Goal: Information Seeking & Learning: Learn about a topic

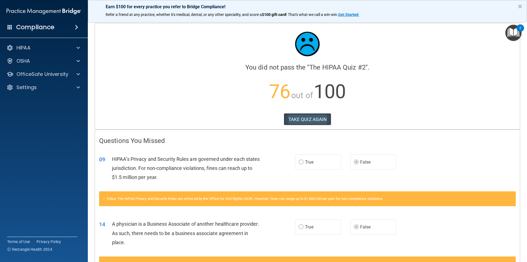
click at [296, 118] on button "TAKE QUIZ AGAIN" at bounding box center [308, 119] width 48 height 12
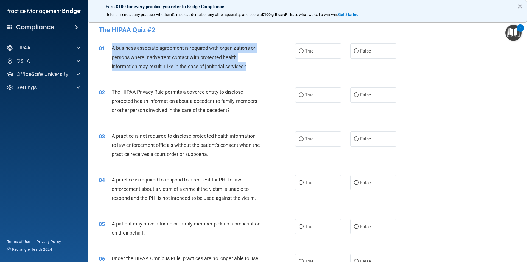
drag, startPoint x: 248, startPoint y: 66, endPoint x: 106, endPoint y: 46, distance: 143.4
click at [106, 46] on div "01 A business associate agreement is required with organizations or persons whe…" at bounding box center [197, 58] width 213 height 30
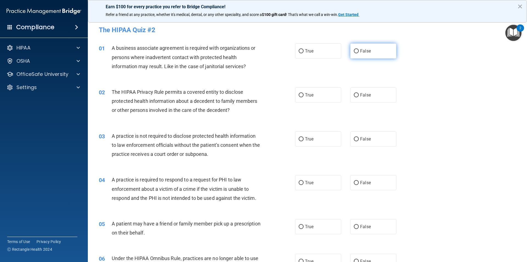
click at [359, 46] on label "False" at bounding box center [374, 50] width 46 height 15
click at [359, 49] on input "False" at bounding box center [356, 51] width 5 height 4
radio input "true"
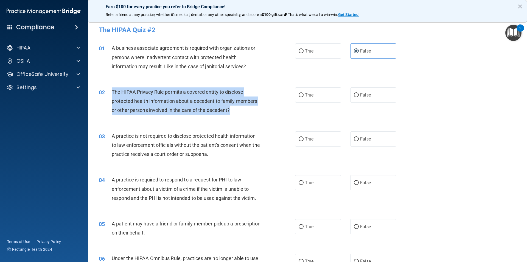
drag, startPoint x: 225, startPoint y: 109, endPoint x: 112, endPoint y: 93, distance: 114.1
click at [112, 93] on div "The HIPAA Privacy Rule permits a covered entity to disclose protected health in…" at bounding box center [189, 100] width 154 height 27
copy span "The HIPAA Privacy Rule permits a covered entity to disclose protected health in…"
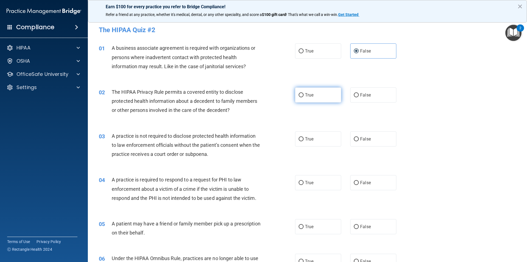
click at [303, 96] on label "True" at bounding box center [318, 94] width 46 height 15
click at [303, 96] on input "True" at bounding box center [301, 95] width 5 height 4
radio input "true"
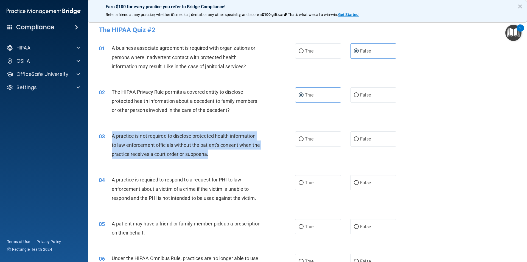
drag, startPoint x: 215, startPoint y: 152, endPoint x: 104, endPoint y: 135, distance: 112.1
click at [104, 135] on div "03 A practice is not required to disclose protected health information to law e…" at bounding box center [197, 146] width 213 height 30
copy div "A practice is not required to disclose protected health information to law enfo…"
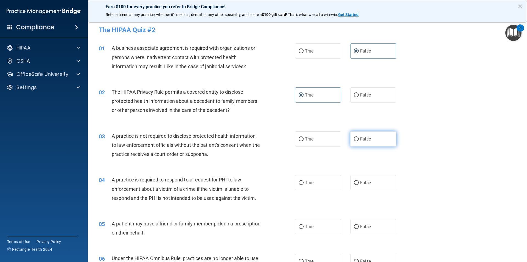
click at [359, 142] on label "False" at bounding box center [374, 138] width 46 height 15
click at [359, 141] on input "False" at bounding box center [356, 139] width 5 height 4
radio input "true"
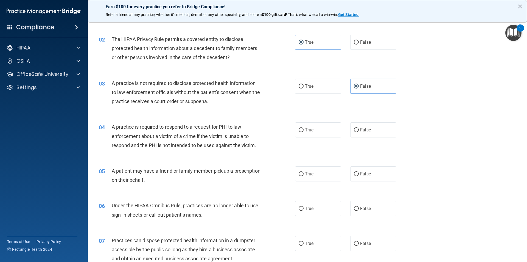
scroll to position [55, 0]
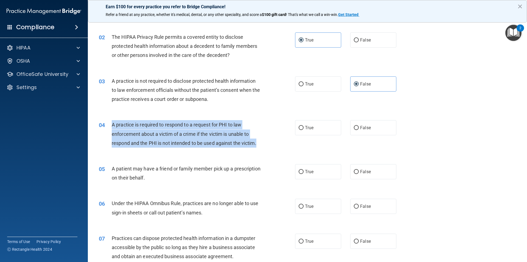
drag, startPoint x: 263, startPoint y: 143, endPoint x: 111, endPoint y: 123, distance: 153.5
click at [111, 123] on div "04 A practice is required to respond to a request for PHI to law enforcement ab…" at bounding box center [197, 135] width 213 height 30
copy div "A practice is required to respond to a request for PHI to law enforcement about…"
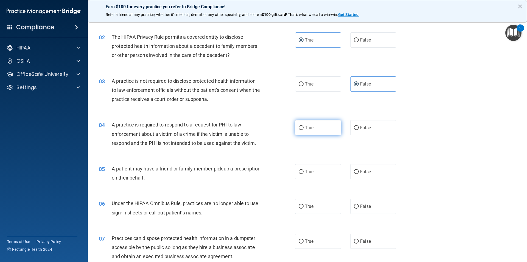
click at [307, 127] on span "True" at bounding box center [309, 127] width 9 height 5
click at [304, 127] on input "True" at bounding box center [301, 128] width 5 height 4
radio input "true"
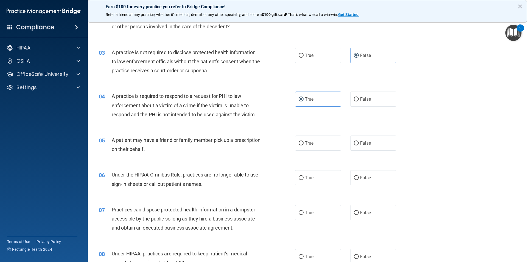
scroll to position [137, 0]
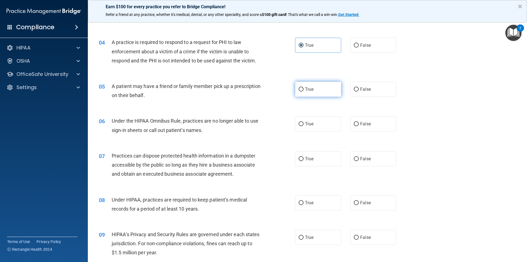
click at [318, 90] on label "True" at bounding box center [318, 89] width 46 height 15
click at [304, 90] on input "True" at bounding box center [301, 89] width 5 height 4
radio input "true"
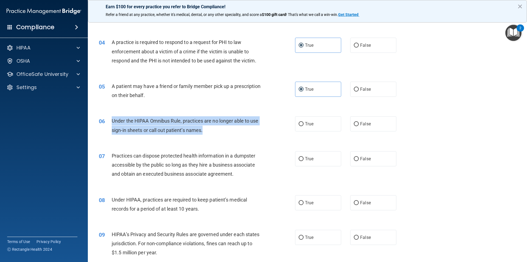
drag, startPoint x: 207, startPoint y: 131, endPoint x: 113, endPoint y: 121, distance: 94.5
click at [113, 121] on div "Under the HIPAA Omnibus Rule, practices are no longer able to use sign-in sheet…" at bounding box center [189, 125] width 154 height 18
copy span "Under the HIPAA Omnibus Rule, practices are no longer able to use sign-in sheet…"
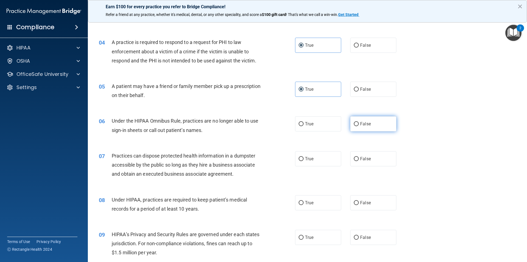
click at [372, 123] on label "False" at bounding box center [374, 123] width 46 height 15
click at [359, 123] on input "False" at bounding box center [356, 124] width 5 height 4
radio input "true"
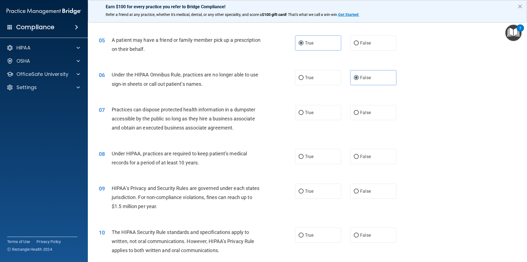
scroll to position [220, 0]
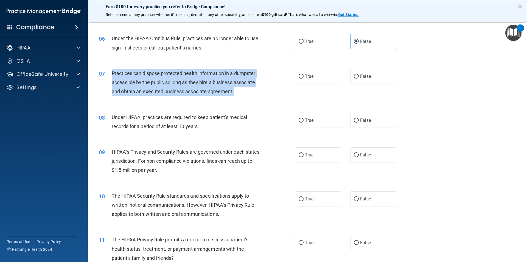
drag, startPoint x: 241, startPoint y: 97, endPoint x: 110, endPoint y: 71, distance: 133.6
click at [109, 71] on div "07 Practices can dispose protected health information in a dumpster accessible …" at bounding box center [197, 84] width 213 height 30
copy div "Practices can dispose protected health information in a dumpster accessible by …"
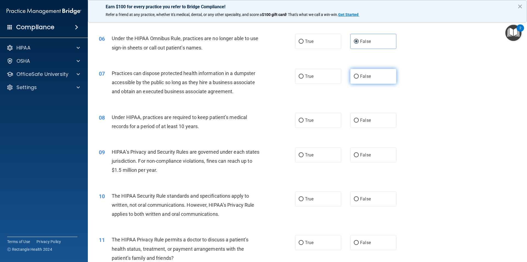
click at [355, 80] on label "False" at bounding box center [374, 76] width 46 height 15
click at [355, 79] on input "False" at bounding box center [356, 76] width 5 height 4
radio input "true"
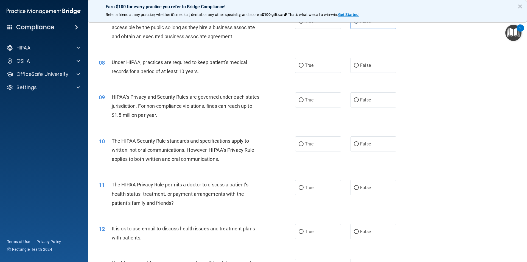
scroll to position [302, 0]
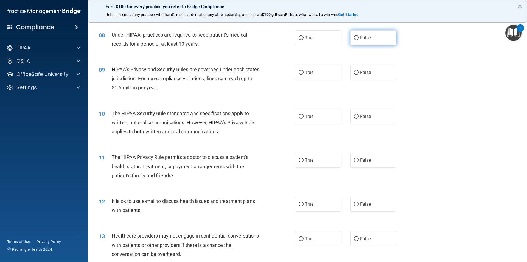
click at [368, 36] on span "False" at bounding box center [365, 37] width 11 height 5
click at [359, 36] on input "False" at bounding box center [356, 38] width 5 height 4
radio input "true"
click at [316, 71] on label "True" at bounding box center [318, 72] width 46 height 15
click at [304, 71] on input "True" at bounding box center [301, 73] width 5 height 4
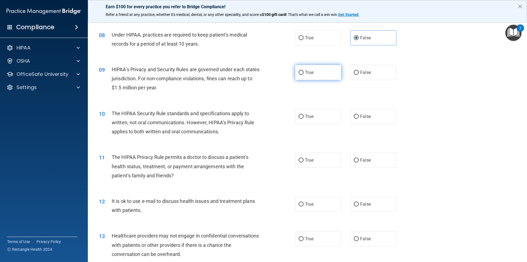
radio input "true"
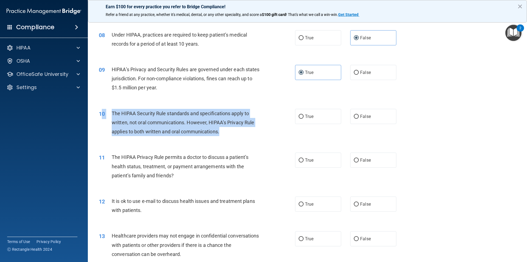
drag, startPoint x: 229, startPoint y: 130, endPoint x: 102, endPoint y: 120, distance: 127.6
click at [102, 120] on div "10 The HIPAA Security Rule standards and specifications apply to written, not o…" at bounding box center [197, 124] width 213 height 30
click at [220, 128] on span "The HIPAA Security Rule standards and specifications apply to written, not oral…" at bounding box center [183, 122] width 143 height 24
drag, startPoint x: 220, startPoint y: 131, endPoint x: 111, endPoint y: 113, distance: 111.1
click at [111, 113] on div "10 The HIPAA Security Rule standards and specifications apply to written, not o…" at bounding box center [197, 124] width 213 height 30
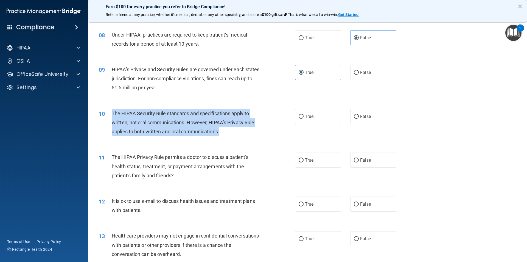
copy div "The HIPAA Security Rule standards and specifications apply to written, not oral…"
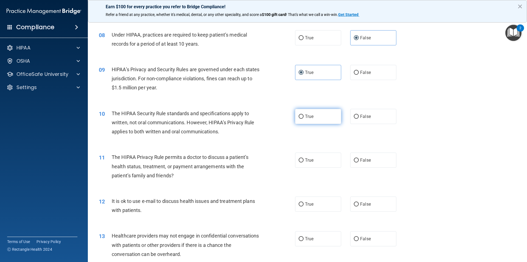
click at [312, 120] on label "True" at bounding box center [318, 116] width 46 height 15
click at [304, 119] on input "True" at bounding box center [301, 117] width 5 height 4
radio input "true"
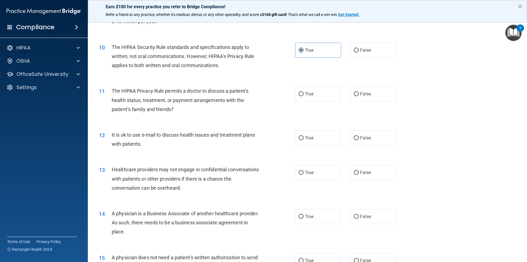
scroll to position [385, 0]
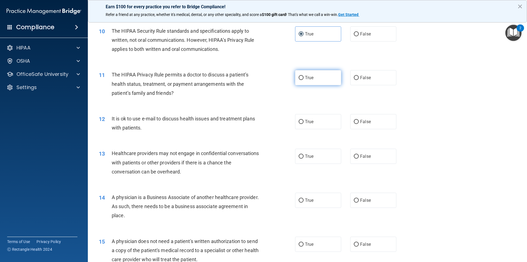
click at [311, 80] on span "True" at bounding box center [309, 77] width 9 height 5
click at [304, 80] on input "True" at bounding box center [301, 78] width 5 height 4
radio input "true"
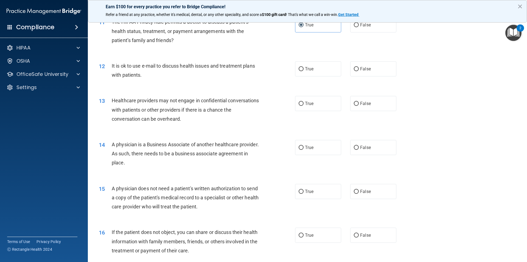
scroll to position [440, 0]
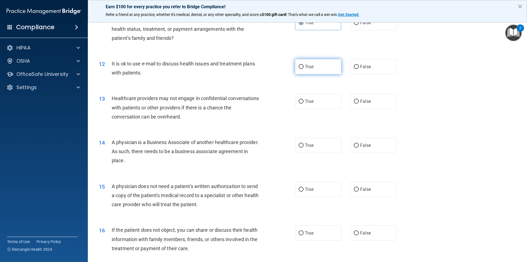
click at [307, 71] on label "True" at bounding box center [318, 66] width 46 height 15
click at [304, 69] on input "True" at bounding box center [301, 67] width 5 height 4
radio input "true"
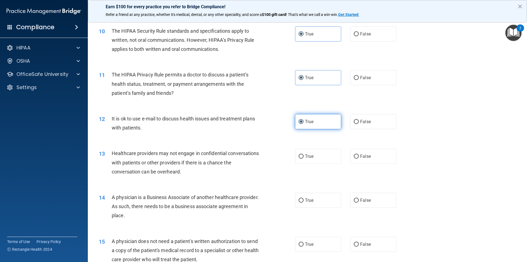
scroll to position [412, 0]
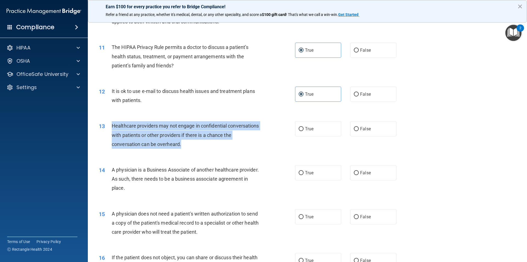
drag, startPoint x: 193, startPoint y: 145, endPoint x: 108, endPoint y: 126, distance: 87.0
click at [108, 126] on div "13 Healthcare providers may not engage in confidential conversations with patie…" at bounding box center [197, 136] width 213 height 30
copy div "Healthcare providers may not engage in confidential conversations with patients…"
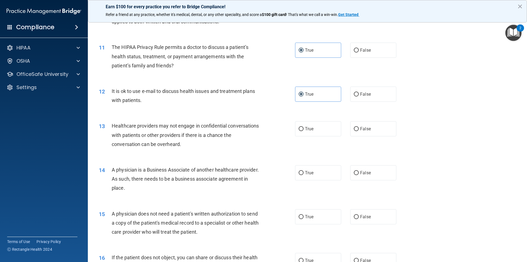
click at [346, 146] on div "13 Healthcare providers may not engage in confidential conversations with patie…" at bounding box center [308, 136] width 426 height 44
click at [372, 129] on label "False" at bounding box center [374, 128] width 46 height 15
click at [359, 129] on input "False" at bounding box center [356, 129] width 5 height 4
radio input "true"
click at [319, 176] on label "True" at bounding box center [318, 172] width 46 height 15
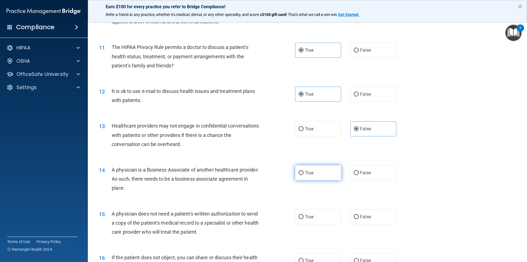
click at [304, 175] on input "True" at bounding box center [301, 173] width 5 height 4
radio input "true"
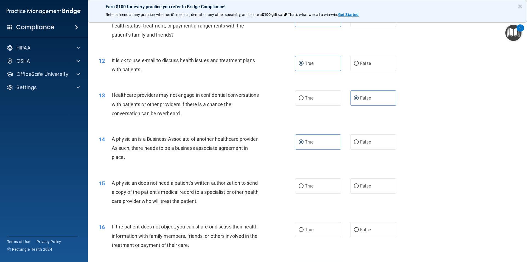
scroll to position [549, 0]
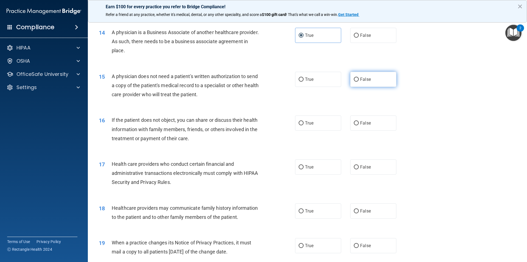
click at [357, 77] on label "False" at bounding box center [374, 79] width 46 height 15
click at [357, 77] on input "False" at bounding box center [356, 79] width 5 height 4
radio input "true"
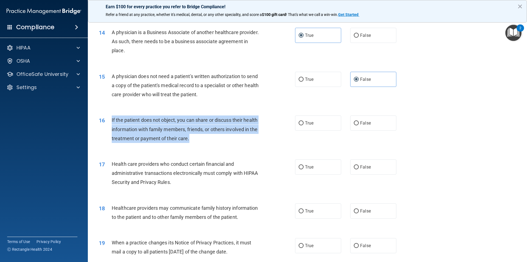
drag, startPoint x: 199, startPoint y: 141, endPoint x: 108, endPoint y: 122, distance: 92.6
click at [108, 122] on div "16 If the patient does not object, you can share or discuss their health inform…" at bounding box center [197, 130] width 213 height 30
copy div "If the patient does not object, you can share or discuss their health informati…"
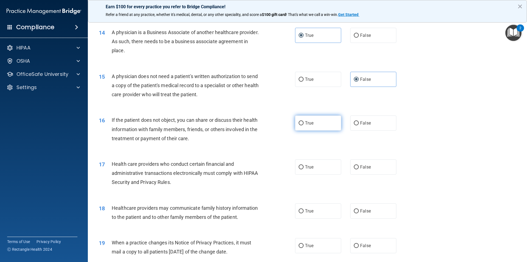
click at [321, 121] on label "True" at bounding box center [318, 122] width 46 height 15
click at [304, 121] on input "True" at bounding box center [301, 123] width 5 height 4
radio input "true"
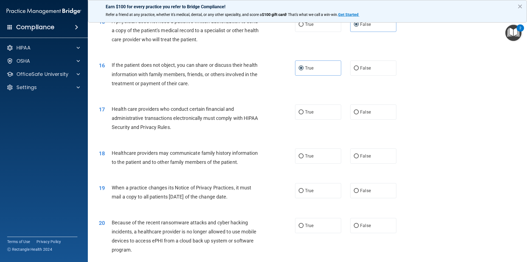
scroll to position [632, 0]
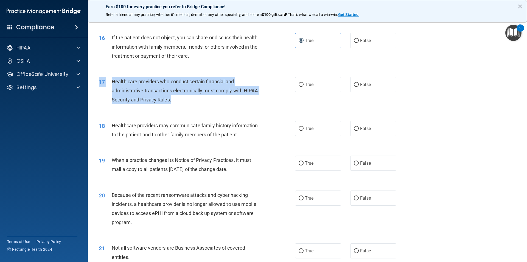
drag, startPoint x: 174, startPoint y: 99, endPoint x: 109, endPoint y: 77, distance: 68.7
click at [109, 77] on div "17 Health care providers who conduct certain financial and administrative trans…" at bounding box center [308, 92] width 426 height 44
click at [176, 104] on div "Health care providers who conduct certain financial and administrative transact…" at bounding box center [189, 90] width 154 height 27
click at [170, 98] on span "Health care providers who conduct certain financial and administrative transact…" at bounding box center [185, 91] width 147 height 24
drag, startPoint x: 172, startPoint y: 100, endPoint x: 112, endPoint y: 79, distance: 63.7
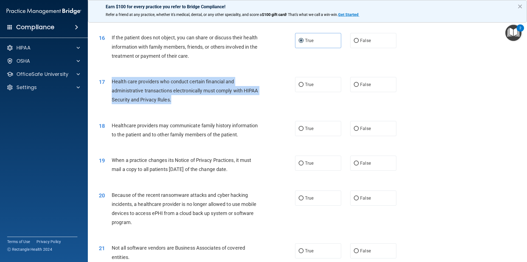
click at [112, 79] on div "Health care providers who conduct certain financial and administrative transact…" at bounding box center [189, 90] width 154 height 27
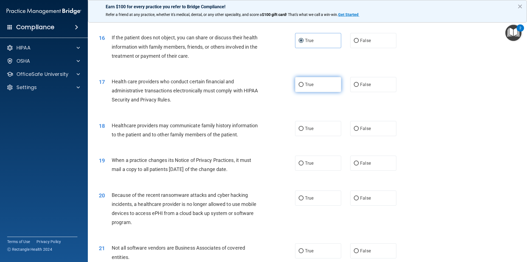
click at [308, 83] on span "True" at bounding box center [309, 84] width 9 height 5
click at [304, 83] on input "True" at bounding box center [301, 85] width 5 height 4
radio input "true"
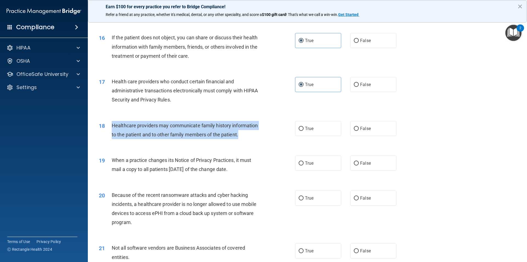
drag, startPoint x: 243, startPoint y: 135, endPoint x: 111, endPoint y: 125, distance: 132.8
click at [111, 125] on div "18 Healthcare providers may communicate family history information to the patie…" at bounding box center [197, 131] width 213 height 21
copy div "Healthcare providers may communicate family history information to the patient …"
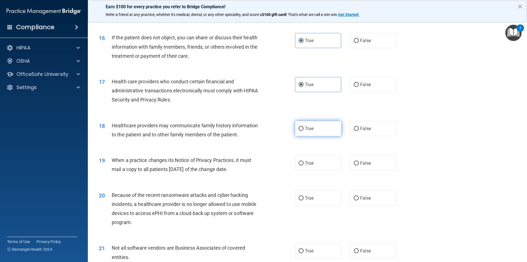
click at [318, 128] on label "True" at bounding box center [318, 128] width 46 height 15
click at [304, 128] on input "True" at bounding box center [301, 129] width 5 height 4
radio input "true"
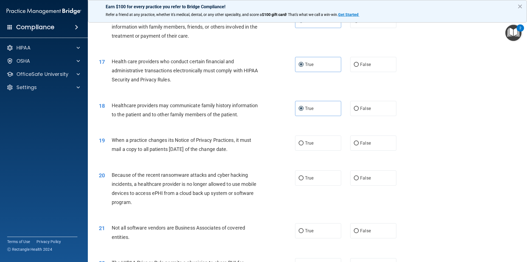
scroll to position [687, 0]
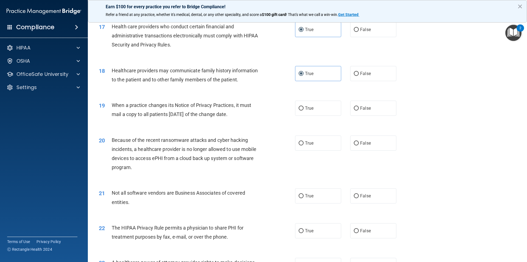
click at [324, 99] on div "19 When a practice changes its Notice of Privacy Practices, it must mail a copy…" at bounding box center [308, 111] width 426 height 35
click at [314, 110] on label "True" at bounding box center [318, 108] width 46 height 15
click at [304, 110] on input "True" at bounding box center [301, 108] width 5 height 4
radio input "true"
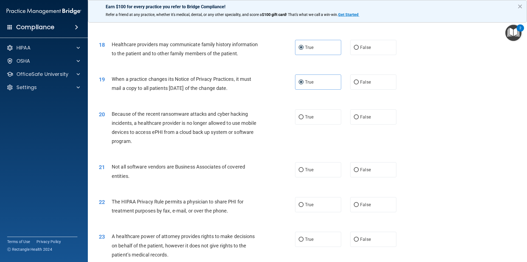
scroll to position [715, 0]
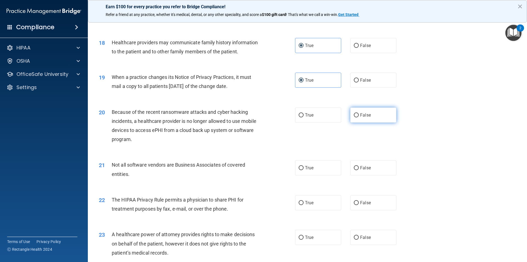
click at [380, 117] on label "False" at bounding box center [374, 114] width 46 height 15
click at [359, 117] on input "False" at bounding box center [356, 115] width 5 height 4
radio input "true"
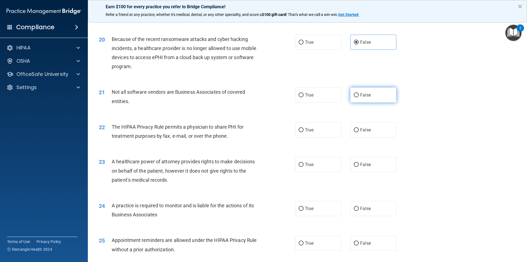
scroll to position [797, 0]
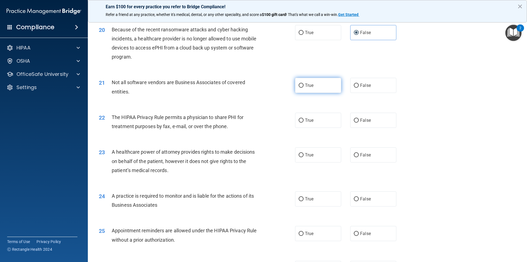
click at [313, 87] on label "True" at bounding box center [318, 85] width 46 height 15
click at [304, 87] on input "True" at bounding box center [301, 86] width 5 height 4
radio input "true"
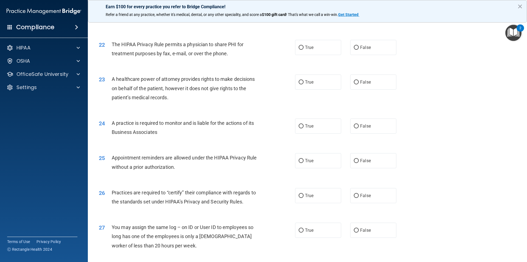
scroll to position [880, 0]
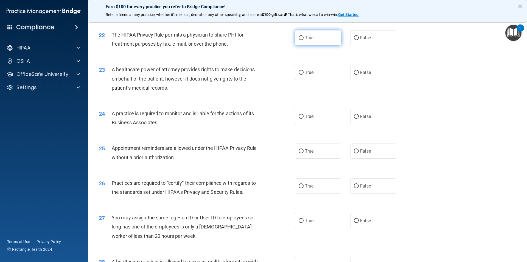
click at [305, 38] on span "True" at bounding box center [309, 37] width 9 height 5
click at [303, 38] on input "True" at bounding box center [301, 38] width 5 height 4
radio input "true"
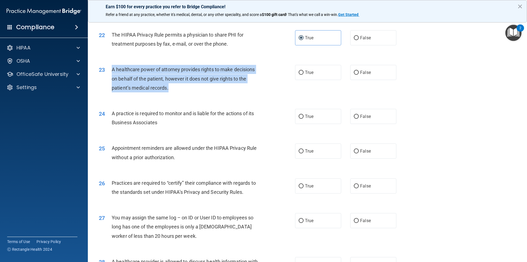
drag, startPoint x: 177, startPoint y: 88, endPoint x: 111, endPoint y: 69, distance: 69.1
click at [111, 69] on div "23 A healthcare power of attorney provides rights to make decisions on behalf o…" at bounding box center [197, 80] width 213 height 30
copy div "A healthcare power of attorney provides rights to make decisions on behalf of t…"
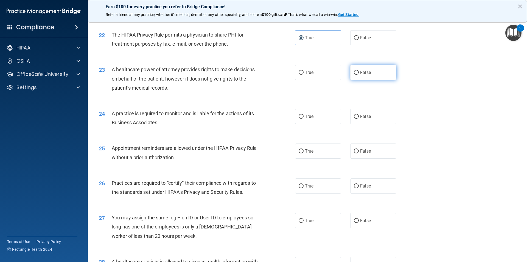
click at [363, 67] on label "False" at bounding box center [374, 72] width 46 height 15
click at [359, 71] on input "False" at bounding box center [356, 73] width 5 height 4
radio input "true"
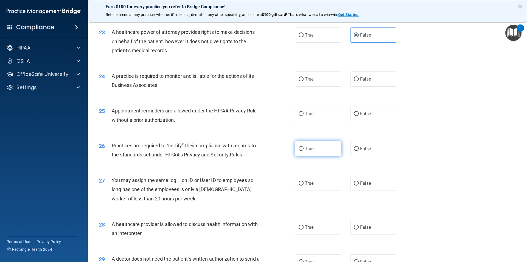
scroll to position [907, 0]
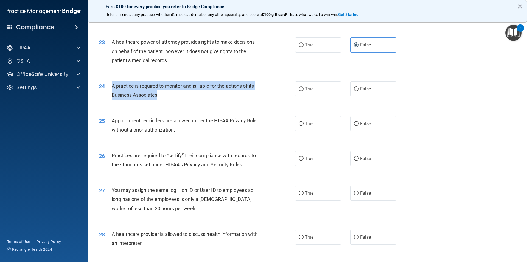
drag, startPoint x: 163, startPoint y: 98, endPoint x: 110, endPoint y: 87, distance: 54.9
click at [110, 87] on div "24 A practice is required to monitor and is liable for the actions of its Busin…" at bounding box center [197, 91] width 213 height 21
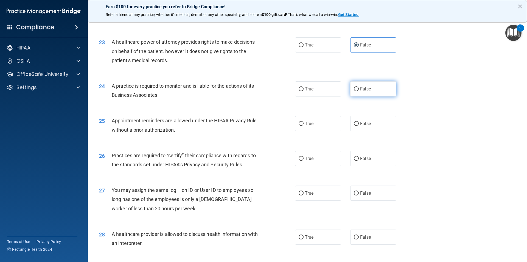
click at [366, 91] on span "False" at bounding box center [365, 88] width 11 height 5
click at [359, 91] on input "False" at bounding box center [356, 89] width 5 height 4
radio input "true"
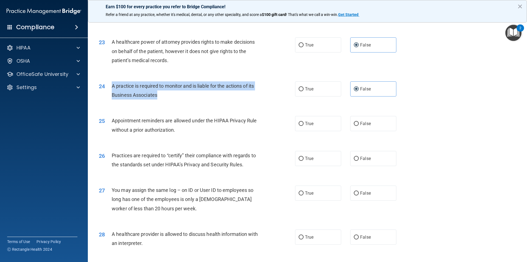
drag, startPoint x: 167, startPoint y: 98, endPoint x: 113, endPoint y: 84, distance: 56.0
click at [113, 84] on div "A practice is required to monitor and is liable for the actions of its Business…" at bounding box center [189, 90] width 154 height 18
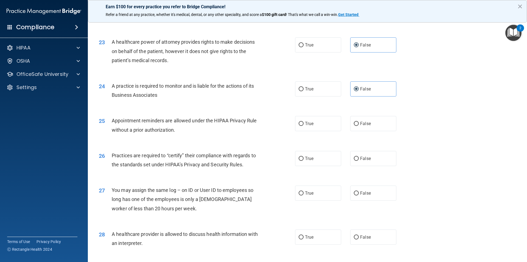
click at [228, 109] on div "24 A practice is required to monitor and is liable for the actions of its Busin…" at bounding box center [308, 91] width 426 height 35
click at [305, 92] on label "True" at bounding box center [318, 88] width 46 height 15
click at [304, 91] on input "True" at bounding box center [301, 89] width 5 height 4
radio input "true"
radio input "false"
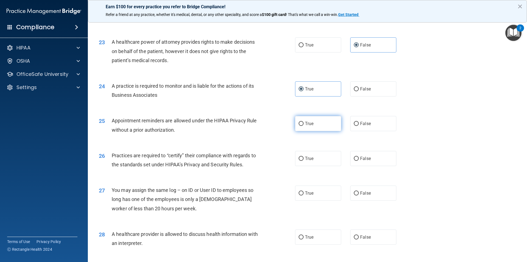
click at [301, 124] on input "True" at bounding box center [301, 124] width 5 height 4
radio input "true"
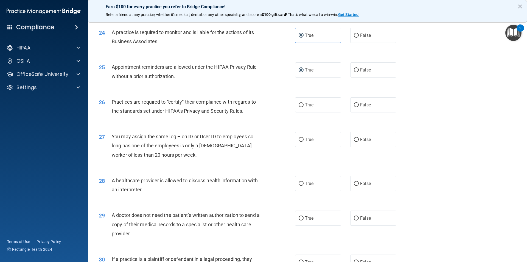
scroll to position [962, 0]
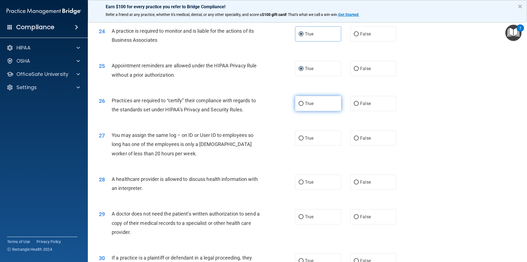
click at [300, 106] on label "True" at bounding box center [318, 103] width 46 height 15
click at [300, 106] on input "True" at bounding box center [301, 104] width 5 height 4
radio input "true"
click at [375, 138] on label "False" at bounding box center [374, 137] width 46 height 15
click at [359, 138] on input "False" at bounding box center [356, 138] width 5 height 4
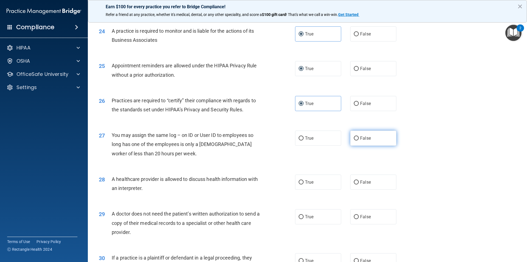
radio input "true"
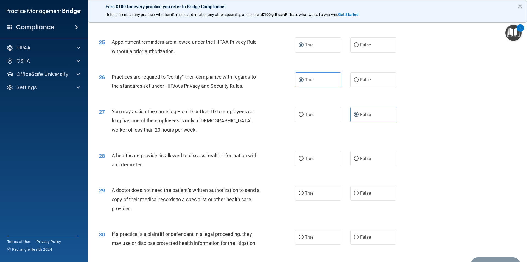
scroll to position [1017, 0]
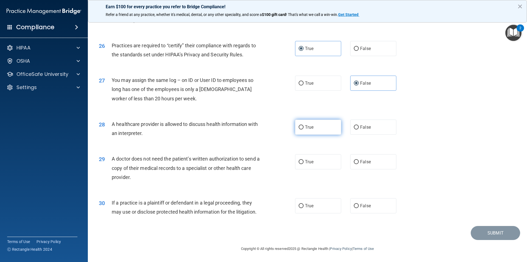
click at [322, 128] on label "True" at bounding box center [318, 127] width 46 height 15
click at [304, 128] on input "True" at bounding box center [301, 127] width 5 height 4
radio input "true"
click at [379, 157] on label "False" at bounding box center [374, 161] width 46 height 15
click at [359, 160] on input "False" at bounding box center [356, 162] width 5 height 4
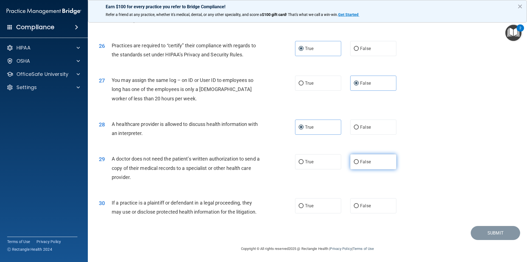
radio input "true"
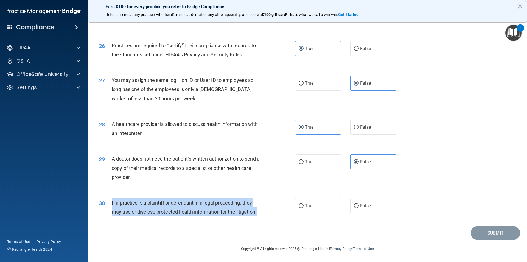
drag, startPoint x: 258, startPoint y: 210, endPoint x: 111, endPoint y: 201, distance: 147.2
click at [111, 201] on div "30 If a practice is a plaintiff or defendant in a legal proceeding, they may us…" at bounding box center [197, 208] width 213 height 21
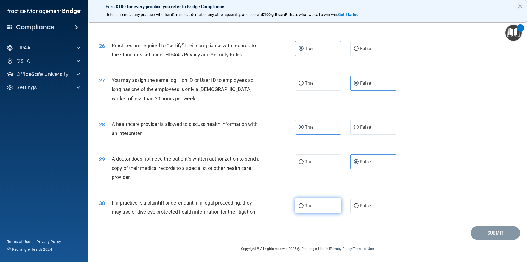
click at [305, 204] on span "True" at bounding box center [309, 205] width 9 height 5
click at [304, 204] on input "True" at bounding box center [301, 206] width 5 height 4
radio input "true"
click at [493, 231] on button "Submit" at bounding box center [495, 233] width 49 height 14
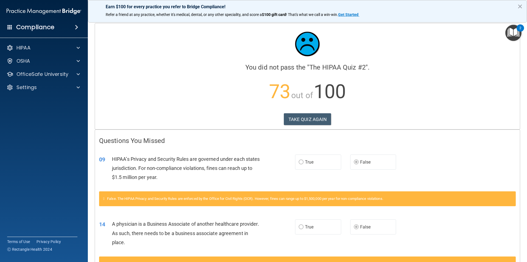
scroll to position [82, 0]
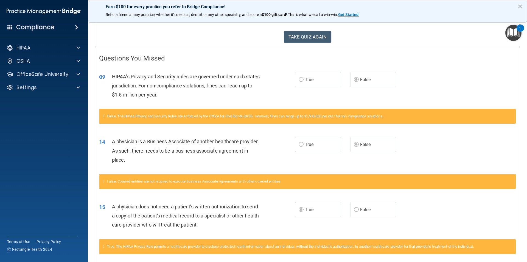
click at [300, 74] on label "True" at bounding box center [318, 79] width 46 height 15
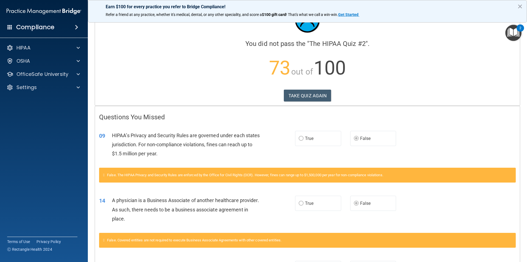
scroll to position [55, 0]
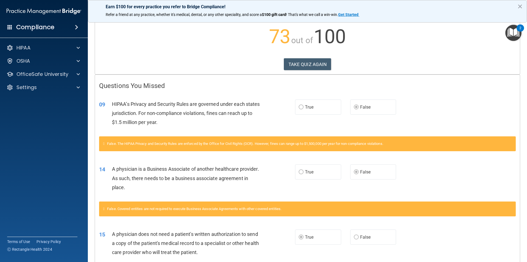
click at [102, 145] on div "False. The HIPAA Privacy and Security Rules are enforced by the Office for Civi…" at bounding box center [307, 143] width 417 height 15
click at [105, 142] on icon at bounding box center [103, 144] width 1 height 4
click at [298, 68] on button "TAKE QUIZ AGAIN" at bounding box center [308, 64] width 48 height 12
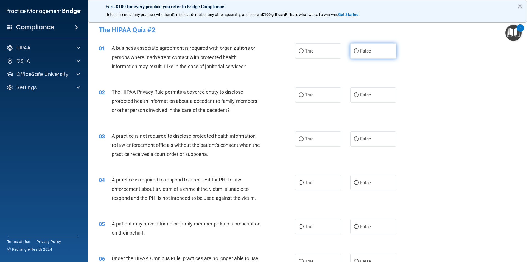
click at [364, 57] on label "False" at bounding box center [374, 50] width 46 height 15
click at [359, 53] on input "False" at bounding box center [356, 51] width 5 height 4
radio input "true"
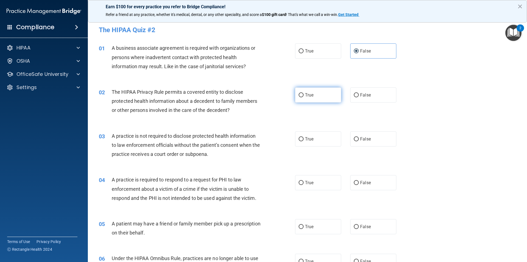
click at [303, 96] on label "True" at bounding box center [318, 94] width 46 height 15
click at [303, 96] on input "True" at bounding box center [301, 95] width 5 height 4
radio input "true"
click at [364, 141] on span "False" at bounding box center [365, 138] width 11 height 5
click at [359, 141] on input "False" at bounding box center [356, 139] width 5 height 4
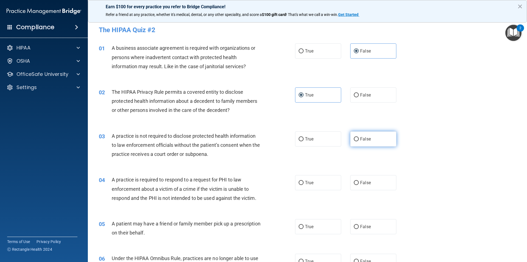
radio input "true"
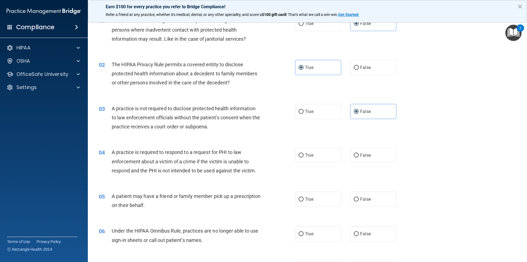
click at [310, 166] on div "04 A practice is required to respond to a request for PHI to law enforcement ab…" at bounding box center [308, 163] width 426 height 44
click at [310, 156] on span "True" at bounding box center [309, 154] width 9 height 5
click at [304, 156] on input "True" at bounding box center [301, 155] width 5 height 4
radio input "true"
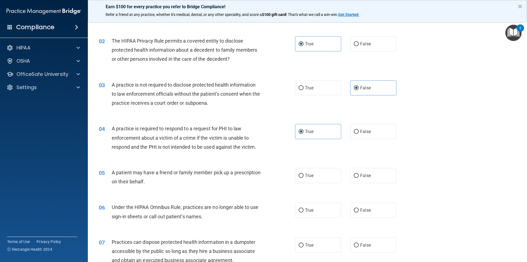
scroll to position [82, 0]
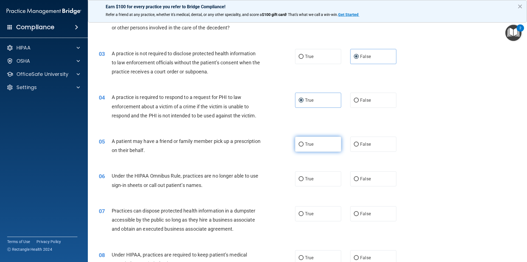
drag, startPoint x: 339, startPoint y: 144, endPoint x: 336, endPoint y: 152, distance: 8.2
click at [339, 145] on label "True" at bounding box center [318, 144] width 46 height 15
click at [304, 145] on input "True" at bounding box center [301, 144] width 5 height 4
radio input "true"
click at [316, 186] on label "True" at bounding box center [318, 178] width 46 height 15
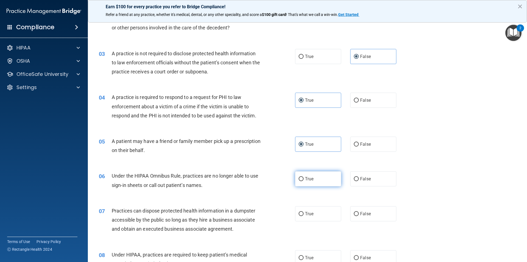
click at [304, 181] on input "True" at bounding box center [301, 179] width 5 height 4
radio input "true"
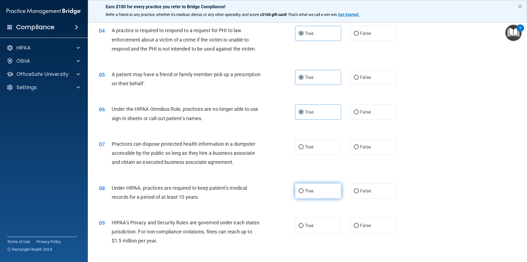
scroll to position [220, 0]
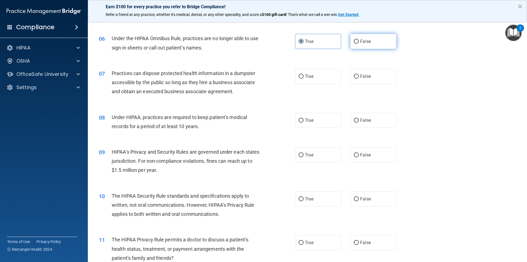
click at [360, 40] on span "False" at bounding box center [365, 41] width 11 height 5
click at [359, 40] on input "False" at bounding box center [356, 42] width 5 height 4
radio input "true"
radio input "false"
click at [360, 75] on span "False" at bounding box center [365, 76] width 11 height 5
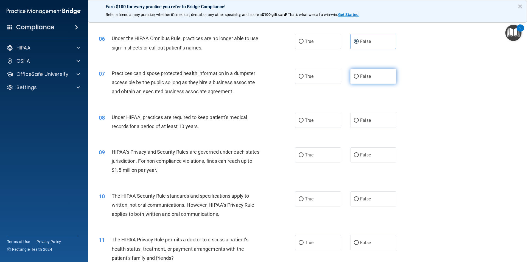
click at [359, 75] on input "False" at bounding box center [356, 76] width 5 height 4
radio input "true"
click at [358, 117] on label "False" at bounding box center [374, 120] width 46 height 15
click at [358, 118] on input "False" at bounding box center [356, 120] width 5 height 4
radio input "true"
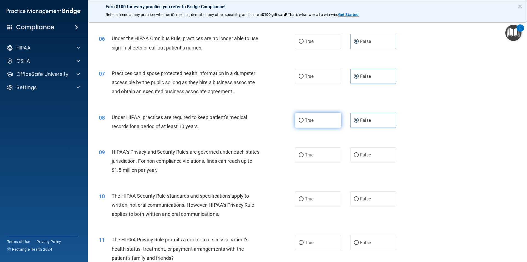
click at [309, 117] on label "True" at bounding box center [318, 120] width 46 height 15
click at [304, 118] on input "True" at bounding box center [301, 120] width 5 height 4
radio input "true"
drag, startPoint x: 371, startPoint y: 113, endPoint x: 352, endPoint y: 131, distance: 26.4
click at [370, 115] on label "False" at bounding box center [374, 120] width 46 height 15
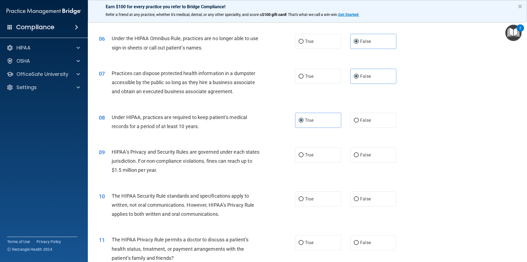
click at [359, 118] on input "False" at bounding box center [356, 120] width 5 height 4
radio input "true"
radio input "false"
click at [309, 155] on span "True" at bounding box center [309, 154] width 9 height 5
click at [304, 155] on input "True" at bounding box center [301, 155] width 5 height 4
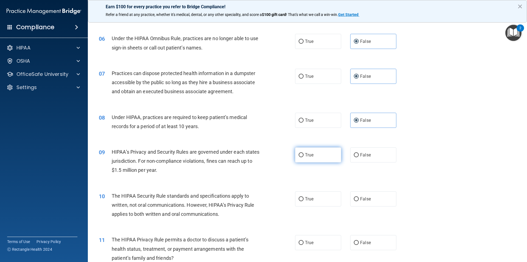
radio input "true"
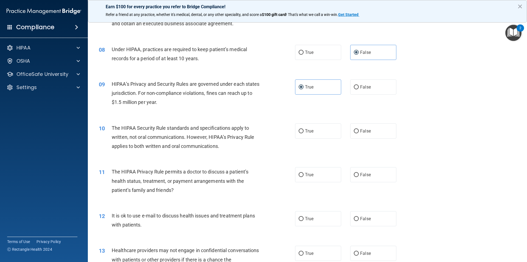
scroll to position [302, 0]
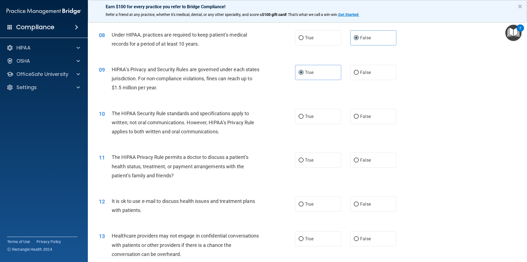
drag, startPoint x: 311, startPoint y: 115, endPoint x: 311, endPoint y: 128, distance: 12.6
click at [311, 116] on span "True" at bounding box center [309, 116] width 9 height 5
click at [304, 116] on input "True" at bounding box center [301, 117] width 5 height 4
radio input "true"
click at [309, 164] on label "True" at bounding box center [318, 159] width 46 height 15
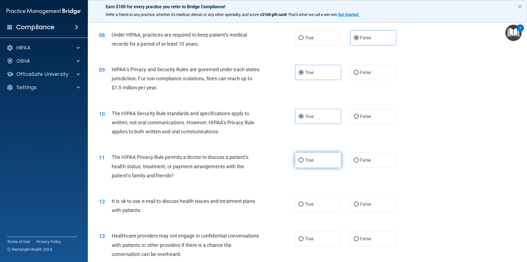
click at [304, 162] on input "True" at bounding box center [301, 160] width 5 height 4
radio input "true"
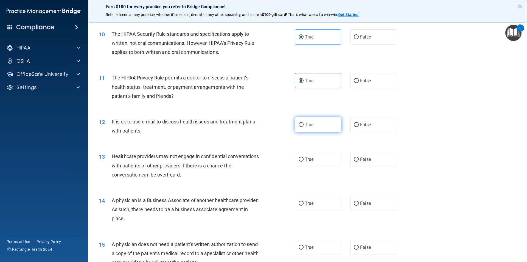
scroll to position [385, 0]
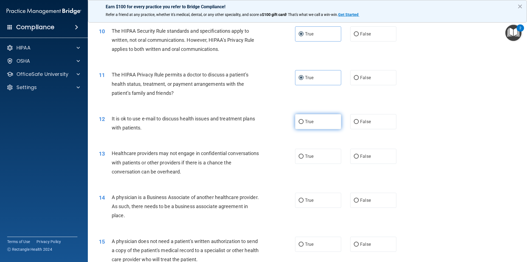
drag, startPoint x: 311, startPoint y: 123, endPoint x: 311, endPoint y: 126, distance: 3.0
click at [311, 123] on span "True" at bounding box center [309, 121] width 9 height 5
click at [304, 123] on input "True" at bounding box center [301, 122] width 5 height 4
radio input "true"
click at [374, 158] on label "False" at bounding box center [374, 156] width 46 height 15
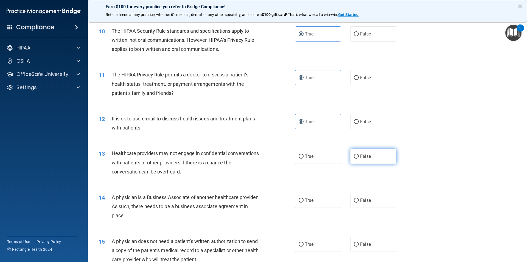
click at [359, 158] on input "False" at bounding box center [356, 156] width 5 height 4
radio input "true"
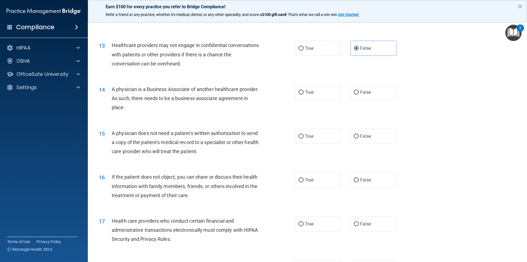
scroll to position [495, 0]
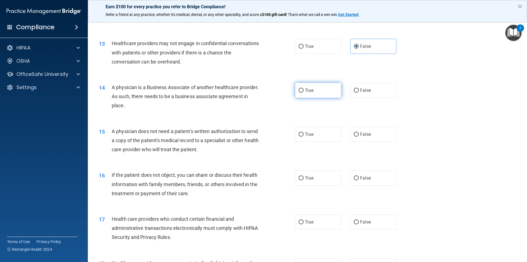
click at [330, 88] on label "True" at bounding box center [318, 90] width 46 height 15
click at [304, 88] on input "True" at bounding box center [301, 90] width 5 height 4
radio input "true"
click at [360, 134] on span "False" at bounding box center [365, 134] width 11 height 5
click at [359, 134] on input "False" at bounding box center [356, 134] width 5 height 4
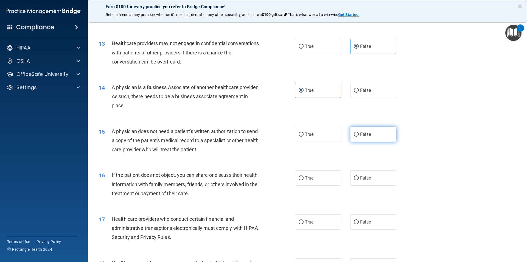
radio input "true"
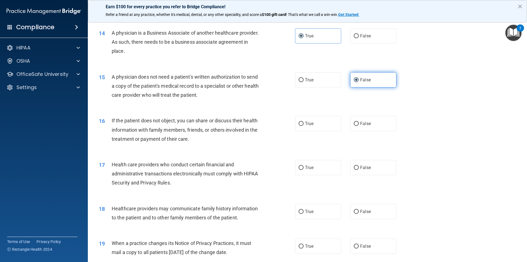
scroll to position [549, 0]
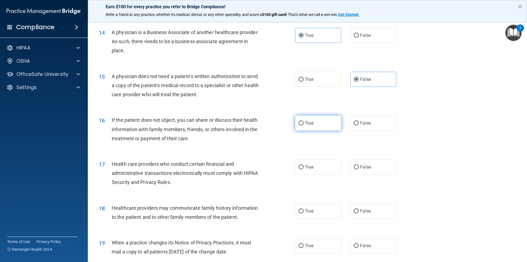
click at [317, 119] on label "True" at bounding box center [318, 122] width 46 height 15
click at [304, 121] on input "True" at bounding box center [301, 123] width 5 height 4
radio input "true"
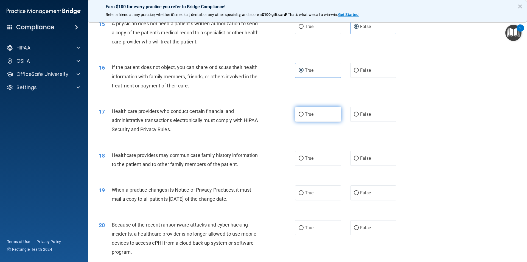
scroll to position [604, 0]
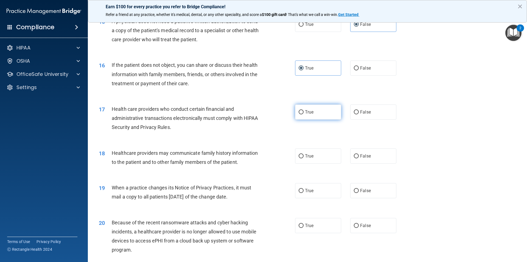
click at [318, 114] on label "True" at bounding box center [318, 111] width 46 height 15
click at [304, 114] on input "True" at bounding box center [301, 112] width 5 height 4
radio input "true"
click at [313, 156] on label "True" at bounding box center [318, 155] width 46 height 15
click at [304, 156] on input "True" at bounding box center [301, 156] width 5 height 4
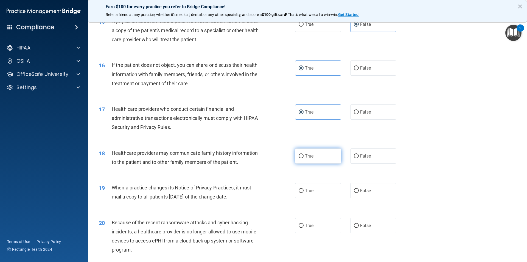
radio input "true"
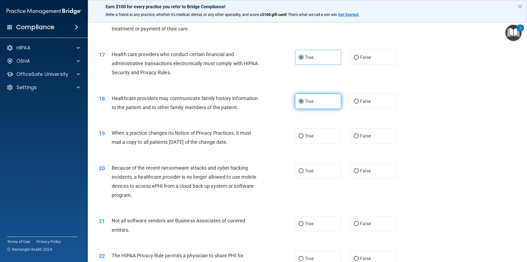
scroll to position [659, 0]
click at [306, 137] on span "True" at bounding box center [309, 135] width 9 height 5
click at [304, 137] on input "True" at bounding box center [301, 136] width 5 height 4
radio input "true"
drag, startPoint x: 305, startPoint y: 161, endPoint x: 305, endPoint y: 169, distance: 8.0
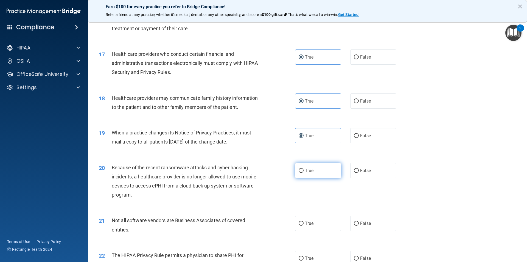
click at [305, 161] on div "20 Because of the recent ransomware attacks and cyber hacking incidents, a heal…" at bounding box center [308, 182] width 426 height 53
click at [305, 169] on span "True" at bounding box center [309, 170] width 9 height 5
click at [304, 169] on input "True" at bounding box center [301, 171] width 5 height 4
radio input "true"
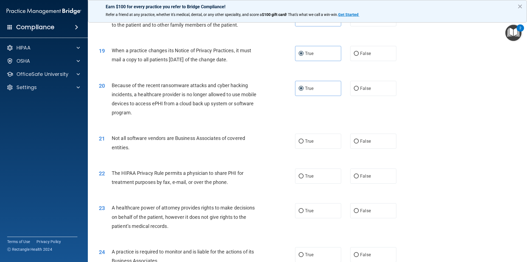
scroll to position [742, 0]
click at [318, 154] on div "21 Not all software vendors are Business Associates of covered entities. True F…" at bounding box center [308, 143] width 426 height 35
drag, startPoint x: 316, startPoint y: 130, endPoint x: 312, endPoint y: 139, distance: 10.0
click at [316, 130] on div "21 Not all software vendors are Business Associates of covered entities. True F…" at bounding box center [308, 143] width 426 height 35
drag, startPoint x: 312, startPoint y: 139, endPoint x: 312, endPoint y: 152, distance: 12.6
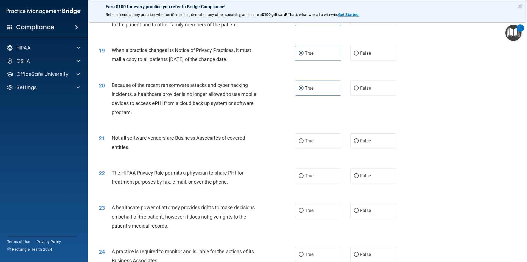
click at [312, 139] on label "True" at bounding box center [318, 140] width 46 height 15
click at [304, 139] on input "True" at bounding box center [301, 141] width 5 height 4
radio input "true"
click at [361, 88] on span "False" at bounding box center [365, 87] width 11 height 5
click at [359, 88] on input "False" at bounding box center [356, 88] width 5 height 4
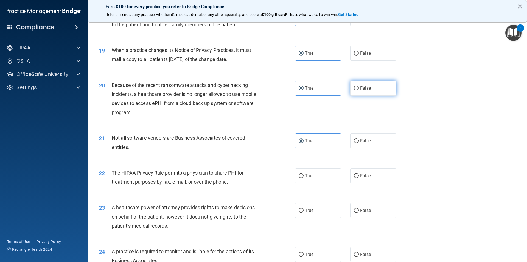
radio input "true"
radio input "false"
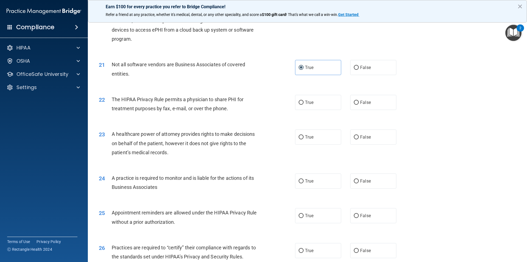
scroll to position [824, 0]
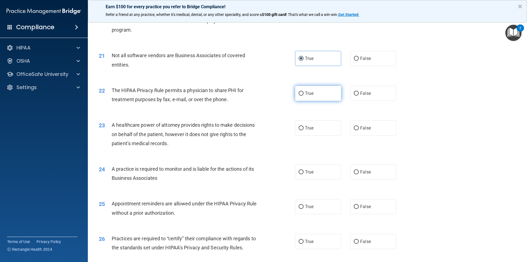
click at [313, 98] on label "True" at bounding box center [318, 93] width 46 height 15
click at [304, 96] on input "True" at bounding box center [301, 93] width 5 height 4
radio input "true"
click at [354, 127] on input "False" at bounding box center [356, 128] width 5 height 4
radio input "true"
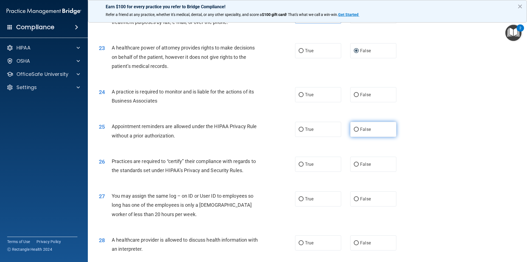
scroll to position [907, 0]
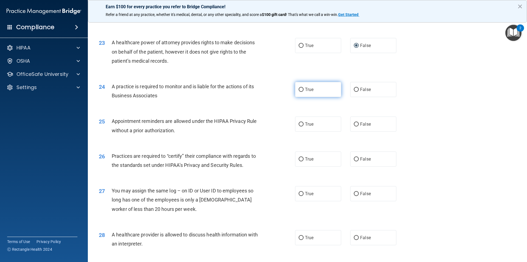
click at [314, 91] on label "True" at bounding box center [318, 89] width 46 height 15
click at [304, 91] on input "True" at bounding box center [301, 90] width 5 height 4
radio input "true"
click at [313, 122] on label "True" at bounding box center [318, 123] width 46 height 15
click at [304, 122] on input "True" at bounding box center [301, 124] width 5 height 4
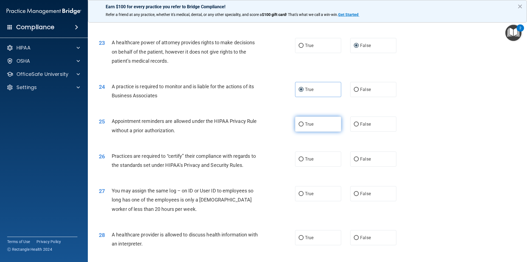
radio input "true"
click at [315, 151] on label "True" at bounding box center [318, 158] width 46 height 15
click at [304, 157] on input "True" at bounding box center [301, 159] width 5 height 4
radio input "true"
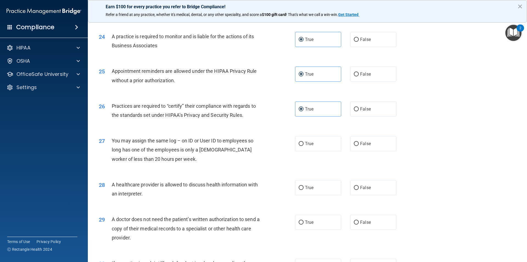
scroll to position [1016, 0]
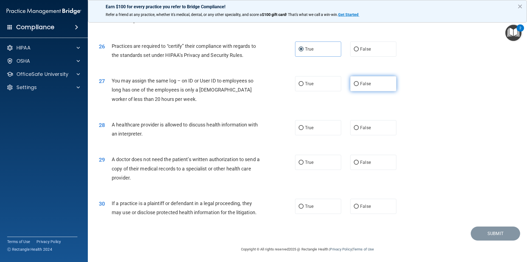
click at [356, 84] on input "False" at bounding box center [356, 84] width 5 height 4
radio input "true"
click at [365, 128] on span "False" at bounding box center [365, 127] width 11 height 5
click at [359, 128] on input "False" at bounding box center [356, 128] width 5 height 4
radio input "true"
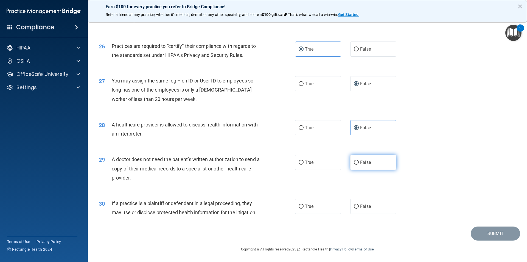
click at [362, 165] on span "False" at bounding box center [365, 162] width 11 height 5
click at [359, 165] on input "False" at bounding box center [356, 162] width 5 height 4
radio input "true"
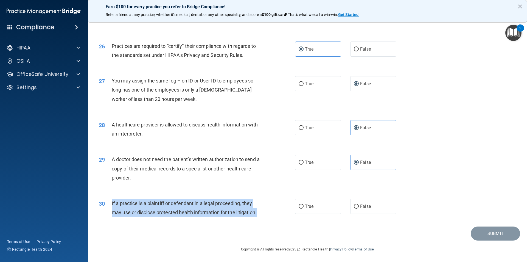
drag, startPoint x: 262, startPoint y: 213, endPoint x: 109, endPoint y: 203, distance: 153.4
click at [109, 203] on div "30 If a practice is a plaintiff or defendant in a legal proceeding, they may us…" at bounding box center [197, 209] width 213 height 21
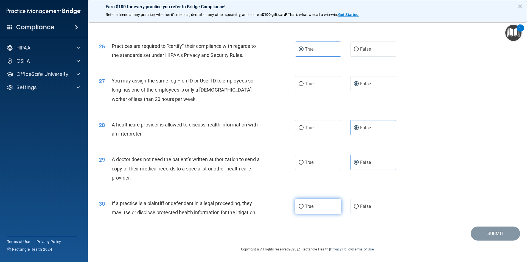
click at [322, 203] on label "True" at bounding box center [318, 206] width 46 height 15
click at [304, 204] on input "True" at bounding box center [301, 206] width 5 height 4
radio input "true"
click at [495, 230] on button "Submit" at bounding box center [495, 233] width 49 height 14
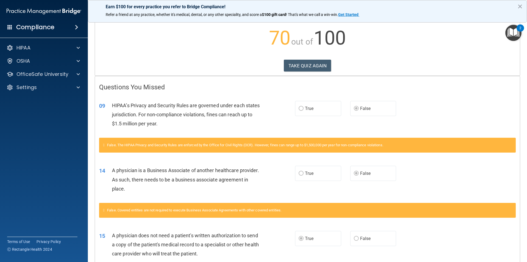
scroll to position [55, 0]
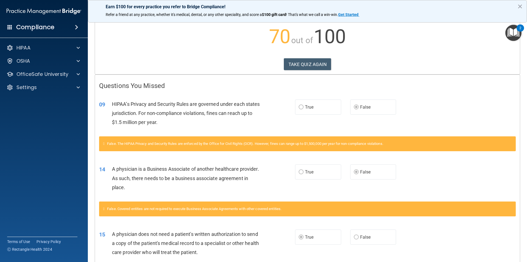
drag, startPoint x: 354, startPoint y: 104, endPoint x: 303, endPoint y: 104, distance: 51.4
click at [351, 104] on label "False" at bounding box center [374, 106] width 46 height 15
click at [303, 104] on label "True" at bounding box center [318, 106] width 46 height 15
click at [311, 174] on label "True" at bounding box center [318, 171] width 46 height 15
click at [306, 101] on label "True" at bounding box center [318, 106] width 46 height 15
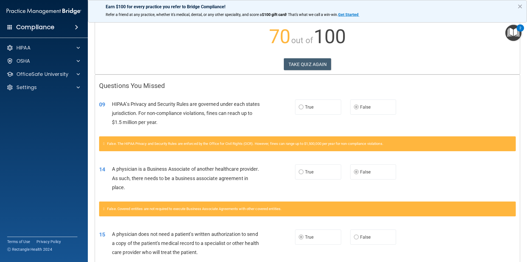
click at [304, 178] on label "True" at bounding box center [318, 171] width 46 height 15
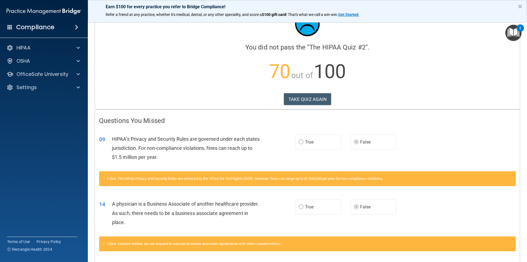
scroll to position [0, 0]
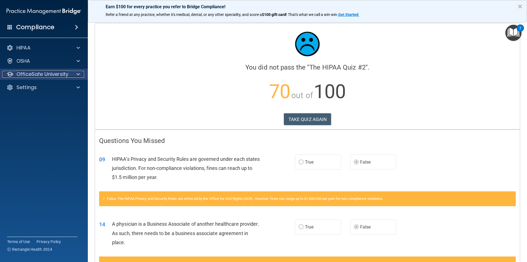
click at [43, 74] on p "OfficeSafe University" at bounding box center [42, 74] width 52 height 7
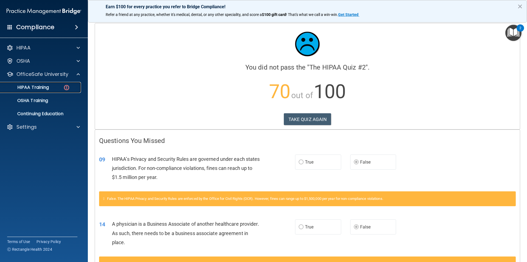
click at [50, 84] on link "HIPAA Training" at bounding box center [38, 87] width 87 height 11
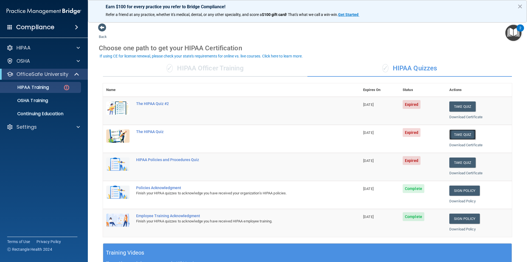
click at [456, 134] on button "Take Quiz" at bounding box center [463, 134] width 26 height 10
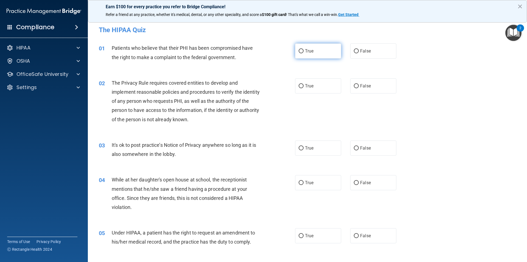
click at [296, 53] on label "True" at bounding box center [318, 50] width 46 height 15
click at [299, 53] on input "True" at bounding box center [301, 51] width 5 height 4
radio input "true"
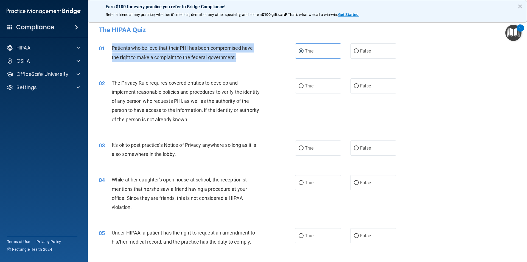
drag, startPoint x: 240, startPoint y: 59, endPoint x: 110, endPoint y: 47, distance: 130.8
click at [110, 47] on div "01 Patients who believe that their PHI has been compromised have the right to m…" at bounding box center [197, 53] width 213 height 21
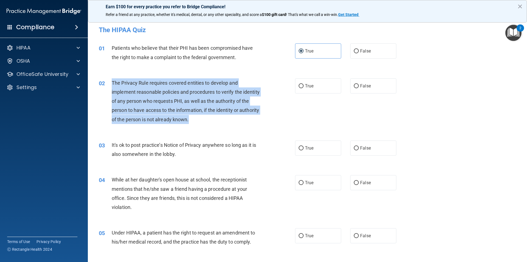
drag, startPoint x: 201, startPoint y: 118, endPoint x: 110, endPoint y: 83, distance: 97.3
click at [110, 83] on div "02 The Privacy Rule requires covered entities to develop and implement reasonab…" at bounding box center [197, 102] width 213 height 48
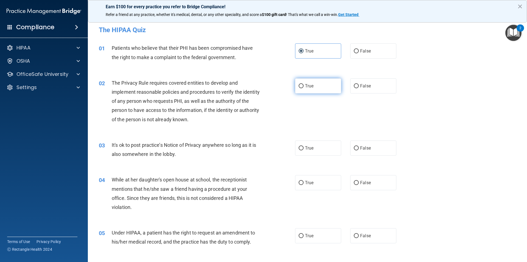
click at [310, 87] on span "True" at bounding box center [309, 85] width 9 height 5
click at [304, 87] on input "True" at bounding box center [301, 86] width 5 height 4
radio input "true"
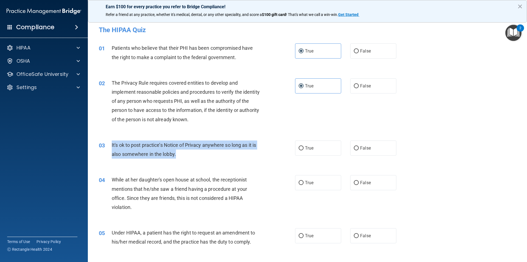
drag, startPoint x: 179, startPoint y: 155, endPoint x: 108, endPoint y: 146, distance: 71.1
click at [108, 146] on div "03 It's ok to post practice’s Notice of Privacy anywhere so long as it is also …" at bounding box center [197, 150] width 213 height 21
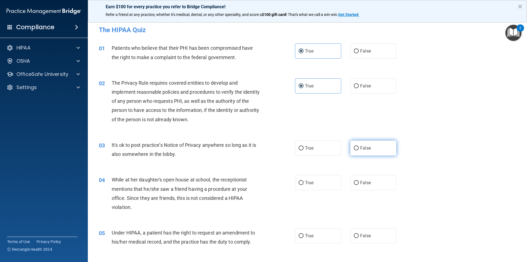
click at [364, 149] on span "False" at bounding box center [365, 147] width 11 height 5
click at [359, 149] on input "False" at bounding box center [356, 148] width 5 height 4
radio input "true"
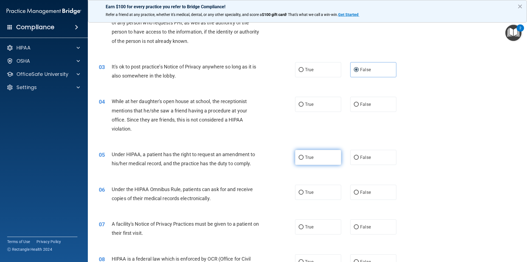
scroll to position [82, 0]
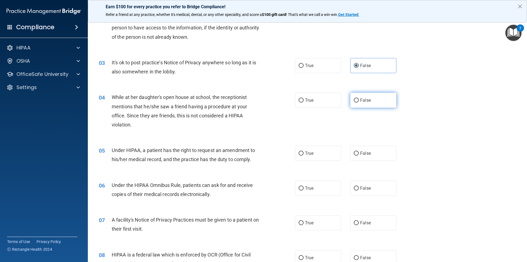
click at [360, 98] on span "False" at bounding box center [365, 100] width 11 height 5
click at [359, 98] on input "False" at bounding box center [356, 100] width 5 height 4
radio input "true"
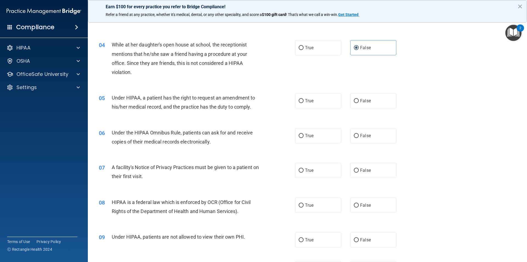
scroll to position [137, 0]
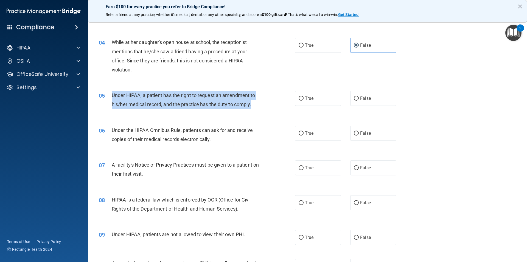
drag, startPoint x: 256, startPoint y: 104, endPoint x: 111, endPoint y: 94, distance: 144.8
click at [111, 94] on div "05 Under HIPAA, a patient has the right to request an amendment to his/her medi…" at bounding box center [197, 101] width 213 height 21
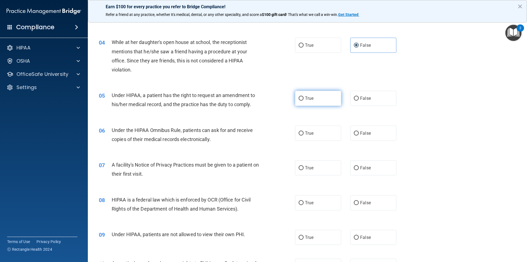
click at [321, 104] on label "True" at bounding box center [318, 98] width 46 height 15
click at [304, 101] on input "True" at bounding box center [301, 98] width 5 height 4
radio input "true"
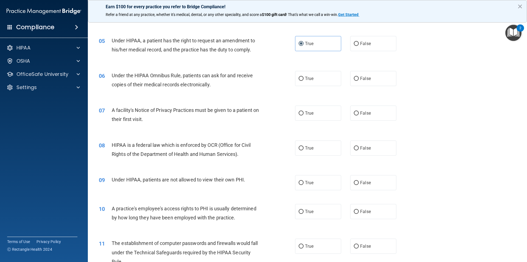
scroll to position [192, 0]
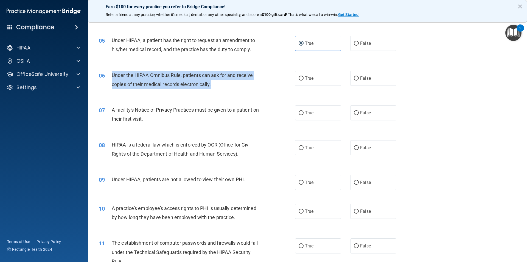
drag, startPoint x: 225, startPoint y: 84, endPoint x: 110, endPoint y: 76, distance: 115.4
click at [110, 76] on div "06 Under the HIPAA Omnibus Rule, patients can ask for and receive copies of the…" at bounding box center [197, 81] width 213 height 21
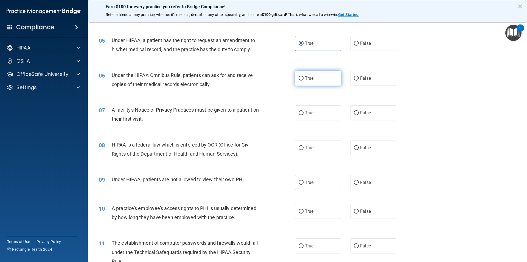
click at [311, 80] on span "True" at bounding box center [309, 78] width 9 height 5
click at [304, 80] on input "True" at bounding box center [301, 78] width 5 height 4
radio input "true"
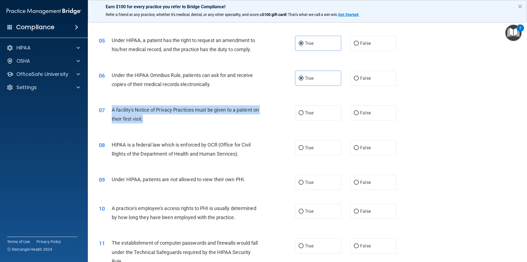
drag, startPoint x: 148, startPoint y: 119, endPoint x: 110, endPoint y: 110, distance: 38.9
click at [110, 110] on div "07 A facility's Notice of Privacy Practices must be given to a patient on their…" at bounding box center [197, 115] width 213 height 21
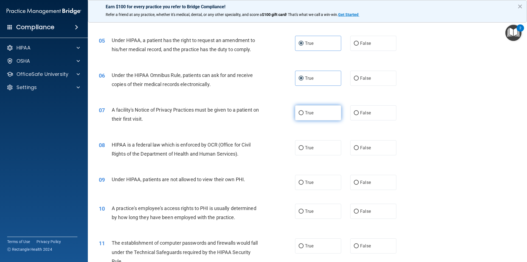
click at [313, 117] on label "True" at bounding box center [318, 112] width 46 height 15
click at [304, 115] on input "True" at bounding box center [301, 113] width 5 height 4
radio input "true"
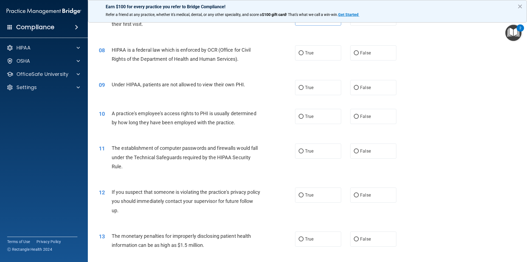
scroll to position [302, 0]
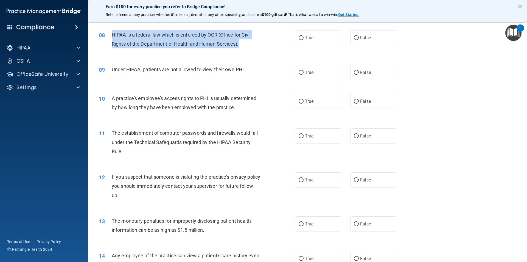
drag, startPoint x: 188, startPoint y: 43, endPoint x: 110, endPoint y: 36, distance: 78.9
click at [110, 36] on div "08 HIPAA is a federal law which is enforced by OCR (Office for Civil Rights of …" at bounding box center [197, 40] width 213 height 21
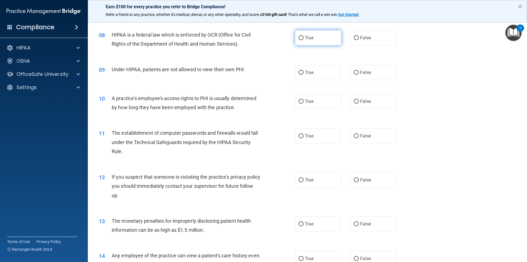
click at [305, 40] on label "True" at bounding box center [318, 37] width 46 height 15
click at [304, 40] on input "True" at bounding box center [301, 38] width 5 height 4
radio input "true"
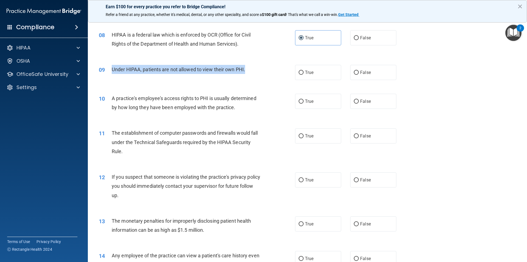
drag, startPoint x: 224, startPoint y: 69, endPoint x: 106, endPoint y: 68, distance: 118.7
click at [106, 68] on div "09 Under HIPAA, patients are not allowed to view their own PHI." at bounding box center [197, 71] width 213 height 12
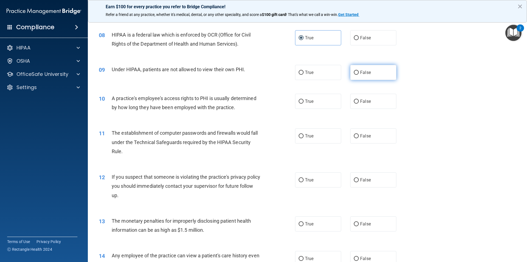
click at [361, 68] on label "False" at bounding box center [374, 72] width 46 height 15
click at [359, 71] on input "False" at bounding box center [356, 73] width 5 height 4
radio input "true"
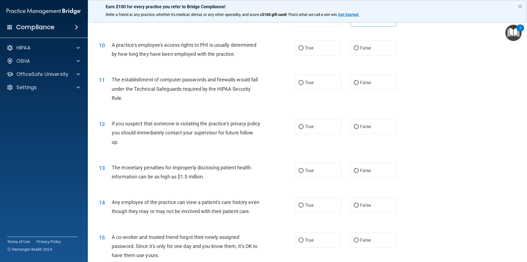
scroll to position [357, 0]
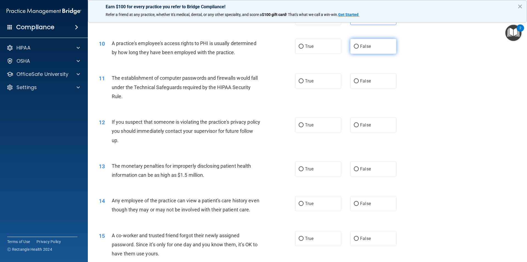
click at [363, 48] on span "False" at bounding box center [365, 46] width 11 height 5
click at [359, 48] on input "False" at bounding box center [356, 47] width 5 height 4
radio input "true"
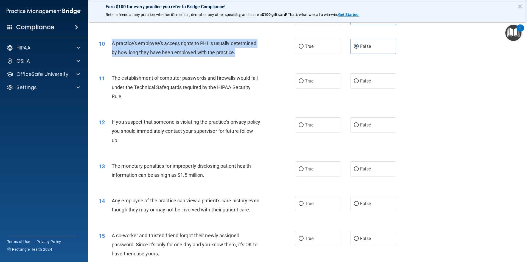
drag, startPoint x: 241, startPoint y: 55, endPoint x: 108, endPoint y: 43, distance: 133.7
click at [108, 43] on div "10 A practice's employee's access rights to PHI is usually determined by how lo…" at bounding box center [197, 49] width 213 height 21
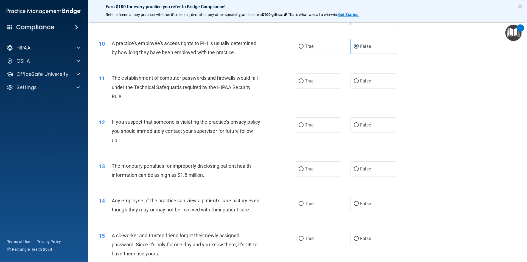
click at [265, 76] on div "11 The establishment of computer passwords and firewalls would fall under the T…" at bounding box center [197, 88] width 213 height 30
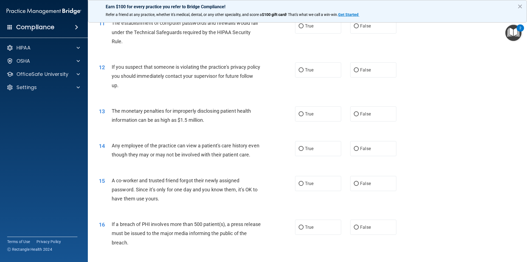
scroll to position [385, 0]
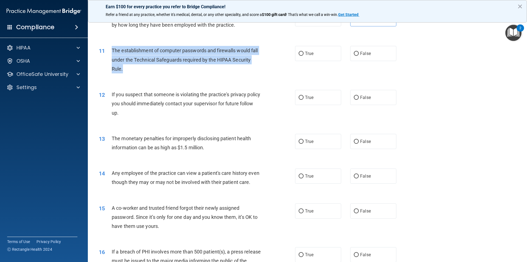
drag, startPoint x: 145, startPoint y: 69, endPoint x: 113, endPoint y: 49, distance: 37.3
click at [113, 49] on div "The establishment of computer passwords and firewalls would fall under the Tech…" at bounding box center [189, 59] width 154 height 27
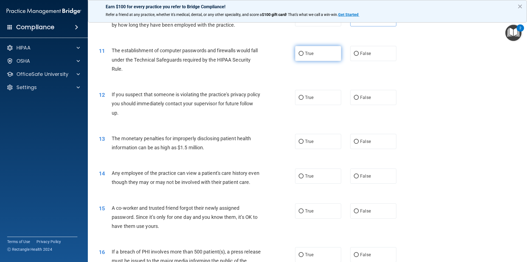
click at [325, 55] on label "True" at bounding box center [318, 53] width 46 height 15
click at [304, 55] on input "True" at bounding box center [301, 54] width 5 height 4
radio input "true"
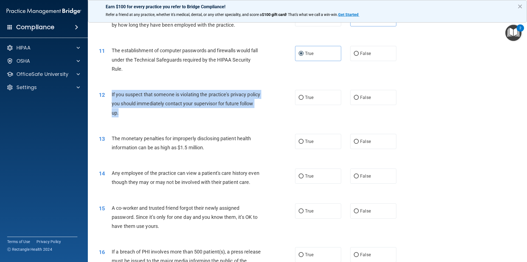
drag, startPoint x: 140, startPoint y: 115, endPoint x: 104, endPoint y: 93, distance: 42.5
click at [104, 93] on div "12 If you suspect that someone is violating the practice's privacy policy you s…" at bounding box center [197, 105] width 213 height 30
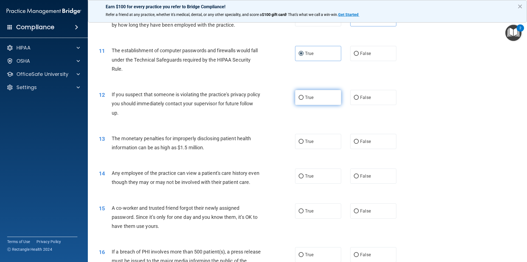
click at [326, 102] on label "True" at bounding box center [318, 97] width 46 height 15
click at [304, 100] on input "True" at bounding box center [301, 98] width 5 height 4
radio input "true"
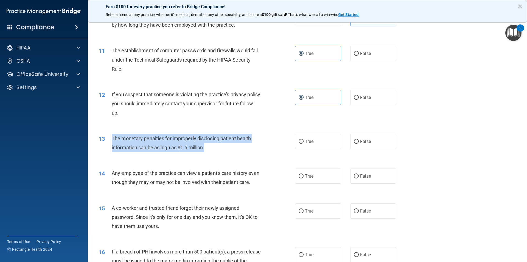
drag, startPoint x: 216, startPoint y: 150, endPoint x: 113, endPoint y: 140, distance: 104.0
click at [112, 138] on div "The monetary penalties for improperly disclosing patient health information can…" at bounding box center [189, 143] width 154 height 18
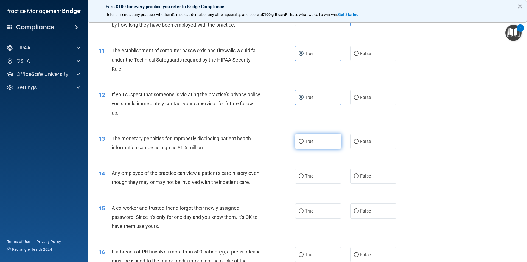
click at [306, 143] on span "True" at bounding box center [309, 141] width 9 height 5
click at [304, 143] on input "True" at bounding box center [301, 142] width 5 height 4
radio input "true"
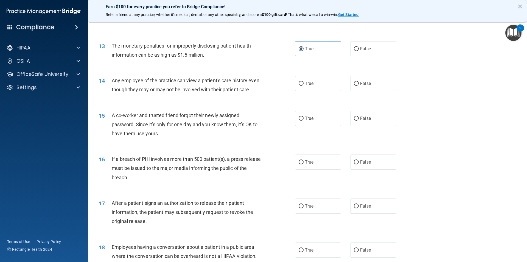
scroll to position [495, 0]
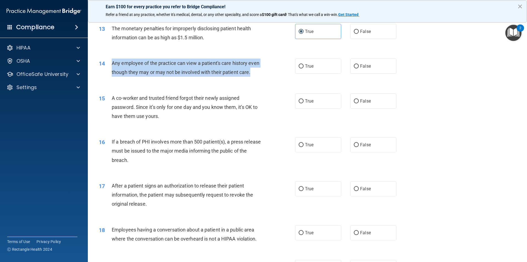
drag, startPoint x: 134, startPoint y: 80, endPoint x: 111, endPoint y: 62, distance: 29.8
click at [111, 62] on div "14 Any employee of the practice can view a patient's care history even though t…" at bounding box center [197, 69] width 213 height 21
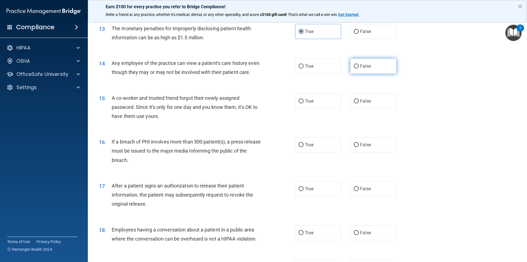
click at [355, 62] on label "False" at bounding box center [374, 66] width 46 height 15
click at [355, 64] on input "False" at bounding box center [356, 66] width 5 height 4
radio input "true"
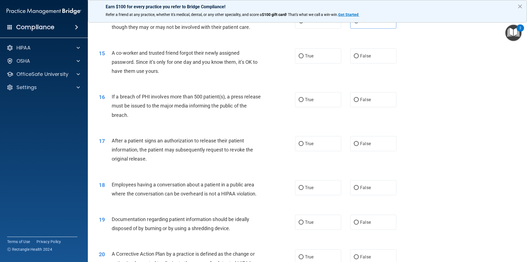
scroll to position [549, 0]
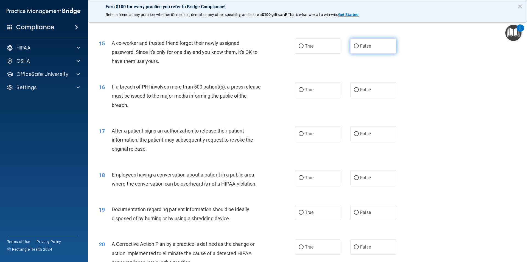
click at [366, 49] on label "False" at bounding box center [374, 45] width 46 height 15
click at [359, 48] on input "False" at bounding box center [356, 46] width 5 height 4
radio input "true"
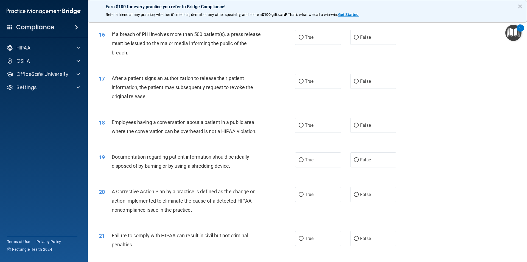
scroll to position [604, 0]
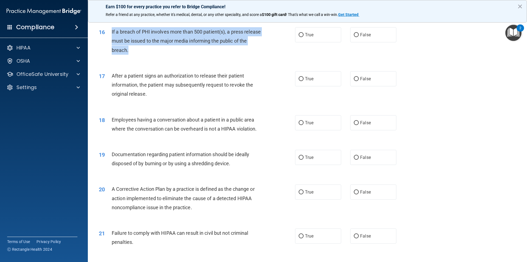
drag, startPoint x: 144, startPoint y: 61, endPoint x: 110, endPoint y: 40, distance: 40.2
click at [110, 40] on div "16 If a breach of PHI involves more than 500 patient(s), a press release must b…" at bounding box center [197, 42] width 213 height 30
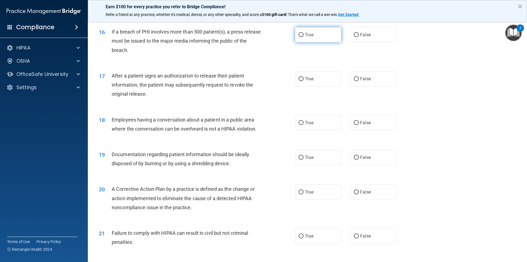
click at [306, 37] on span "True" at bounding box center [309, 34] width 9 height 5
click at [304, 37] on input "True" at bounding box center [301, 35] width 5 height 4
radio input "true"
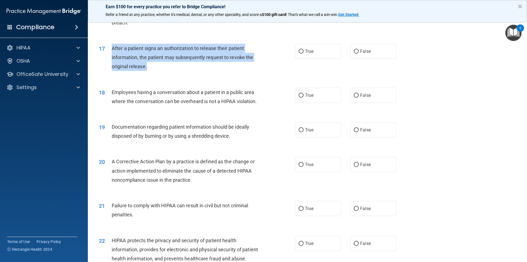
drag, startPoint x: 152, startPoint y: 74, endPoint x: 111, endPoint y: 59, distance: 44.4
click at [111, 59] on div "17 After a patient signs an authorization to release their patient information,…" at bounding box center [197, 59] width 213 height 30
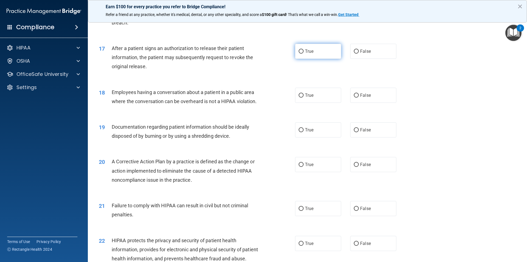
click at [300, 54] on div "17 After a patient signs an authorization to release their patient information,…" at bounding box center [308, 59] width 426 height 44
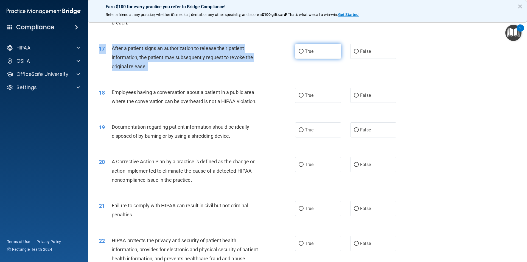
drag, startPoint x: 301, startPoint y: 54, endPoint x: 304, endPoint y: 53, distance: 3.1
click at [301, 54] on label "True" at bounding box center [318, 51] width 46 height 15
click at [301, 54] on input "True" at bounding box center [301, 51] width 5 height 4
radio input "true"
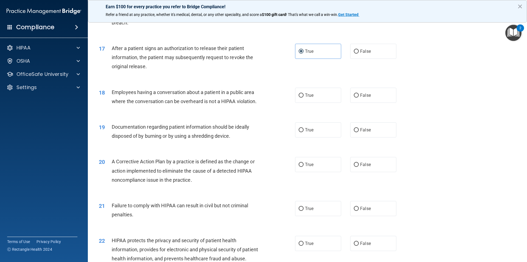
click at [288, 92] on div "18 Employees having a conversation about a patient in a public area where the c…" at bounding box center [308, 98] width 426 height 35
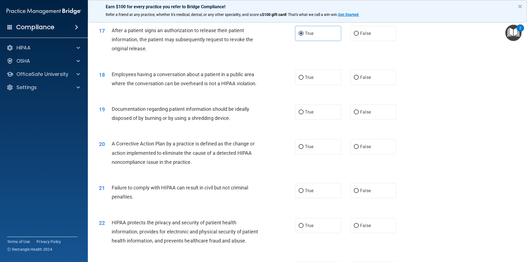
scroll to position [659, 0]
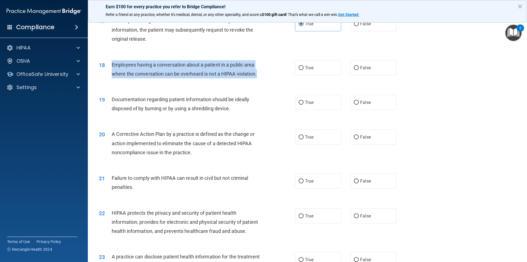
drag, startPoint x: 259, startPoint y: 84, endPoint x: 110, endPoint y: 73, distance: 149.5
click at [110, 73] on div "18 Employees having a conversation about a patient in a public area where the c…" at bounding box center [197, 70] width 213 height 21
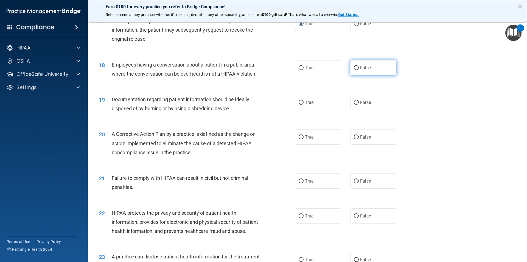
click at [376, 71] on label "False" at bounding box center [374, 67] width 46 height 15
click at [359, 70] on input "False" at bounding box center [356, 68] width 5 height 4
radio input "true"
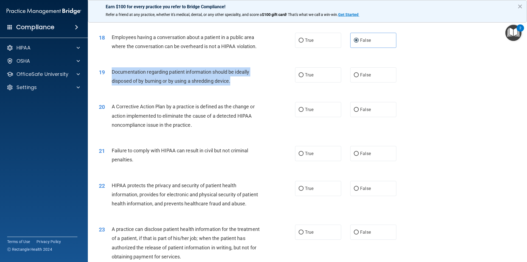
drag, startPoint x: 236, startPoint y: 92, endPoint x: 108, endPoint y: 79, distance: 128.7
click at [108, 79] on div "19 Documentation regarding patient information should be ideally disposed of by…" at bounding box center [197, 77] width 213 height 21
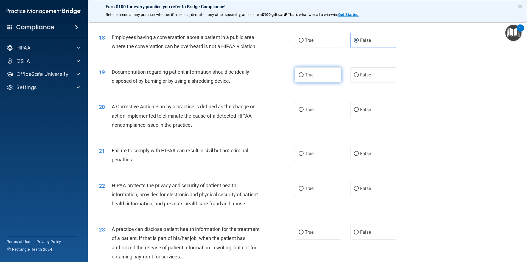
click at [308, 82] on label "True" at bounding box center [318, 74] width 46 height 15
click at [304, 77] on input "True" at bounding box center [301, 75] width 5 height 4
radio input "true"
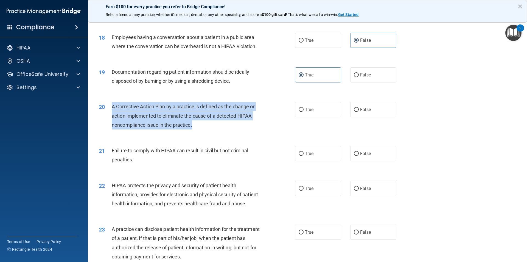
drag, startPoint x: 195, startPoint y: 134, endPoint x: 111, endPoint y: 116, distance: 86.1
click at [111, 116] on div "20 A Corrective Action Plan by a practice is defined as the change or action im…" at bounding box center [197, 117] width 213 height 30
click at [283, 111] on div "20 A Corrective Action Plan by a practice is defined as the change or action im…" at bounding box center [197, 117] width 213 height 30
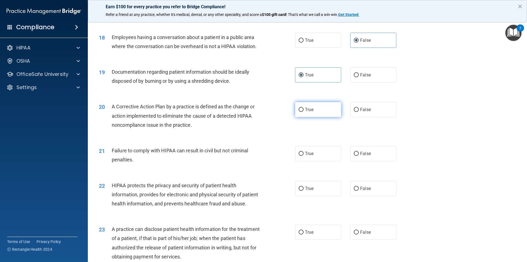
click at [315, 116] on label "True" at bounding box center [318, 109] width 46 height 15
click at [304, 112] on input "True" at bounding box center [301, 110] width 5 height 4
radio input "true"
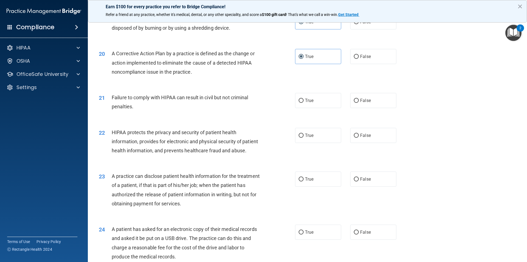
scroll to position [742, 0]
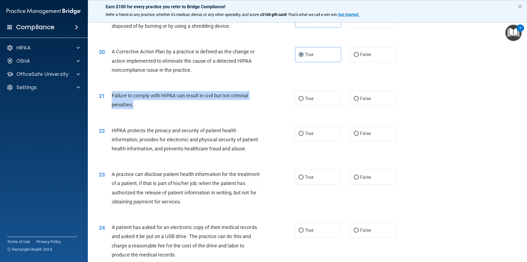
drag, startPoint x: 138, startPoint y: 116, endPoint x: 112, endPoint y: 103, distance: 28.6
click at [112, 103] on div "Failure to comply with HIPAA can result in civil but not criminal penalties." at bounding box center [189, 100] width 154 height 18
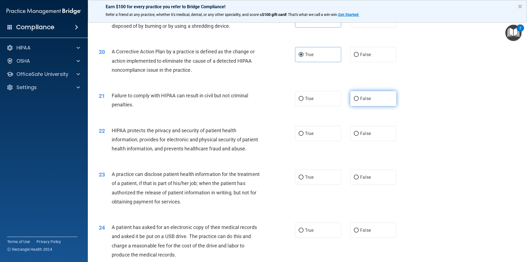
click at [374, 106] on label "False" at bounding box center [374, 98] width 46 height 15
click at [359, 101] on input "False" at bounding box center [356, 99] width 5 height 4
radio input "true"
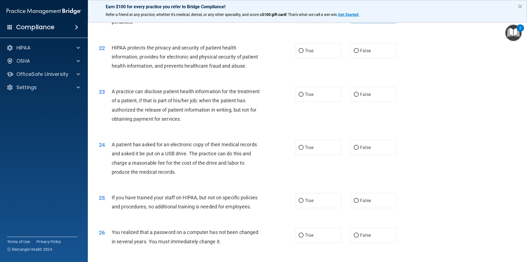
scroll to position [824, 0]
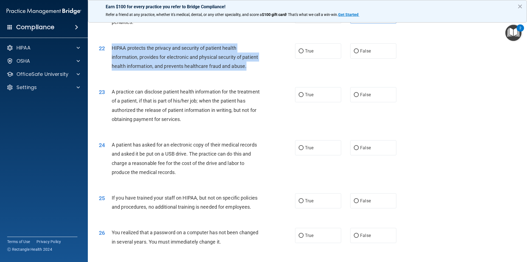
drag, startPoint x: 137, startPoint y: 85, endPoint x: 106, endPoint y: 54, distance: 43.7
click at [106, 54] on div "22 HIPAA protects the privacy and security of patient health information, provi…" at bounding box center [197, 58] width 213 height 30
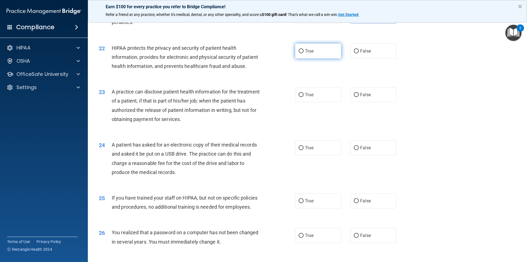
click at [305, 54] on span "True" at bounding box center [309, 50] width 9 height 5
click at [304, 53] on input "True" at bounding box center [301, 51] width 5 height 4
radio input "true"
click at [280, 74] on div "22 HIPAA protects the privacy and security of patient health information, provi…" at bounding box center [197, 58] width 213 height 30
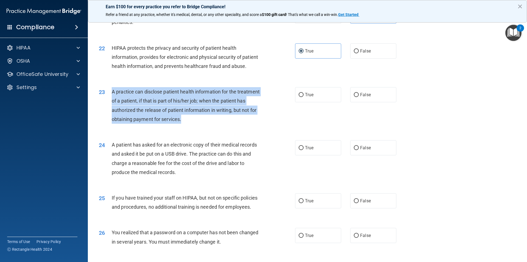
drag, startPoint x: 213, startPoint y: 140, endPoint x: 107, endPoint y: 110, distance: 109.3
click at [107, 110] on div "23 A practice can disclose patient health information for the treatment of a pa…" at bounding box center [197, 106] width 213 height 39
click at [256, 126] on div "23 A practice can disclose patient health information for the treatment of a pa…" at bounding box center [197, 106] width 213 height 39
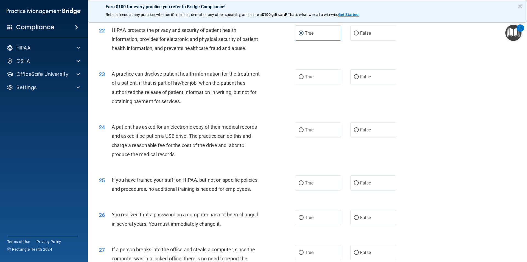
scroll to position [852, 0]
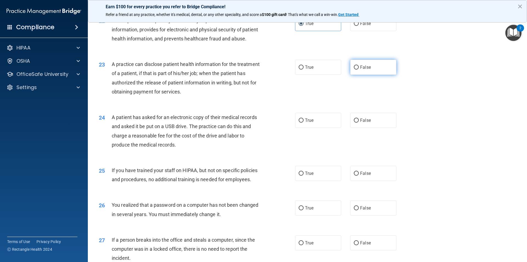
click at [359, 75] on label "False" at bounding box center [374, 67] width 46 height 15
click at [359, 70] on input "False" at bounding box center [356, 67] width 5 height 4
radio input "true"
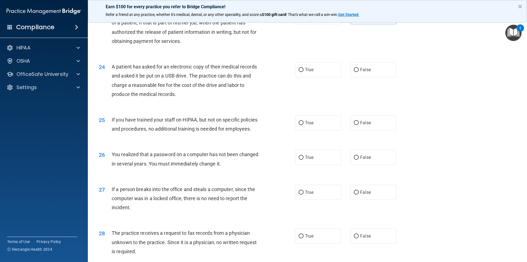
scroll to position [907, 0]
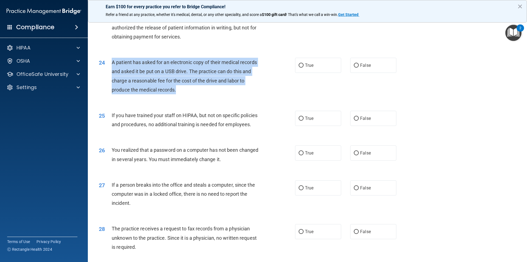
drag, startPoint x: 164, startPoint y: 102, endPoint x: 110, endPoint y: 79, distance: 58.9
click at [110, 79] on div "24 A patient has asked for an electronic copy of their medical records and aske…" at bounding box center [197, 77] width 213 height 39
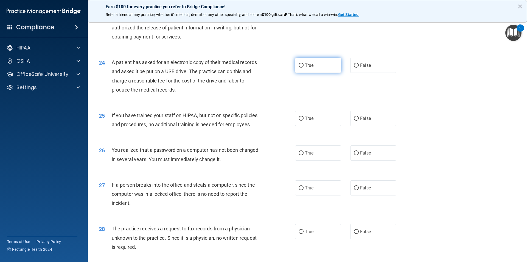
click at [315, 73] on label "True" at bounding box center [318, 65] width 46 height 15
click at [304, 68] on input "True" at bounding box center [301, 65] width 5 height 4
radio input "true"
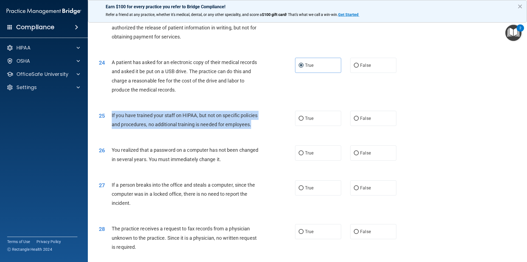
drag, startPoint x: 258, startPoint y: 143, endPoint x: 108, endPoint y: 135, distance: 149.7
click at [108, 132] on div "25 If you have trained your staff on HIPAA, but not on specific policies and pr…" at bounding box center [197, 121] width 213 height 21
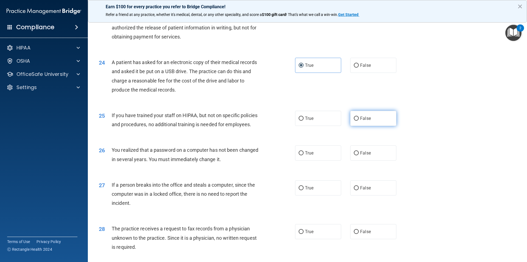
click at [358, 126] on label "False" at bounding box center [374, 118] width 46 height 15
click at [358, 121] on input "False" at bounding box center [356, 118] width 5 height 4
radio input "true"
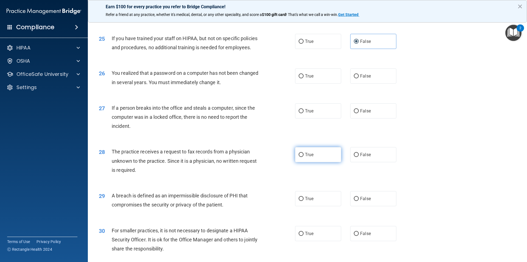
scroll to position [1016, 0]
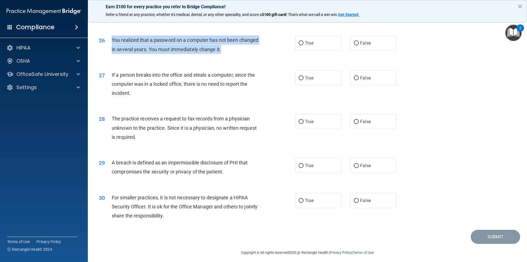
drag, startPoint x: 229, startPoint y: 69, endPoint x: 107, endPoint y: 61, distance: 122.8
click at [107, 56] on div "26 You realized that a password on a computer has not been changed in several y…" at bounding box center [197, 45] width 213 height 21
click at [255, 56] on div "26 You realized that a password on a computer has not been changed in several y…" at bounding box center [197, 45] width 213 height 21
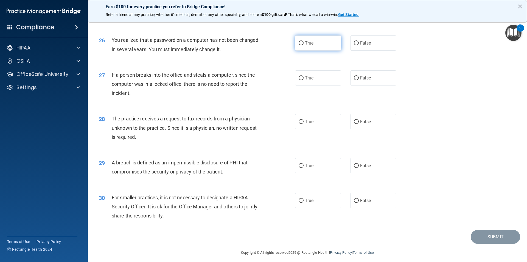
click at [311, 51] on label "True" at bounding box center [318, 42] width 46 height 15
click at [304, 45] on input "True" at bounding box center [301, 43] width 5 height 4
radio input "true"
click at [351, 85] on label "False" at bounding box center [374, 77] width 46 height 15
click at [354, 80] on input "False" at bounding box center [356, 78] width 5 height 4
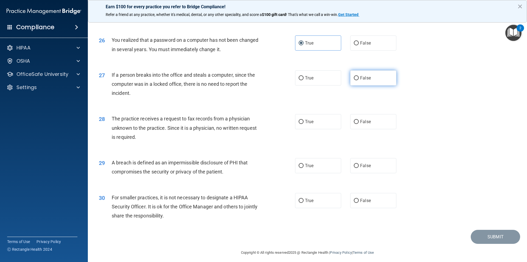
radio input "true"
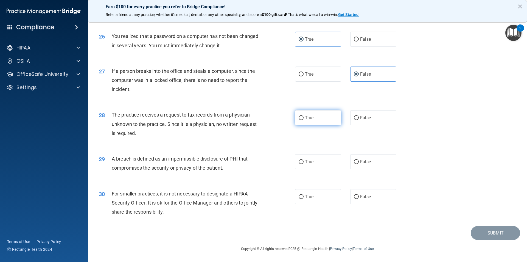
scroll to position [1038, 0]
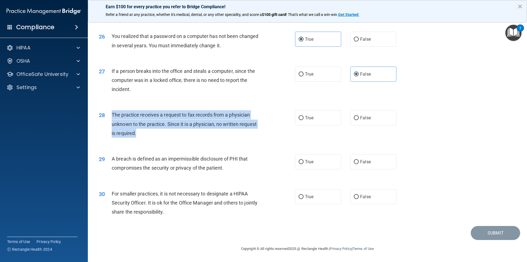
drag, startPoint x: 146, startPoint y: 134, endPoint x: 112, endPoint y: 115, distance: 39.4
click at [112, 115] on div "The practice receives a request to fax records from a physician unknown to the …" at bounding box center [189, 123] width 154 height 27
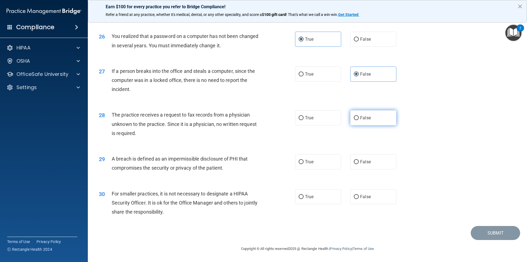
click at [362, 120] on span "False" at bounding box center [365, 117] width 11 height 5
click at [359, 120] on input "False" at bounding box center [356, 118] width 5 height 4
radio input "true"
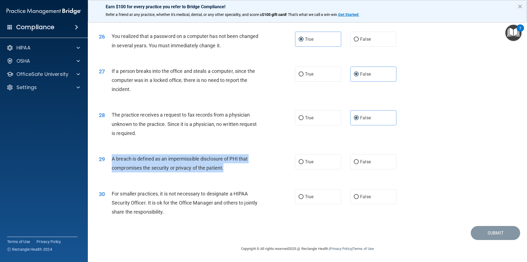
drag, startPoint x: 232, startPoint y: 168, endPoint x: 109, endPoint y: 163, distance: 124.0
click at [109, 163] on div "29 A breach is defined as an impermissible disclosure of PHI that compromises t…" at bounding box center [197, 164] width 213 height 21
click at [301, 164] on input "True" at bounding box center [301, 162] width 5 height 4
radio input "true"
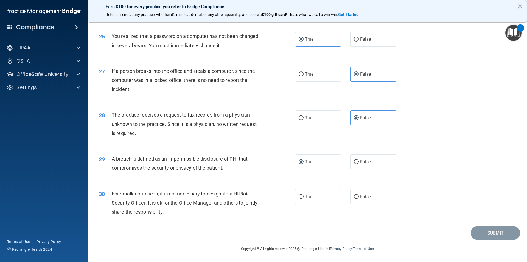
click at [207, 226] on div "Submit" at bounding box center [308, 233] width 426 height 14
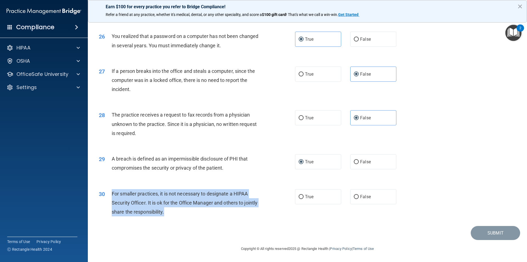
drag, startPoint x: 187, startPoint y: 213, endPoint x: 109, endPoint y: 198, distance: 80.4
click at [109, 198] on div "30 For smaller practices, it is not necessary to designate a HIPAA Security Off…" at bounding box center [197, 204] width 213 height 30
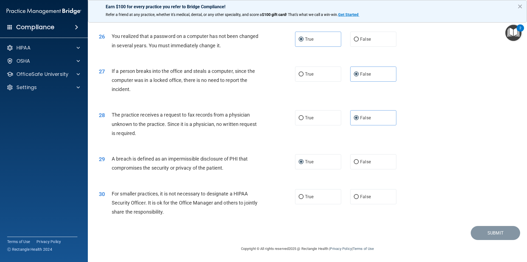
click at [258, 221] on div "30 For smaller practices, it is not necessary to designate a HIPAA Security Off…" at bounding box center [308, 204] width 426 height 44
click at [363, 195] on span "False" at bounding box center [365, 196] width 11 height 5
click at [359, 195] on input "False" at bounding box center [356, 197] width 5 height 4
radio input "true"
click at [496, 234] on button "Submit" at bounding box center [495, 233] width 49 height 14
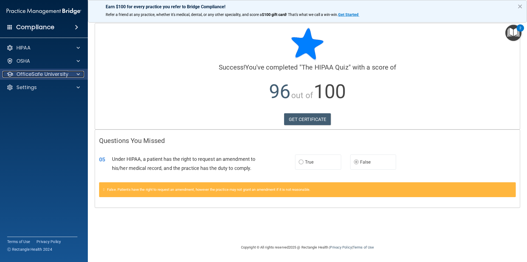
click at [43, 77] on p "OfficeSafe University" at bounding box center [42, 74] width 52 height 7
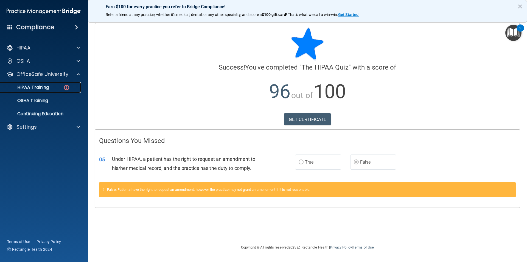
click at [43, 90] on p "HIPAA Training" at bounding box center [26, 87] width 45 height 5
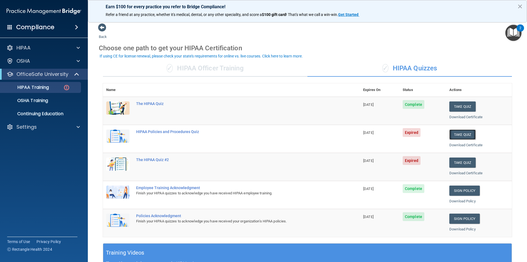
click at [458, 133] on button "Take Quiz" at bounding box center [463, 134] width 26 height 10
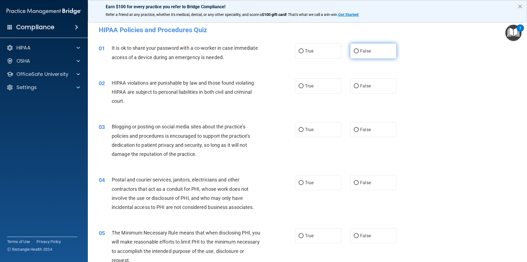
click at [360, 54] on label "False" at bounding box center [374, 50] width 46 height 15
click at [359, 53] on input "False" at bounding box center [356, 51] width 5 height 4
radio input "true"
drag, startPoint x: 313, startPoint y: 86, endPoint x: 290, endPoint y: 91, distance: 23.4
click at [313, 86] on label "True" at bounding box center [318, 85] width 46 height 15
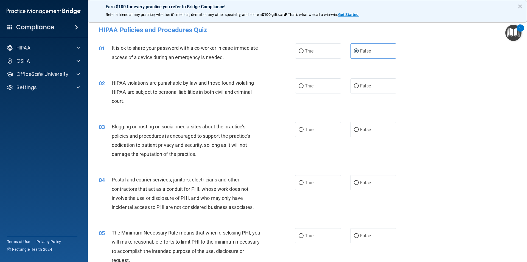
click at [304, 86] on input "True" at bounding box center [301, 86] width 5 height 4
radio input "true"
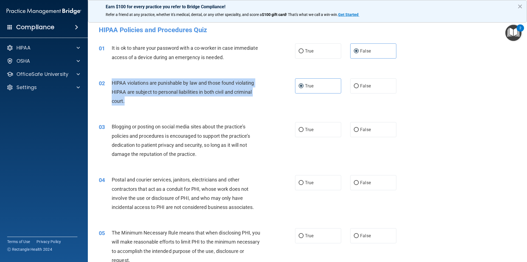
drag, startPoint x: 141, startPoint y: 101, endPoint x: 111, endPoint y: 81, distance: 36.0
click at [111, 81] on div "02 HIPAA violations are punishable by law and those found violating HIPAA are s…" at bounding box center [197, 93] width 213 height 30
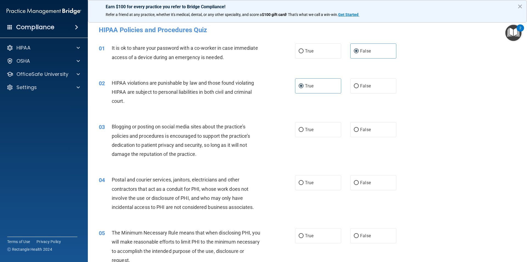
click at [403, 65] on div "01 It is ok to share your password with a co-worker in case immediate access of…" at bounding box center [308, 54] width 426 height 35
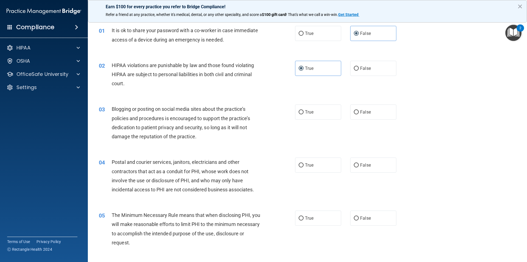
scroll to position [27, 0]
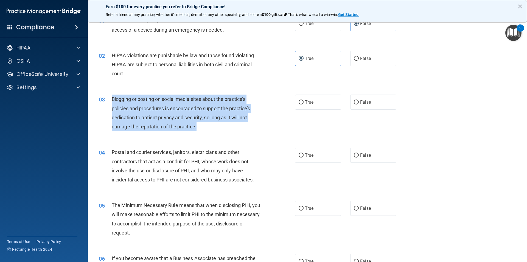
drag, startPoint x: 202, startPoint y: 131, endPoint x: 108, endPoint y: 101, distance: 98.4
click at [108, 101] on div "03 Blogging or posting on social media sites about the practice’s policies and …" at bounding box center [197, 114] width 213 height 39
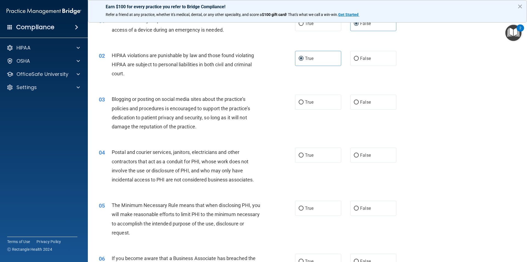
click at [236, 137] on div "03 Blogging or posting on social media sites about the practice’s policies and …" at bounding box center [308, 114] width 426 height 53
click at [313, 104] on label "True" at bounding box center [318, 102] width 46 height 15
click at [304, 104] on input "True" at bounding box center [301, 102] width 5 height 4
radio input "true"
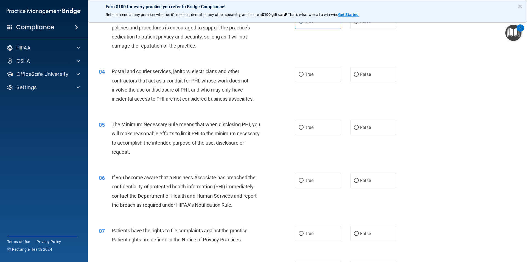
scroll to position [110, 0]
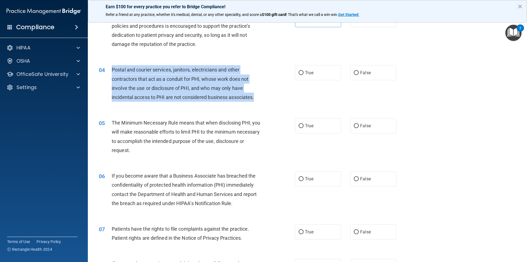
drag, startPoint x: 243, startPoint y: 94, endPoint x: 112, endPoint y: 66, distance: 133.5
click at [112, 66] on div "Postal and courier services, janitors, electricians and other contractors that …" at bounding box center [189, 83] width 154 height 37
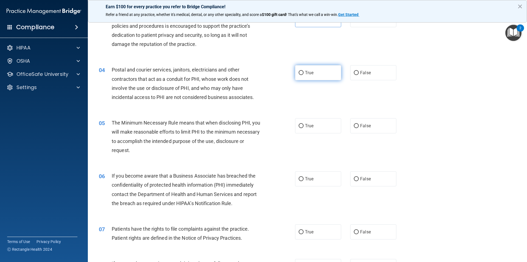
click at [306, 70] on span "True" at bounding box center [309, 72] width 9 height 5
click at [304, 71] on input "True" at bounding box center [301, 73] width 5 height 4
radio input "true"
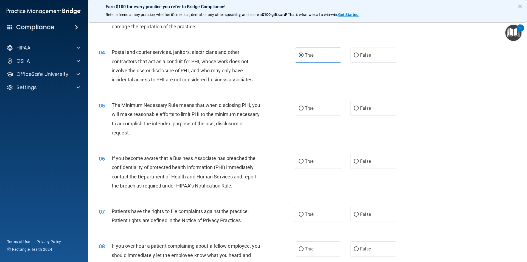
scroll to position [137, 0]
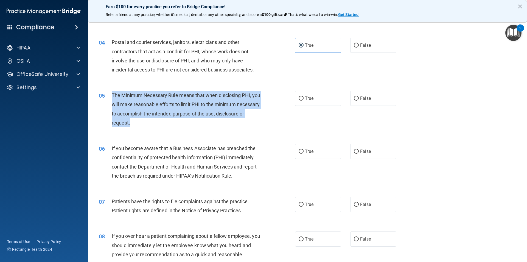
drag, startPoint x: 166, startPoint y: 123, endPoint x: 112, endPoint y: 95, distance: 60.7
click at [112, 95] on div "The Minimum Necessary Rule means that when disclosing PHI, you will make reason…" at bounding box center [189, 109] width 154 height 37
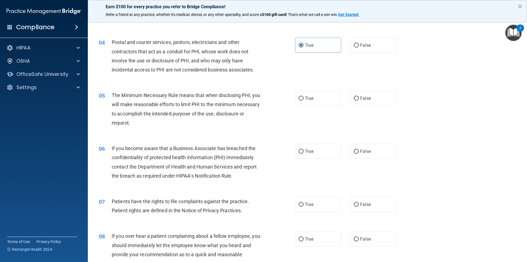
click at [212, 132] on div "05 The Minimum Necessary Rule means that when disclosing PHI, you will make rea…" at bounding box center [308, 110] width 426 height 53
click at [315, 99] on label "True" at bounding box center [318, 98] width 46 height 15
click at [304, 99] on input "True" at bounding box center [301, 98] width 5 height 4
radio input "true"
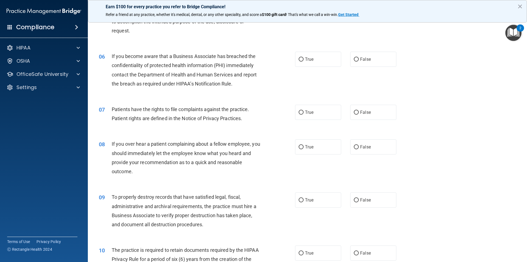
scroll to position [220, 0]
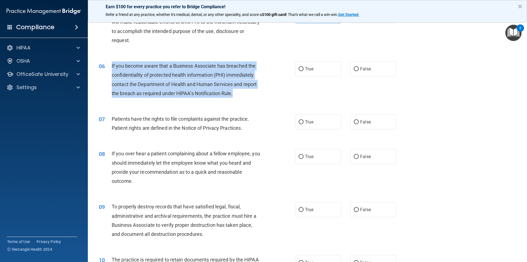
drag, startPoint x: 245, startPoint y: 98, endPoint x: 105, endPoint y: 65, distance: 143.4
click at [105, 65] on div "06 If you become aware that a Business Associate has breached the confidentiali…" at bounding box center [197, 80] width 213 height 39
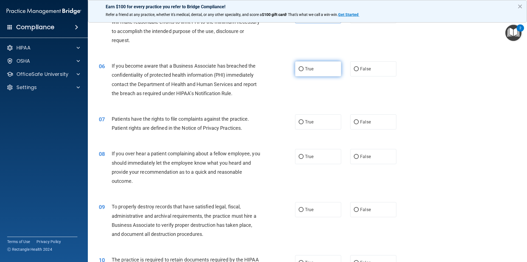
click at [308, 69] on span "True" at bounding box center [309, 68] width 9 height 5
click at [304, 69] on input "True" at bounding box center [301, 69] width 5 height 4
radio input "true"
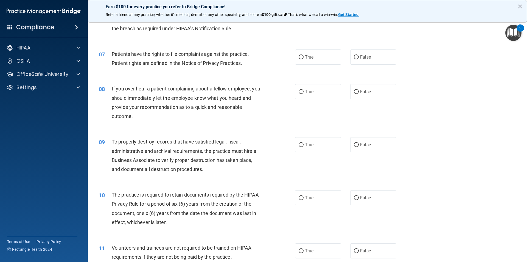
scroll to position [302, 0]
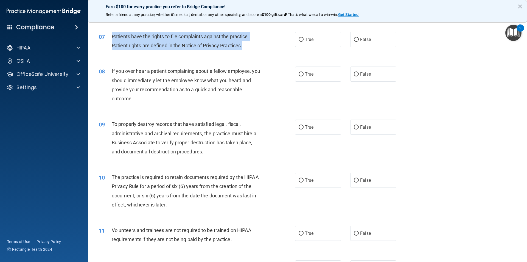
drag, startPoint x: 220, startPoint y: 41, endPoint x: 111, endPoint y: 37, distance: 109.4
click at [111, 37] on div "07 Patients have the rights to file complaints against the practice. Patient ri…" at bounding box center [197, 42] width 213 height 21
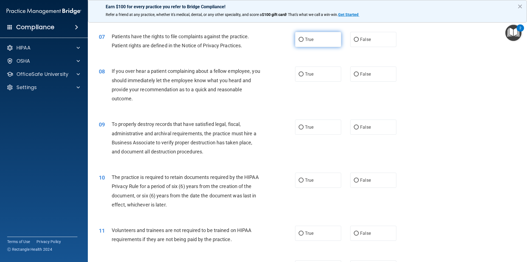
click at [311, 41] on span "True" at bounding box center [309, 39] width 9 height 5
click at [304, 41] on input "True" at bounding box center [301, 40] width 5 height 4
radio input "true"
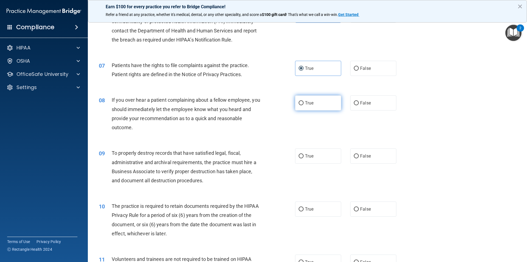
scroll to position [275, 0]
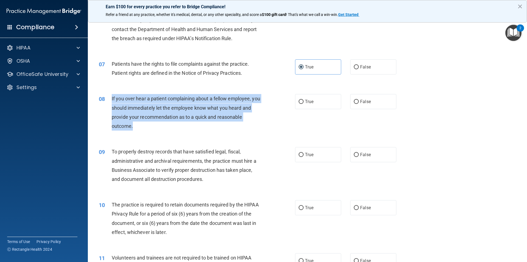
drag, startPoint x: 140, startPoint y: 128, endPoint x: 111, endPoint y: 98, distance: 41.8
click at [111, 98] on div "08 If you over hear a patient complaining about a fellow employee, you should i…" at bounding box center [197, 113] width 213 height 39
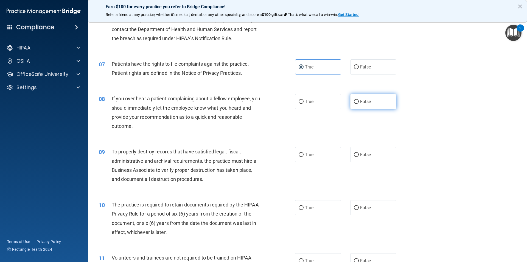
click at [377, 106] on label "False" at bounding box center [374, 101] width 46 height 15
click at [359, 104] on input "False" at bounding box center [356, 102] width 5 height 4
radio input "true"
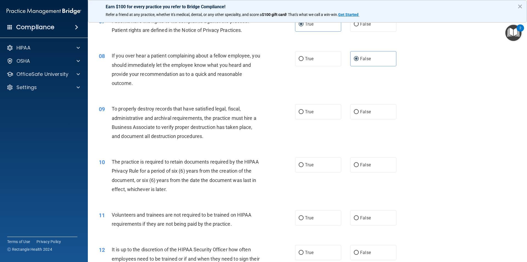
scroll to position [330, 0]
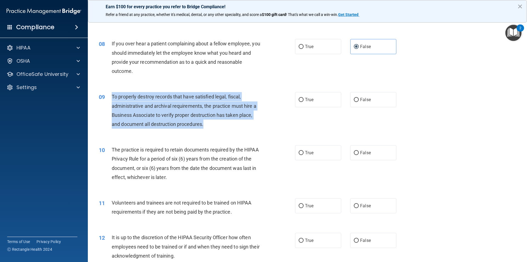
drag, startPoint x: 219, startPoint y: 124, endPoint x: 107, endPoint y: 95, distance: 115.8
click at [107, 95] on div "09 To properly destroy records that have satisfied legal, fiscal, administrativ…" at bounding box center [197, 111] width 213 height 39
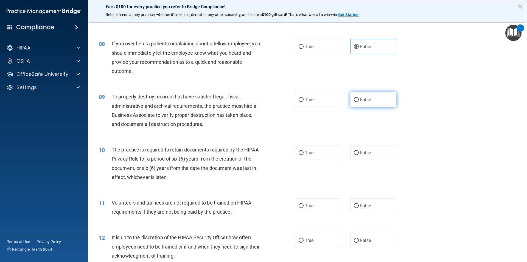
click at [373, 99] on label "False" at bounding box center [374, 99] width 46 height 15
click at [359, 99] on input "False" at bounding box center [356, 100] width 5 height 4
radio input "true"
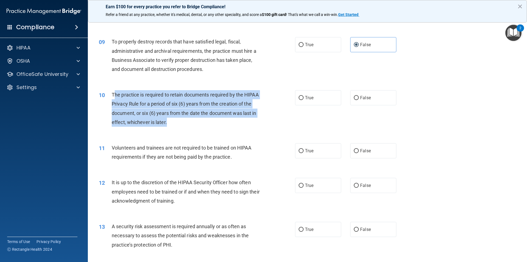
drag, startPoint x: 173, startPoint y: 122, endPoint x: 113, endPoint y: 95, distance: 65.5
click at [113, 95] on div "The practice is required to retain documents required by the HIPAA Privacy Rule…" at bounding box center [189, 108] width 154 height 37
click at [162, 120] on span "The practice is required to retain documents required by the HIPAA Privacy Rule…" at bounding box center [185, 108] width 147 height 33
drag, startPoint x: 175, startPoint y: 125, endPoint x: 110, endPoint y: 92, distance: 72.4
click at [110, 92] on div "10 The practice is required to retain documents required by the HIPAA Privacy R…" at bounding box center [197, 109] width 213 height 39
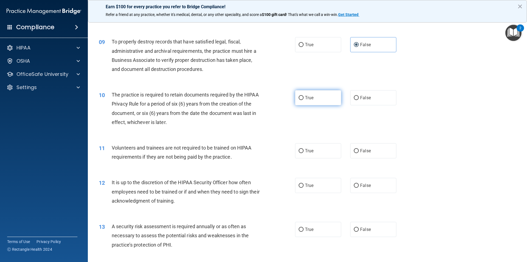
click at [315, 96] on label "True" at bounding box center [318, 97] width 46 height 15
click at [304, 96] on input "True" at bounding box center [301, 98] width 5 height 4
radio input "true"
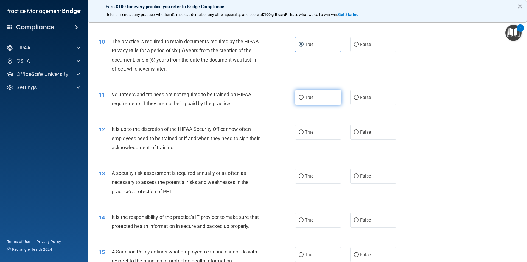
scroll to position [440, 0]
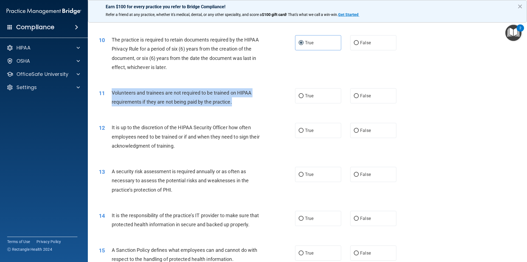
drag, startPoint x: 230, startPoint y: 101, endPoint x: 111, endPoint y: 91, distance: 119.7
click at [111, 91] on div "11 Volunteers and trainees are not required to be trained on HIPAA requirements…" at bounding box center [197, 98] width 213 height 21
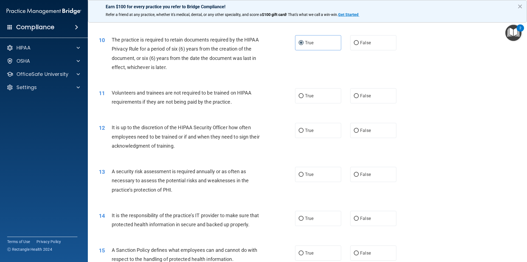
click at [284, 74] on div "10 The practice is required to retain documents required by the HIPAA Privacy R…" at bounding box center [197, 54] width 213 height 39
click at [370, 97] on label "False" at bounding box center [374, 95] width 46 height 15
click at [359, 97] on input "False" at bounding box center [356, 96] width 5 height 4
radio input "true"
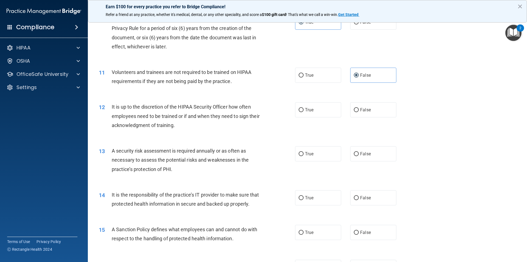
scroll to position [495, 0]
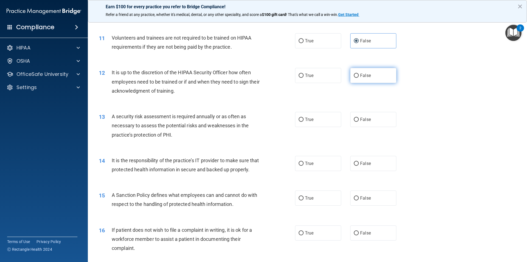
click at [351, 75] on label "False" at bounding box center [374, 75] width 46 height 15
click at [354, 75] on input "False" at bounding box center [356, 76] width 5 height 4
radio input "true"
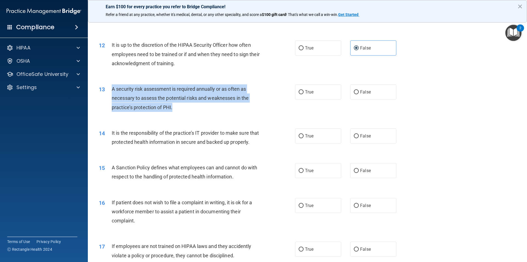
drag, startPoint x: 177, startPoint y: 111, endPoint x: 107, endPoint y: 93, distance: 72.2
click at [107, 93] on div "13 A security risk assessment is required annually or as often as necessary to …" at bounding box center [197, 99] width 213 height 30
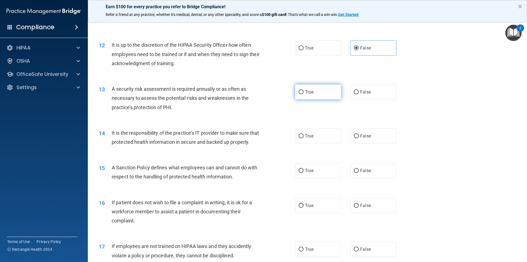
drag, startPoint x: 305, startPoint y: 94, endPoint x: 312, endPoint y: 96, distance: 6.3
click at [306, 94] on span "True" at bounding box center [309, 91] width 9 height 5
click at [304, 94] on input "True" at bounding box center [301, 92] width 5 height 4
radio input "true"
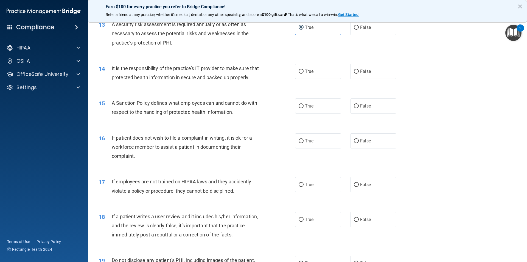
scroll to position [577, 0]
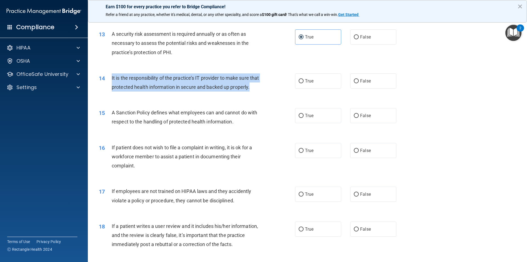
drag, startPoint x: 148, startPoint y: 99, endPoint x: 105, endPoint y: 79, distance: 47.0
click at [105, 79] on div "14 It is the responsibility of the practice’s IT provider to make sure that pro…" at bounding box center [197, 83] width 213 height 21
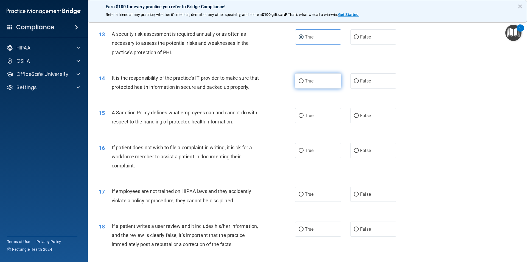
click at [312, 76] on label "True" at bounding box center [318, 80] width 46 height 15
click at [304, 79] on input "True" at bounding box center [301, 81] width 5 height 4
radio input "true"
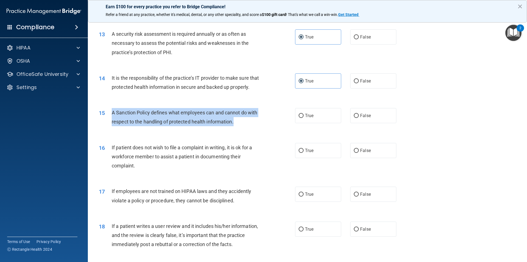
drag, startPoint x: 224, startPoint y: 132, endPoint x: 107, endPoint y: 125, distance: 116.7
click at [107, 125] on div "15 A Sanction Policy defines what employees can and cannot do with respect to t…" at bounding box center [197, 118] width 213 height 21
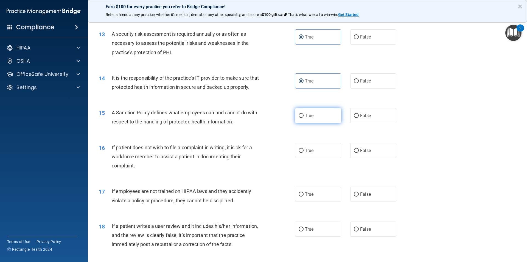
click at [308, 118] on span "True" at bounding box center [309, 115] width 9 height 5
click at [304, 118] on input "True" at bounding box center [301, 116] width 5 height 4
radio input "true"
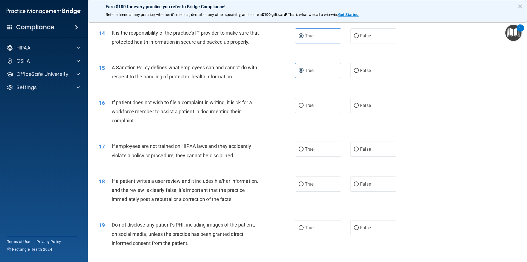
scroll to position [632, 0]
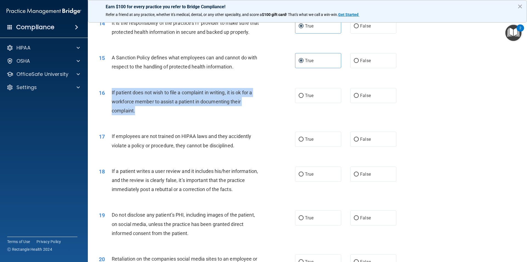
drag, startPoint x: 148, startPoint y: 120, endPoint x: 111, endPoint y: 102, distance: 40.9
click at [111, 102] on div "16 If patient does not wish to file a complaint in writing, it is ok for a work…" at bounding box center [197, 103] width 213 height 30
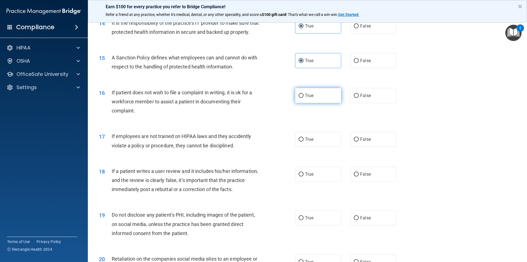
click at [309, 98] on span "True" at bounding box center [309, 95] width 9 height 5
click at [304, 98] on input "True" at bounding box center [301, 96] width 5 height 4
radio input "true"
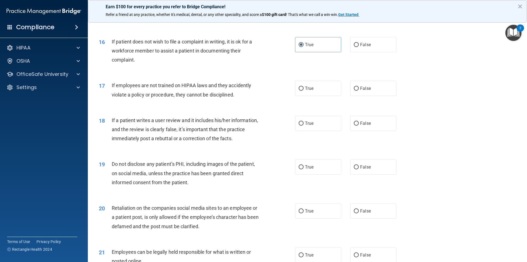
scroll to position [687, 0]
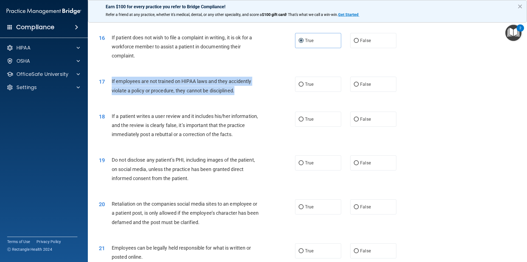
drag, startPoint x: 240, startPoint y: 102, endPoint x: 108, endPoint y: 92, distance: 131.7
click at [108, 92] on div "17 If employees are not trained on HIPAA laws and they accidently violate a pol…" at bounding box center [197, 87] width 213 height 21
click at [355, 87] on input "False" at bounding box center [356, 84] width 5 height 4
radio input "true"
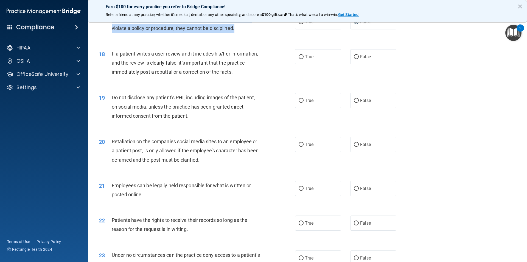
scroll to position [769, 0]
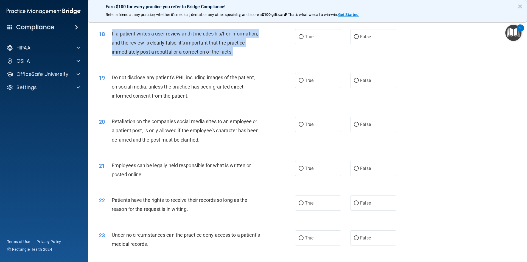
drag, startPoint x: 240, startPoint y: 63, endPoint x: 112, endPoint y: 42, distance: 130.3
click at [112, 42] on div "If a patient writes a user review and it includes his/her information, and the …" at bounding box center [189, 42] width 154 height 27
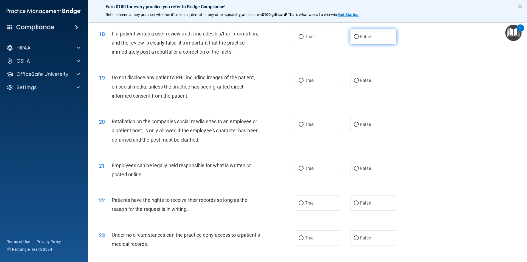
click at [366, 39] on span "False" at bounding box center [365, 36] width 11 height 5
click at [359, 39] on input "False" at bounding box center [356, 37] width 5 height 4
radio input "true"
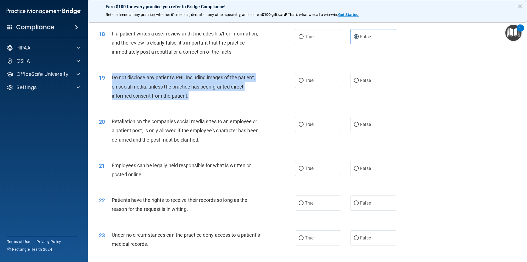
drag, startPoint x: 194, startPoint y: 106, endPoint x: 112, endPoint y: 88, distance: 84.5
click at [112, 88] on div "Do not disclose any patient’s PHI, including images of the patient, on social m…" at bounding box center [189, 86] width 154 height 27
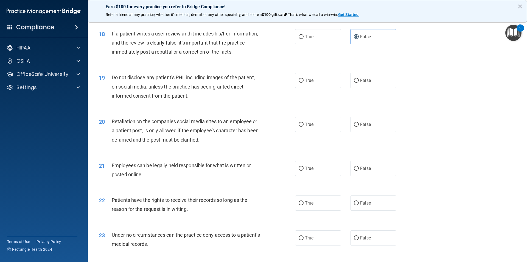
click at [225, 110] on div "19 Do not disclose any patient’s PHI, including images of the patient, on socia…" at bounding box center [308, 88] width 426 height 44
click at [330, 88] on label "True" at bounding box center [318, 80] width 46 height 15
click at [304, 83] on input "True" at bounding box center [301, 81] width 5 height 4
radio input "true"
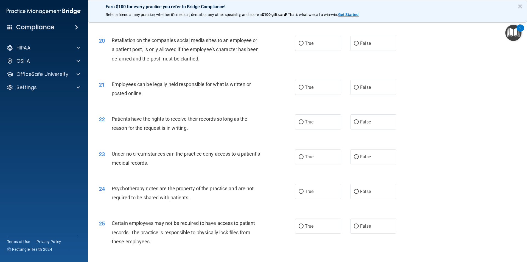
scroll to position [852, 0]
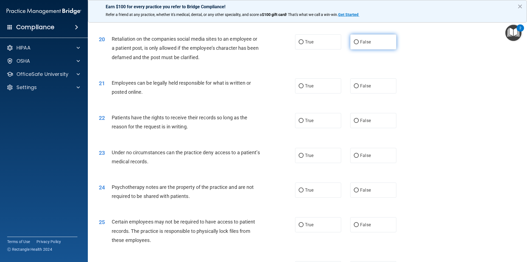
click at [383, 49] on label "False" at bounding box center [374, 41] width 46 height 15
click at [359, 44] on input "False" at bounding box center [356, 42] width 5 height 4
radio input "true"
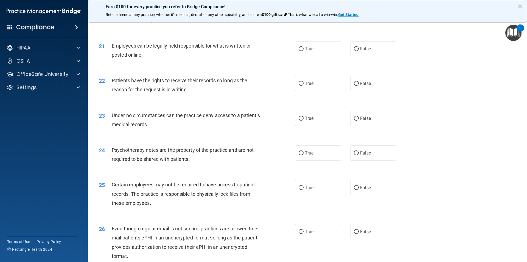
scroll to position [879, 0]
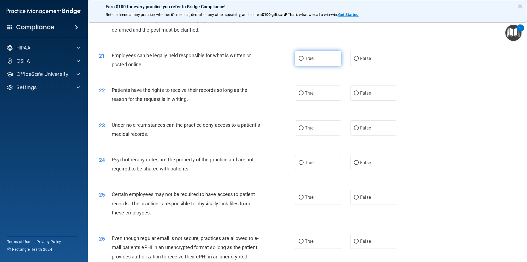
click at [312, 61] on span "True" at bounding box center [309, 58] width 9 height 5
click at [304, 61] on input "True" at bounding box center [301, 59] width 5 height 4
radio input "true"
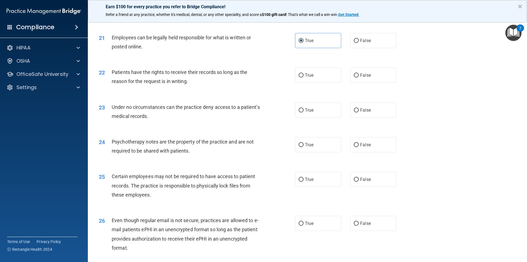
scroll to position [907, 0]
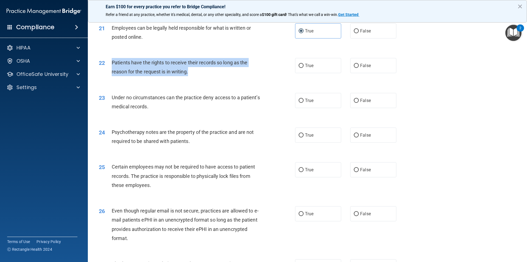
drag, startPoint x: 190, startPoint y: 81, endPoint x: 113, endPoint y: 72, distance: 76.9
click at [113, 72] on div "Patients have the rights to receive their records so long as the reason for the…" at bounding box center [189, 67] width 154 height 18
click at [250, 79] on div "22 Patients have the rights to receive their records so long as the reason for …" at bounding box center [197, 68] width 213 height 21
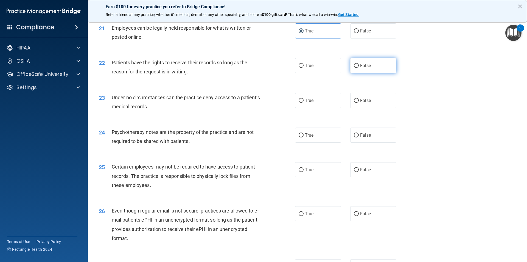
click at [367, 68] on span "False" at bounding box center [365, 65] width 11 height 5
click at [359, 68] on input "False" at bounding box center [356, 66] width 5 height 4
radio input "true"
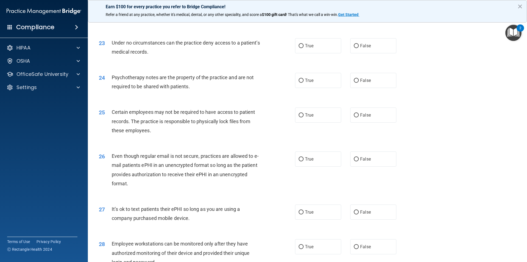
scroll to position [962, 0]
click at [308, 48] on span "True" at bounding box center [309, 45] width 9 height 5
click at [304, 48] on input "True" at bounding box center [301, 46] width 5 height 4
radio input "true"
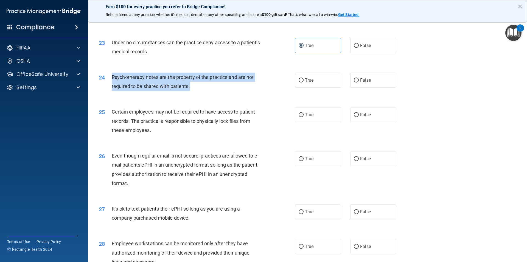
drag, startPoint x: 198, startPoint y: 95, endPoint x: 109, endPoint y: 87, distance: 89.2
click at [109, 87] on div "24 Psychotherapy notes are the property of the practice and are not required to…" at bounding box center [197, 83] width 213 height 21
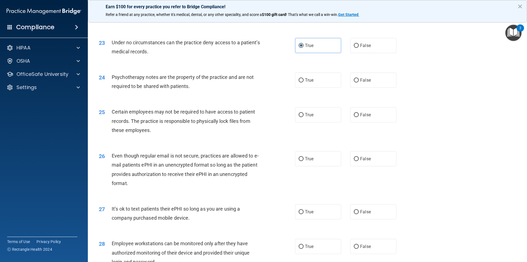
click at [255, 100] on div "24 Psychotherapy notes are the property of the practice and are not required to…" at bounding box center [308, 83] width 426 height 35
click at [360, 83] on span "False" at bounding box center [365, 79] width 11 height 5
click at [358, 82] on input "False" at bounding box center [356, 80] width 5 height 4
radio input "true"
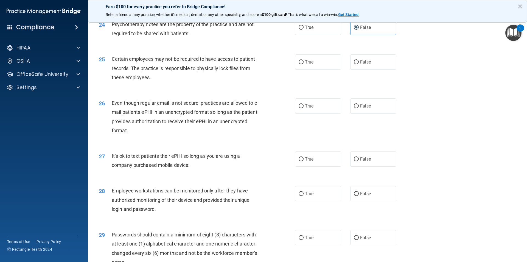
scroll to position [1016, 0]
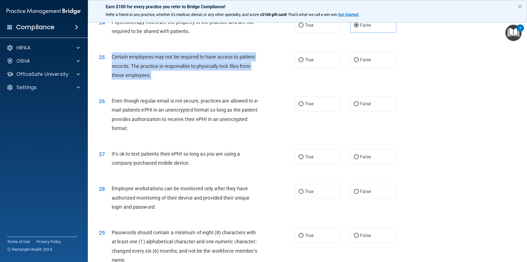
drag, startPoint x: 158, startPoint y: 85, endPoint x: 108, endPoint y: 65, distance: 54.4
click at [108, 65] on div "25 Certain employees may not be required to have access to patient records. The…" at bounding box center [197, 67] width 213 height 30
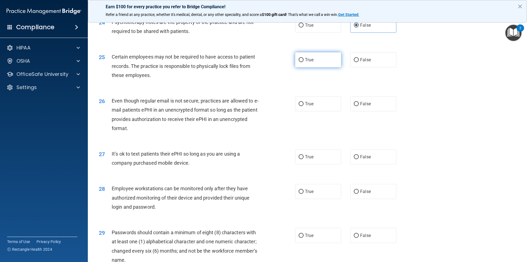
click at [307, 62] on span "True" at bounding box center [309, 59] width 9 height 5
click at [304, 62] on input "True" at bounding box center [301, 60] width 5 height 4
radio input "true"
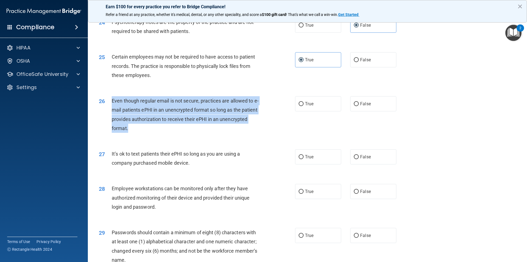
drag, startPoint x: 138, startPoint y: 138, endPoint x: 112, endPoint y: 109, distance: 39.7
click at [112, 109] on div "Even though regular email is not secure, practices are allowed to e-mail patien…" at bounding box center [189, 114] width 154 height 37
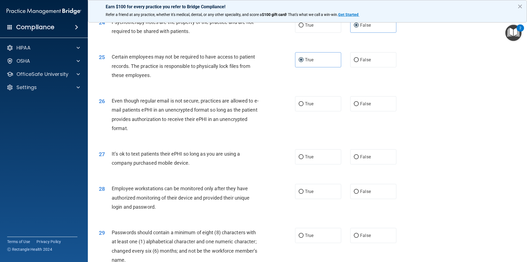
click at [249, 142] on div "26 Even though regular email is not secure, practices are allowed to e-mail pat…" at bounding box center [308, 115] width 426 height 53
click at [319, 111] on label "True" at bounding box center [318, 103] width 46 height 15
click at [304, 106] on input "True" at bounding box center [301, 104] width 5 height 4
radio input "true"
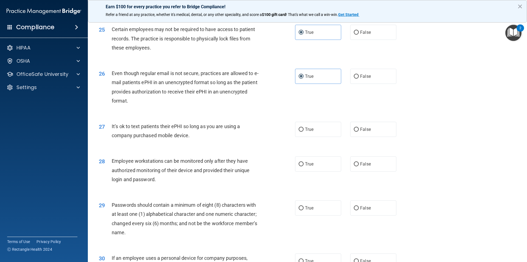
scroll to position [1117, 0]
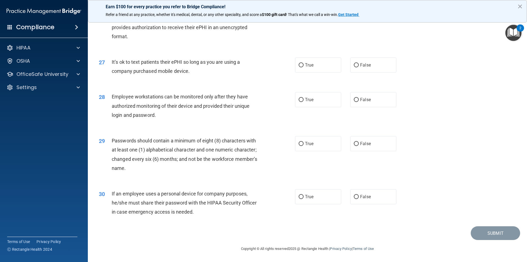
drag, startPoint x: 192, startPoint y: 72, endPoint x: 110, endPoint y: 63, distance: 82.9
click at [110, 63] on div "27 It’s ok to text patients their ePHI so long as you are using a company purch…" at bounding box center [197, 67] width 213 height 21
click at [310, 68] on label "True" at bounding box center [318, 64] width 46 height 15
click at [304, 67] on input "True" at bounding box center [301, 65] width 5 height 4
radio input "true"
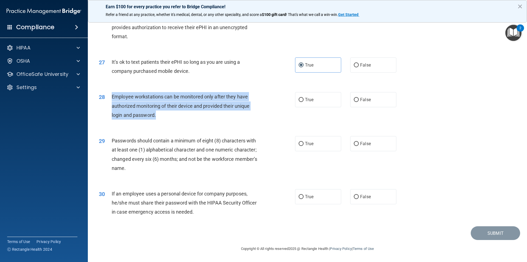
drag, startPoint x: 157, startPoint y: 115, endPoint x: 110, endPoint y: 98, distance: 49.8
click at [110, 98] on div "28 Employee workstations can be monitored only after they have authorized monit…" at bounding box center [197, 107] width 213 height 30
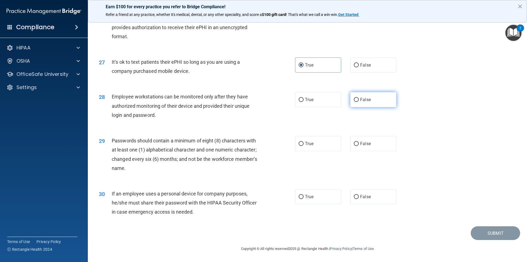
click at [363, 100] on span "False" at bounding box center [365, 99] width 11 height 5
click at [359, 100] on input "False" at bounding box center [356, 100] width 5 height 4
radio input "true"
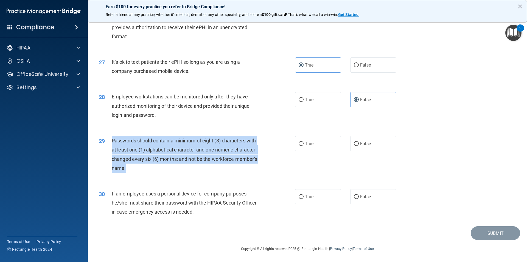
drag, startPoint x: 127, startPoint y: 169, endPoint x: 112, endPoint y: 141, distance: 31.3
click at [112, 141] on div "Passwords should contain a minimum of eight (8) characters with at least one (1…" at bounding box center [189, 154] width 154 height 37
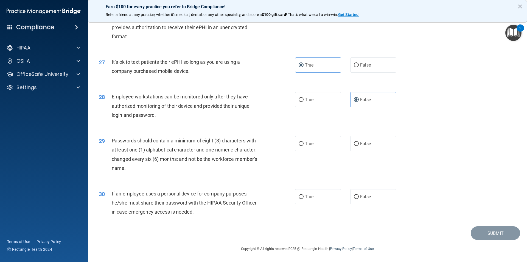
click at [240, 177] on div "29 Passwords should contain a minimum of eight (8) characters with at least one…" at bounding box center [308, 155] width 426 height 53
click at [326, 141] on label "True" at bounding box center [318, 143] width 46 height 15
click at [304, 142] on input "True" at bounding box center [301, 144] width 5 height 4
radio input "true"
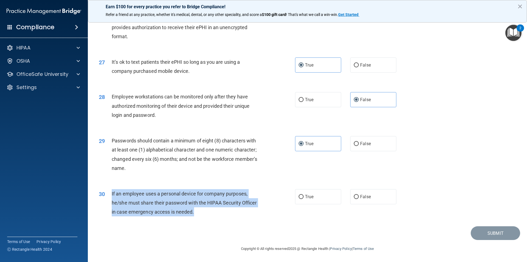
drag, startPoint x: 197, startPoint y: 214, endPoint x: 108, endPoint y: 193, distance: 91.7
click at [108, 193] on div "30 If an employee uses a personal device for company purposes, he/she must shar…" at bounding box center [197, 204] width 213 height 30
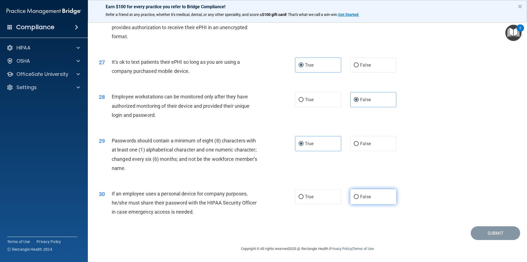
click at [363, 202] on label "False" at bounding box center [374, 196] width 46 height 15
click at [359, 199] on input "False" at bounding box center [356, 197] width 5 height 4
radio input "true"
click at [495, 233] on button "Submit" at bounding box center [495, 233] width 49 height 14
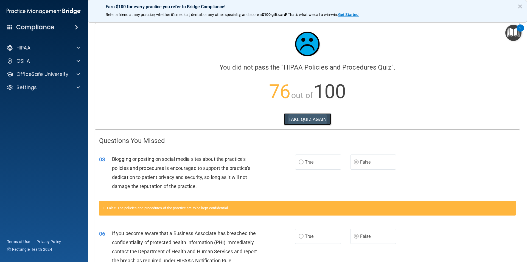
click at [293, 119] on button "TAKE QUIZ AGAIN" at bounding box center [308, 119] width 48 height 12
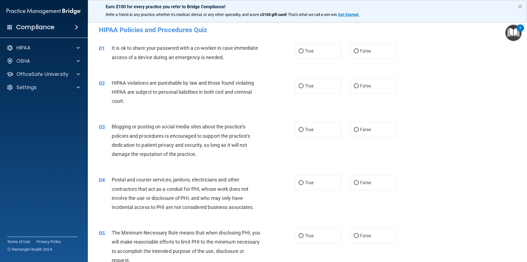
drag, startPoint x: 354, startPoint y: 50, endPoint x: 355, endPoint y: 69, distance: 19.2
click at [355, 50] on input "False" at bounding box center [356, 51] width 5 height 4
radio input "true"
click at [315, 77] on div "02 HIPAA violations are punishable by law and those found violating HIPAA are s…" at bounding box center [308, 93] width 426 height 44
click at [314, 83] on label "True" at bounding box center [318, 85] width 46 height 15
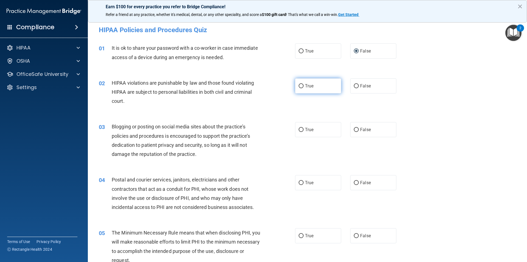
click at [304, 84] on input "True" at bounding box center [301, 86] width 5 height 4
radio input "true"
click at [372, 89] on label "False" at bounding box center [374, 85] width 46 height 15
click at [359, 88] on input "False" at bounding box center [356, 86] width 5 height 4
radio input "true"
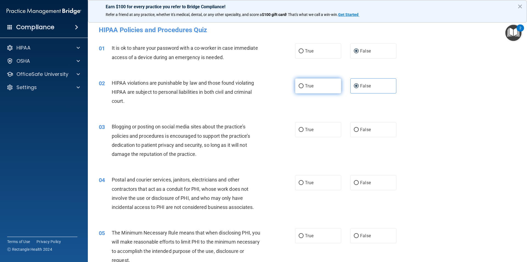
click at [306, 90] on label "True" at bounding box center [318, 85] width 46 height 15
click at [304, 88] on input "True" at bounding box center [301, 86] width 5 height 4
radio input "true"
radio input "false"
click at [364, 130] on span "False" at bounding box center [365, 129] width 11 height 5
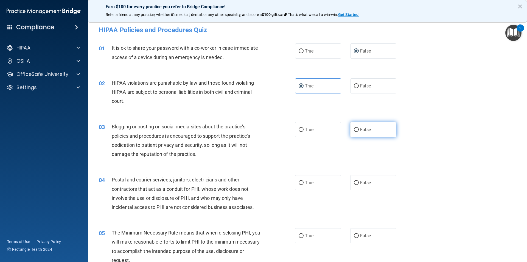
click at [359, 130] on input "False" at bounding box center [356, 130] width 5 height 4
radio input "true"
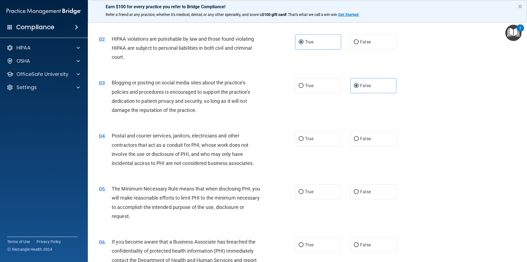
scroll to position [55, 0]
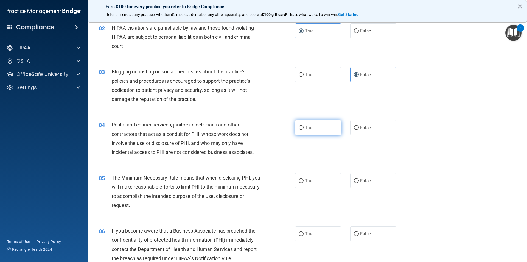
click at [316, 131] on label "True" at bounding box center [318, 127] width 46 height 15
click at [304, 130] on input "True" at bounding box center [301, 128] width 5 height 4
radio input "true"
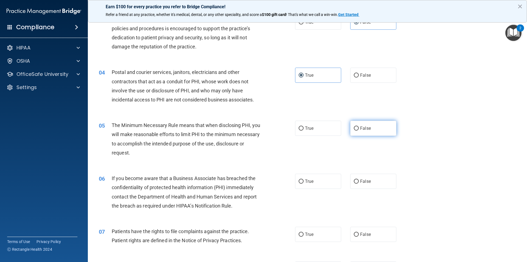
scroll to position [110, 0]
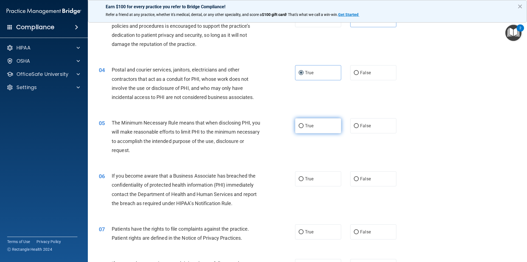
click at [305, 129] on label "True" at bounding box center [318, 125] width 46 height 15
click at [304, 128] on input "True" at bounding box center [301, 126] width 5 height 4
radio input "true"
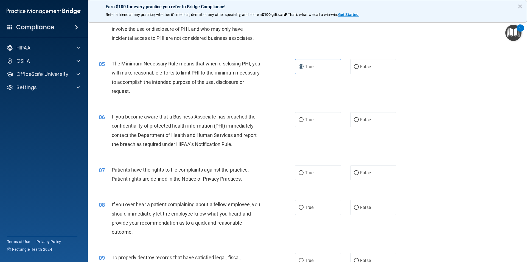
scroll to position [165, 0]
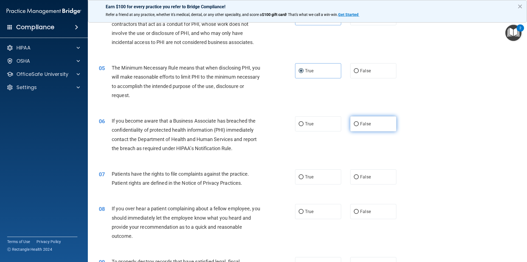
click at [361, 122] on span "False" at bounding box center [365, 123] width 11 height 5
click at [359, 122] on input "False" at bounding box center [356, 124] width 5 height 4
radio input "true"
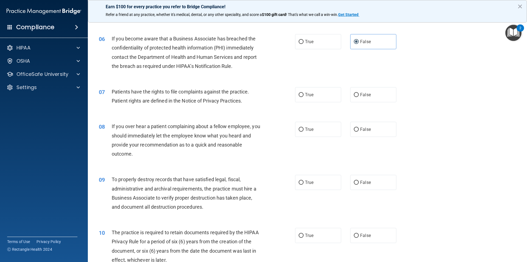
scroll to position [247, 0]
click at [305, 95] on span "True" at bounding box center [309, 94] width 9 height 5
click at [304, 95] on input "True" at bounding box center [301, 95] width 5 height 4
radio input "true"
click at [360, 129] on span "False" at bounding box center [365, 128] width 11 height 5
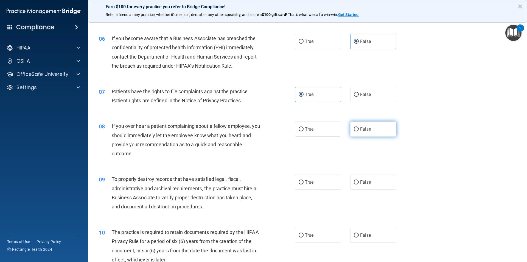
click at [359, 129] on input "False" at bounding box center [356, 129] width 5 height 4
radio input "true"
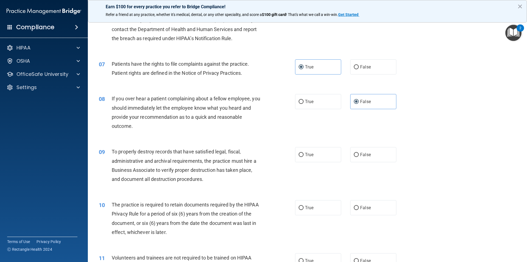
click at [366, 146] on div "09 To properly destroy records that have satisfied legal, fiscal, administrativ…" at bounding box center [308, 166] width 426 height 53
click at [365, 151] on label "False" at bounding box center [374, 154] width 46 height 15
click at [359, 153] on input "False" at bounding box center [356, 155] width 5 height 4
radio input "true"
click at [306, 159] on label "True" at bounding box center [318, 154] width 46 height 15
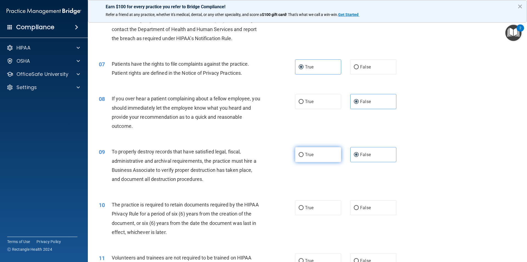
click at [304, 157] on input "True" at bounding box center [301, 155] width 5 height 4
radio input "true"
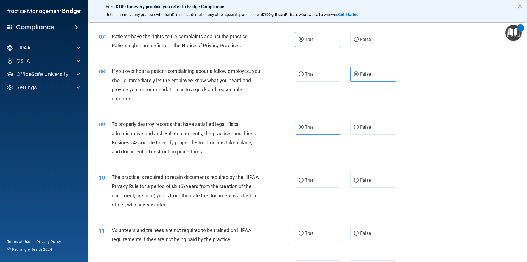
drag, startPoint x: 364, startPoint y: 120, endPoint x: 332, endPoint y: 166, distance: 55.8
click at [364, 121] on label "False" at bounding box center [374, 127] width 46 height 15
click at [359, 125] on input "False" at bounding box center [356, 127] width 5 height 4
radio input "true"
radio input "false"
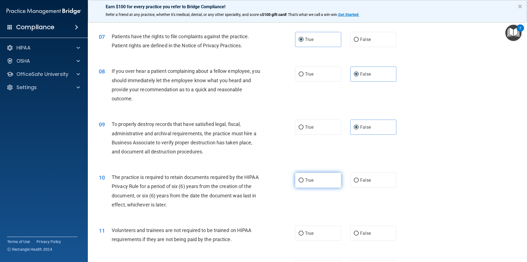
click at [321, 182] on label "True" at bounding box center [318, 180] width 46 height 15
click at [304, 182] on input "True" at bounding box center [301, 180] width 5 height 4
radio input "true"
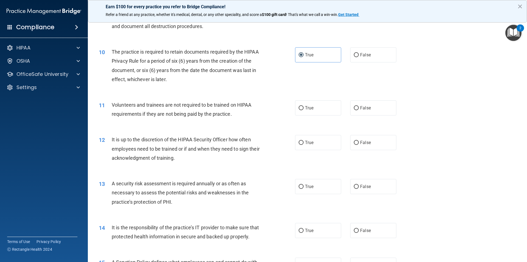
scroll to position [440, 0]
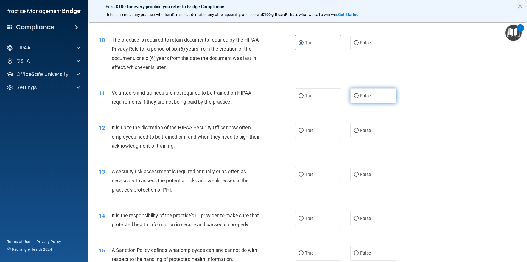
click at [362, 98] on span "False" at bounding box center [365, 95] width 11 height 5
click at [359, 98] on input "False" at bounding box center [356, 96] width 5 height 4
radio input "true"
click at [375, 126] on label "False" at bounding box center [374, 130] width 46 height 15
click at [359, 129] on input "False" at bounding box center [356, 131] width 5 height 4
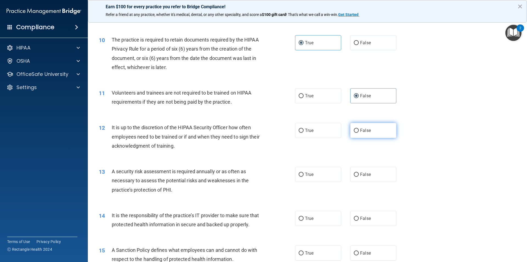
radio input "true"
click at [314, 176] on label "True" at bounding box center [318, 174] width 46 height 15
click at [304, 176] on input "True" at bounding box center [301, 175] width 5 height 4
radio input "true"
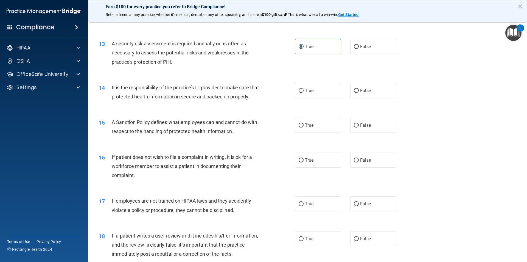
scroll to position [577, 0]
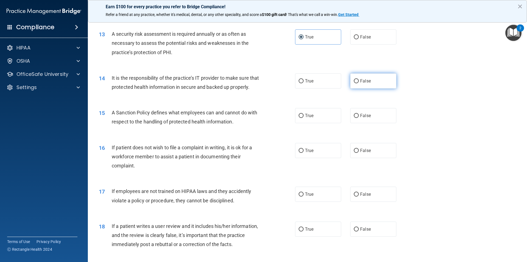
click at [360, 80] on span "False" at bounding box center [365, 80] width 11 height 5
click at [359, 80] on input "False" at bounding box center [356, 81] width 5 height 4
radio input "true"
click at [361, 123] on label "False" at bounding box center [374, 115] width 46 height 15
click at [359, 118] on input "False" at bounding box center [356, 116] width 5 height 4
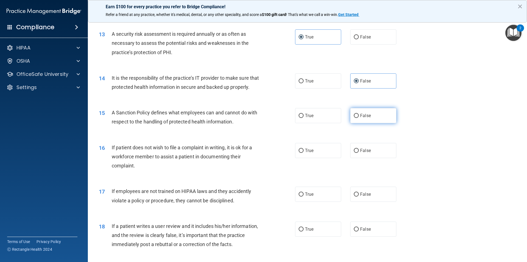
radio input "true"
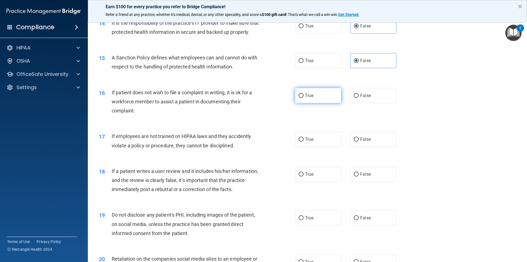
click at [297, 100] on label "True" at bounding box center [318, 95] width 46 height 15
click at [299, 98] on input "True" at bounding box center [301, 96] width 5 height 4
radio input "true"
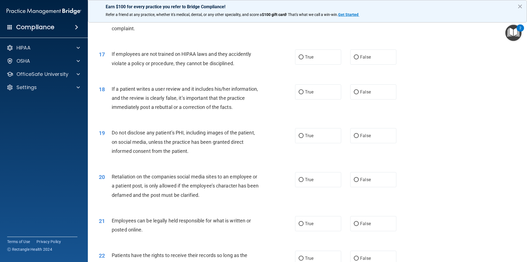
scroll to position [714, 0]
click at [370, 96] on label "False" at bounding box center [374, 91] width 46 height 15
click at [359, 94] on input "False" at bounding box center [356, 92] width 5 height 4
radio input "true"
drag, startPoint x: 370, startPoint y: 78, endPoint x: 368, endPoint y: 73, distance: 5.6
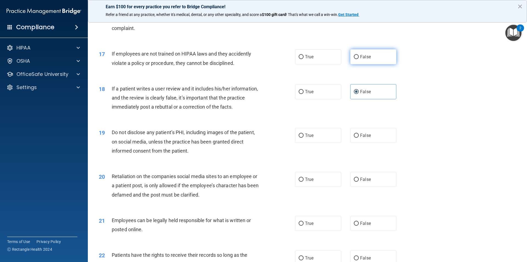
click at [370, 77] on div "17 If employees are not trained on HIPAA laws and they accidently violate a pol…" at bounding box center [308, 59] width 426 height 35
click at [367, 64] on label "False" at bounding box center [374, 56] width 46 height 15
click at [359, 59] on input "False" at bounding box center [356, 57] width 5 height 4
radio input "true"
click at [308, 138] on span "True" at bounding box center [309, 135] width 9 height 5
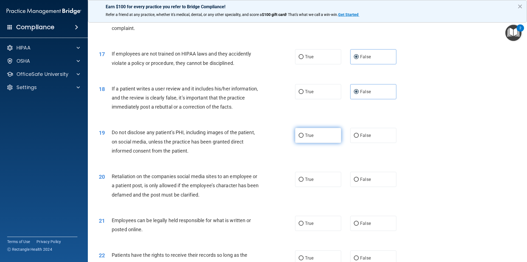
click at [304, 138] on input "True" at bounding box center [301, 136] width 5 height 4
radio input "true"
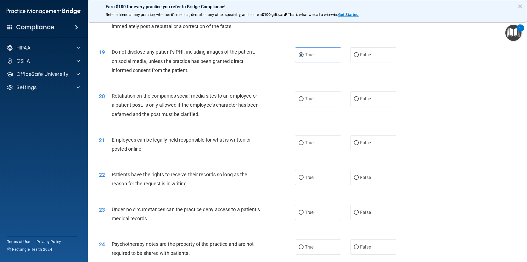
scroll to position [824, 0]
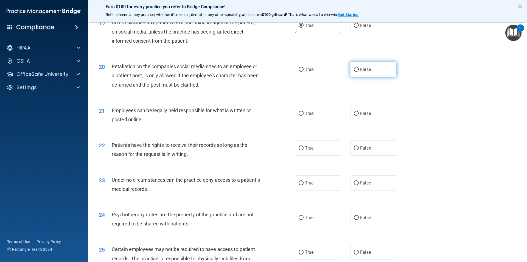
click at [361, 77] on label "False" at bounding box center [374, 69] width 46 height 15
click at [359, 72] on input "False" at bounding box center [356, 70] width 5 height 4
radio input "true"
click at [307, 116] on span "True" at bounding box center [309, 113] width 9 height 5
click at [304, 116] on input "True" at bounding box center [301, 114] width 5 height 4
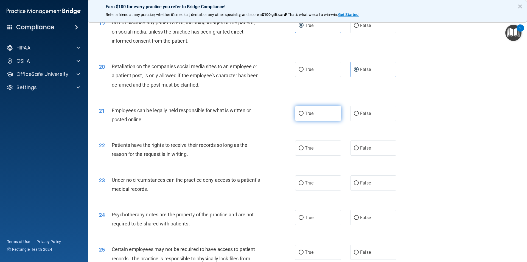
radio input "true"
click at [360, 151] on span "False" at bounding box center [365, 147] width 11 height 5
click at [359, 150] on input "False" at bounding box center [356, 148] width 5 height 4
radio input "true"
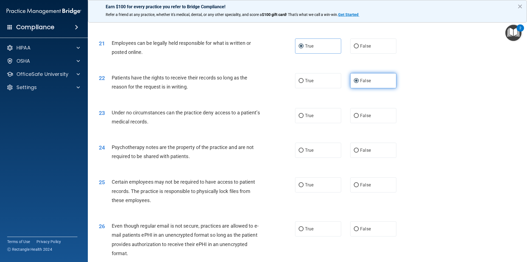
scroll to position [907, 0]
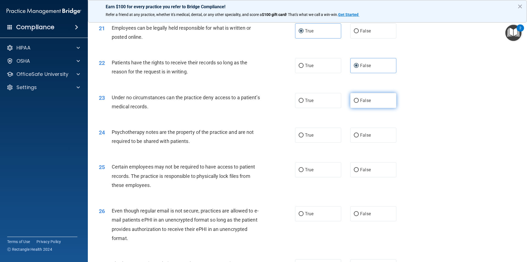
click at [362, 103] on span "False" at bounding box center [365, 100] width 11 height 5
click at [359, 103] on input "False" at bounding box center [356, 101] width 5 height 4
radio input "true"
click at [315, 143] on label "True" at bounding box center [318, 134] width 46 height 15
click at [304, 137] on input "True" at bounding box center [301, 135] width 5 height 4
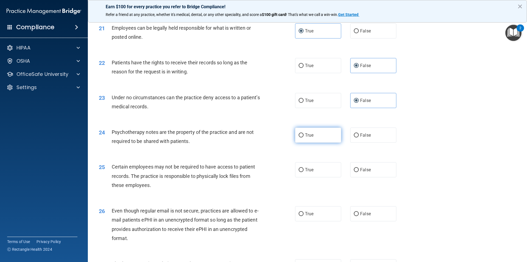
radio input "true"
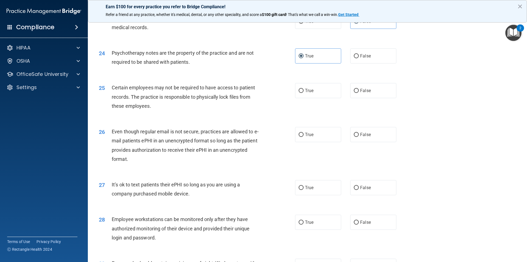
scroll to position [989, 0]
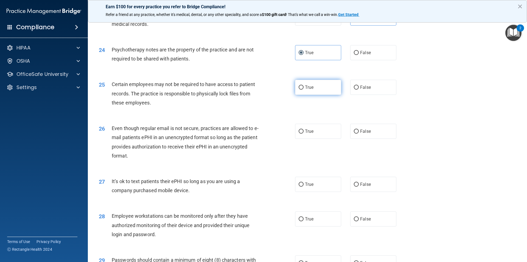
click at [318, 95] on label "True" at bounding box center [318, 87] width 46 height 15
click at [304, 90] on input "True" at bounding box center [301, 87] width 5 height 4
radio input "true"
click at [311, 134] on span "True" at bounding box center [309, 131] width 9 height 5
click at [304, 134] on input "True" at bounding box center [301, 131] width 5 height 4
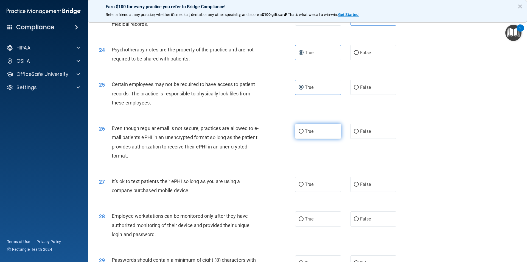
radio input "true"
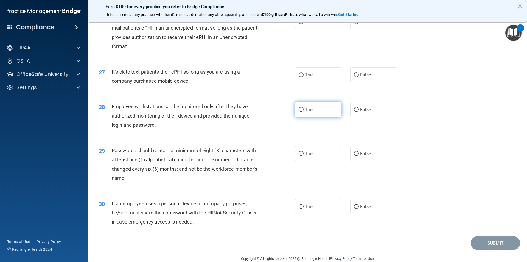
scroll to position [1099, 0]
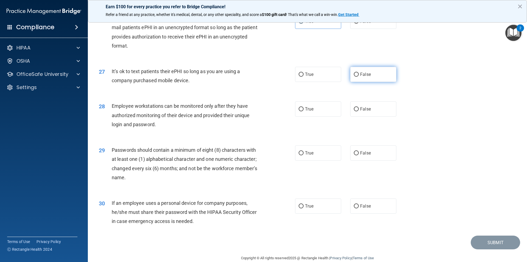
click at [362, 77] on span "False" at bounding box center [365, 74] width 11 height 5
click at [359, 77] on input "False" at bounding box center [356, 75] width 5 height 4
radio input "true"
click at [370, 116] on label "False" at bounding box center [374, 108] width 46 height 15
click at [359, 111] on input "False" at bounding box center [356, 109] width 5 height 4
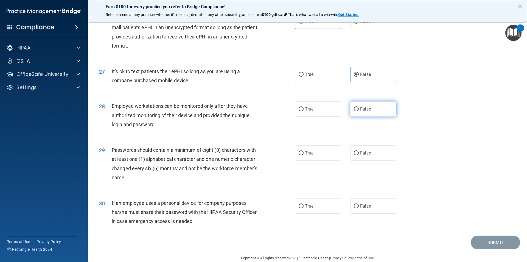
radio input "true"
click at [313, 159] on label "True" at bounding box center [318, 152] width 46 height 15
click at [304, 155] on input "True" at bounding box center [301, 153] width 5 height 4
radio input "true"
click at [371, 213] on label "False" at bounding box center [374, 205] width 46 height 15
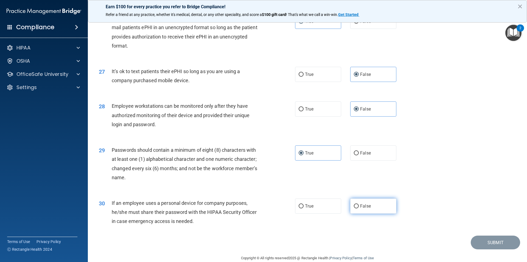
click at [359, 208] on input "False" at bounding box center [356, 206] width 5 height 4
radio input "true"
click at [485, 249] on button "Submit" at bounding box center [495, 242] width 49 height 14
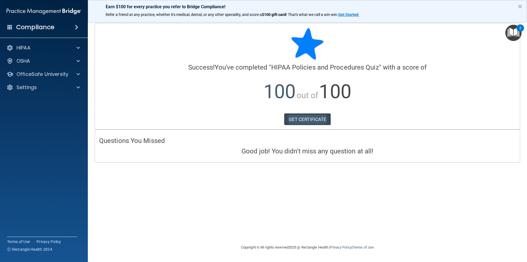
click at [301, 119] on link "GET CERTIFICATE" at bounding box center [307, 119] width 47 height 12
click at [31, 76] on p "OfficeSafe University" at bounding box center [42, 74] width 52 height 7
click at [50, 91] on link "HIPAA Training" at bounding box center [38, 87] width 87 height 11
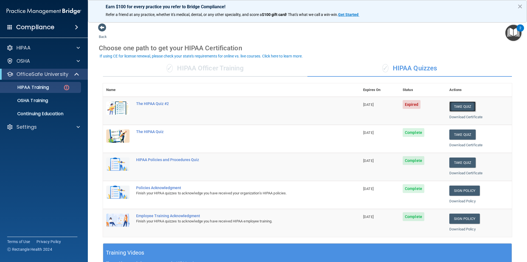
click at [452, 105] on button "Take Quiz" at bounding box center [463, 106] width 26 height 10
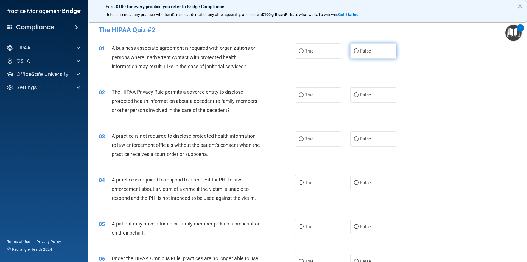
click at [373, 46] on label "False" at bounding box center [374, 50] width 46 height 15
click at [359, 49] on input "False" at bounding box center [356, 51] width 5 height 4
radio input "true"
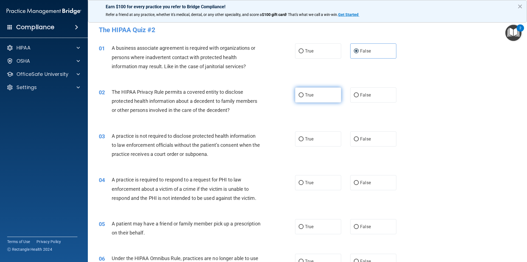
click at [313, 94] on label "True" at bounding box center [318, 94] width 46 height 15
click at [304, 94] on input "True" at bounding box center [301, 95] width 5 height 4
radio input "true"
click at [360, 138] on span "False" at bounding box center [365, 138] width 11 height 5
click at [359, 138] on input "False" at bounding box center [356, 139] width 5 height 4
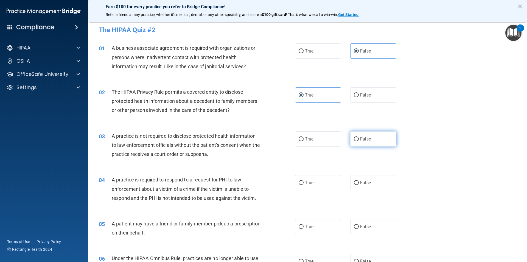
radio input "true"
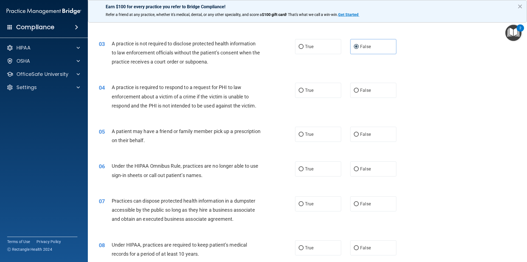
scroll to position [110, 0]
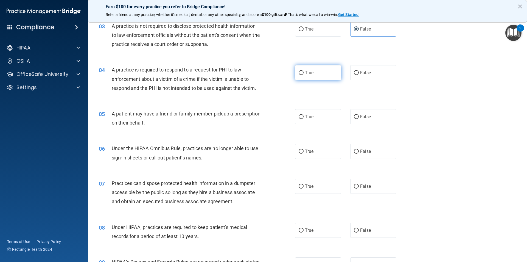
click at [304, 76] on label "True" at bounding box center [318, 72] width 46 height 15
click at [304, 75] on input "True" at bounding box center [301, 73] width 5 height 4
radio input "true"
click at [313, 117] on label "True" at bounding box center [318, 116] width 46 height 15
click at [304, 117] on input "True" at bounding box center [301, 117] width 5 height 4
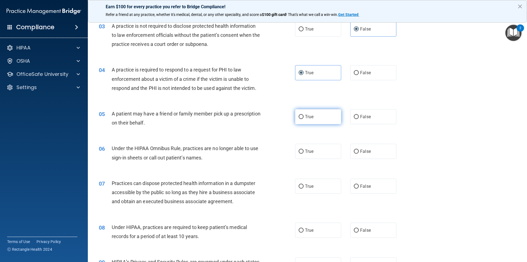
radio input "true"
click at [373, 150] on label "False" at bounding box center [374, 151] width 46 height 15
click at [359, 150] on input "False" at bounding box center [356, 151] width 5 height 4
radio input "true"
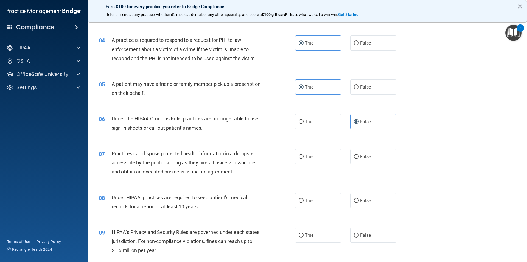
scroll to position [192, 0]
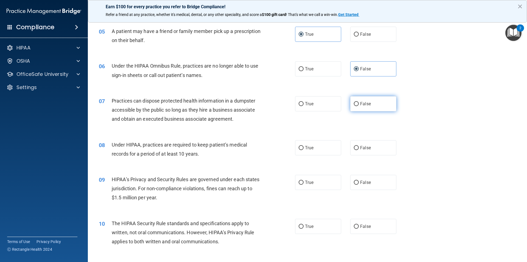
click at [359, 107] on label "False" at bounding box center [374, 103] width 46 height 15
click at [359, 106] on input "False" at bounding box center [356, 104] width 5 height 4
radio input "true"
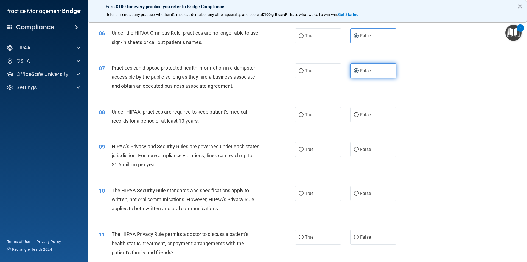
scroll to position [247, 0]
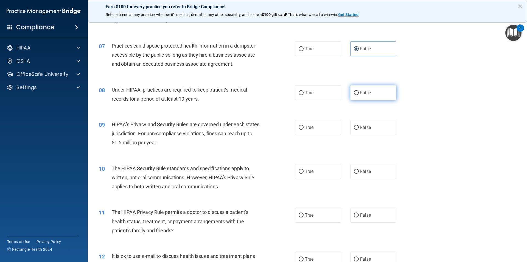
click at [362, 95] on span "False" at bounding box center [365, 92] width 11 height 5
click at [359, 95] on input "False" at bounding box center [356, 93] width 5 height 4
radio input "true"
click at [361, 130] on label "False" at bounding box center [374, 127] width 46 height 15
click at [359, 130] on input "False" at bounding box center [356, 128] width 5 height 4
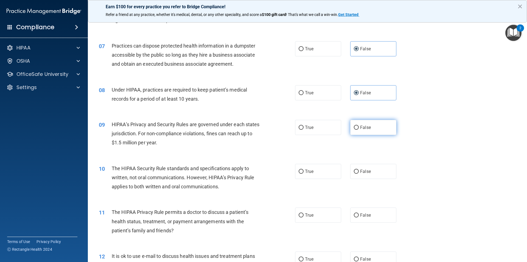
radio input "true"
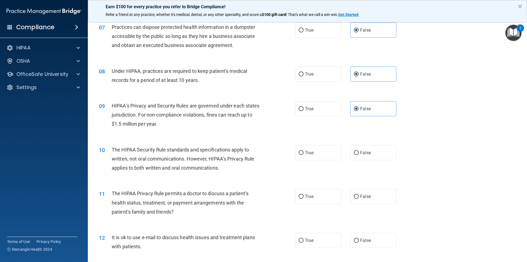
scroll to position [302, 0]
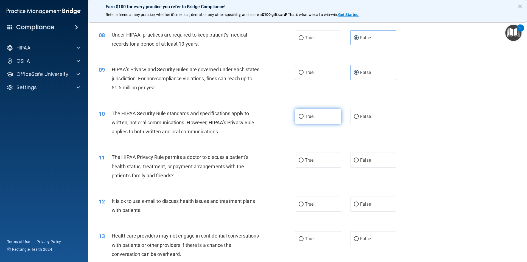
click at [313, 118] on label "True" at bounding box center [318, 116] width 46 height 15
click at [304, 118] on input "True" at bounding box center [301, 117] width 5 height 4
radio input "true"
click at [309, 160] on span "True" at bounding box center [309, 159] width 9 height 5
click at [304, 160] on input "True" at bounding box center [301, 160] width 5 height 4
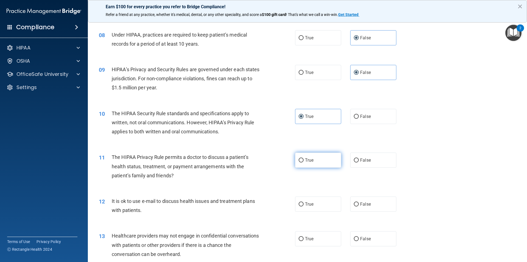
radio input "true"
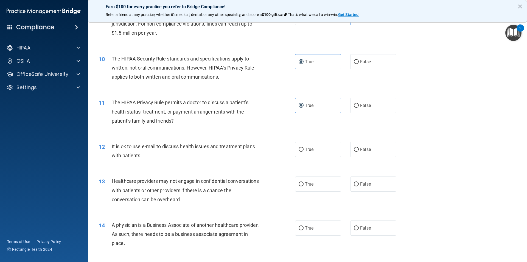
scroll to position [357, 0]
click at [310, 147] on span "True" at bounding box center [309, 148] width 9 height 5
click at [304, 147] on input "True" at bounding box center [301, 149] width 5 height 4
radio input "true"
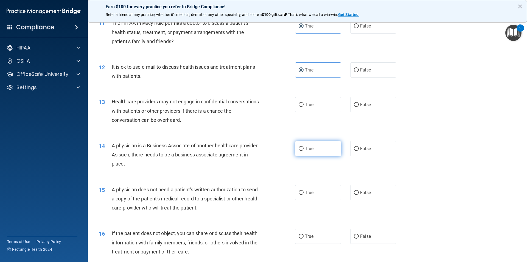
scroll to position [440, 0]
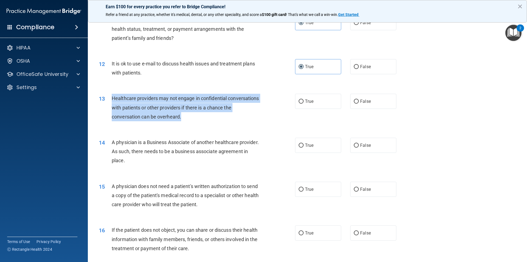
drag, startPoint x: 194, startPoint y: 119, endPoint x: 108, endPoint y: 97, distance: 89.0
click at [108, 97] on div "13 Healthcare providers may not engage in confidential conversations with patie…" at bounding box center [197, 109] width 213 height 30
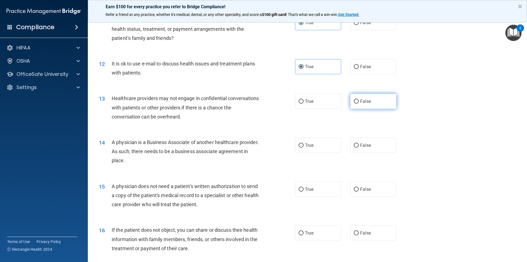
click at [370, 98] on label "False" at bounding box center [374, 101] width 46 height 15
click at [359, 99] on input "False" at bounding box center [356, 101] width 5 height 4
radio input "true"
click at [319, 101] on label "True" at bounding box center [318, 101] width 46 height 15
click at [304, 101] on input "True" at bounding box center [301, 101] width 5 height 4
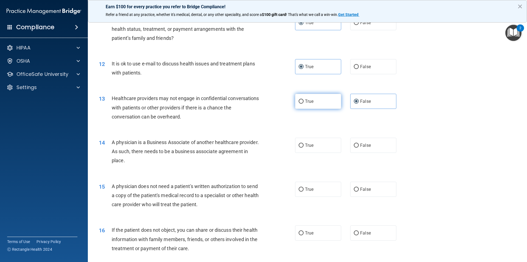
radio input "true"
radio input "false"
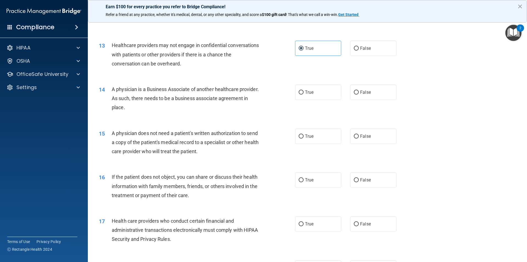
scroll to position [495, 0]
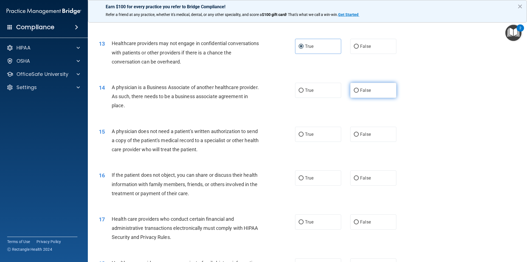
click at [374, 91] on label "False" at bounding box center [374, 90] width 46 height 15
click at [359, 91] on input "False" at bounding box center [356, 90] width 5 height 4
radio input "true"
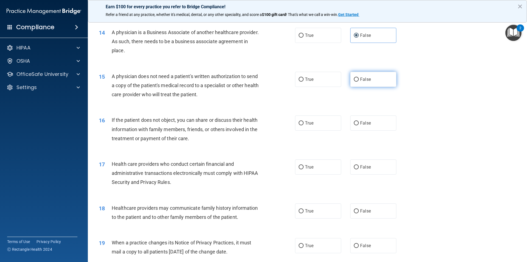
click at [351, 73] on label "False" at bounding box center [374, 79] width 46 height 15
click at [354, 77] on input "False" at bounding box center [356, 79] width 5 height 4
radio input "true"
click at [305, 79] on span "True" at bounding box center [309, 79] width 9 height 5
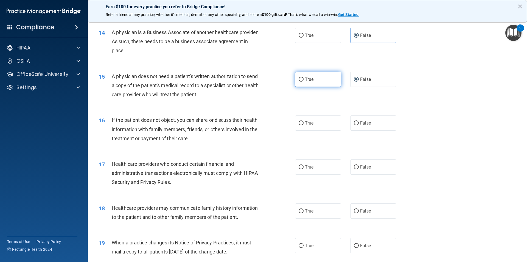
click at [310, 83] on label "True" at bounding box center [318, 79] width 46 height 15
click at [304, 82] on input "True" at bounding box center [301, 79] width 5 height 4
radio input "true"
radio input "false"
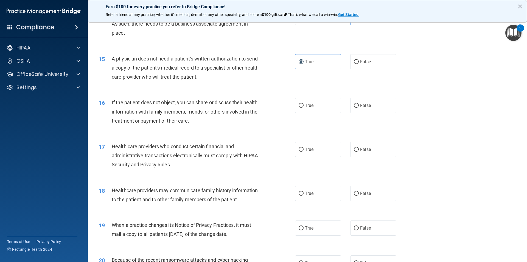
scroll to position [577, 0]
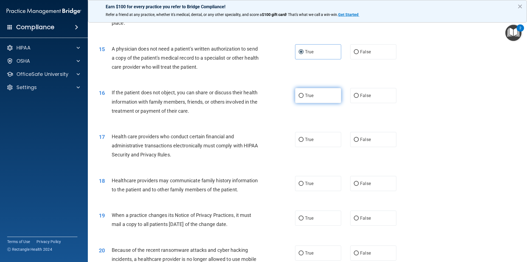
click at [311, 97] on span "True" at bounding box center [309, 95] width 9 height 5
click at [304, 97] on input "True" at bounding box center [301, 96] width 5 height 4
radio input "true"
click at [305, 140] on span "True" at bounding box center [309, 139] width 9 height 5
click at [304, 140] on input "True" at bounding box center [301, 140] width 5 height 4
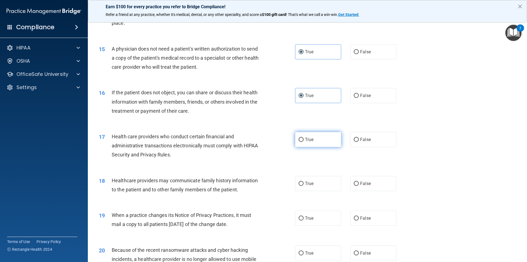
radio input "true"
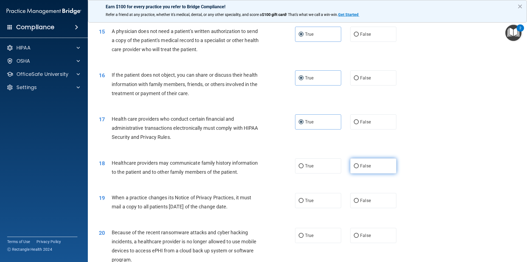
scroll to position [604, 0]
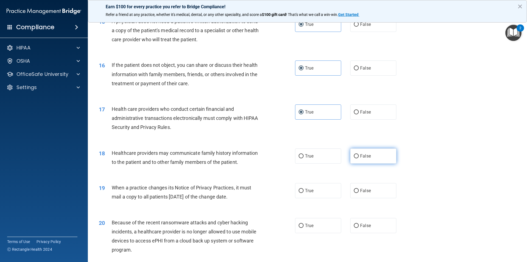
click at [370, 149] on label "False" at bounding box center [374, 155] width 46 height 15
click at [359, 154] on input "False" at bounding box center [356, 156] width 5 height 4
radio input "true"
click at [361, 188] on span "False" at bounding box center [365, 190] width 11 height 5
click at [359, 189] on input "False" at bounding box center [356, 191] width 5 height 4
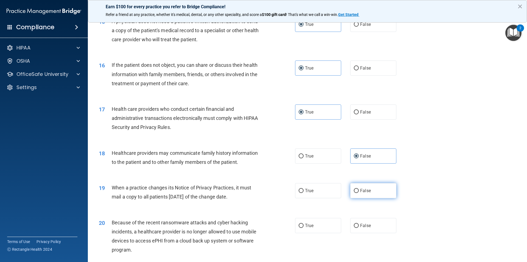
radio input "true"
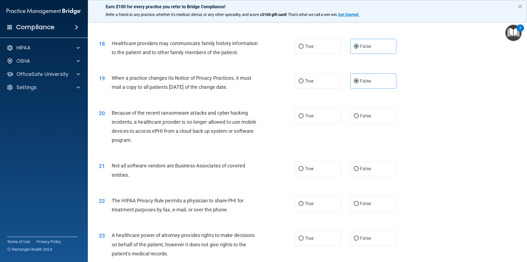
scroll to position [714, 0]
click at [315, 112] on label "True" at bounding box center [318, 115] width 46 height 15
click at [304, 114] on input "True" at bounding box center [301, 116] width 5 height 4
radio input "true"
click at [312, 168] on span "True" at bounding box center [309, 168] width 9 height 5
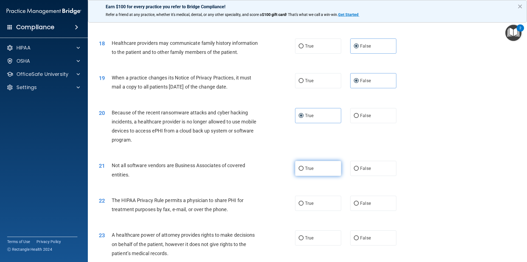
click at [304, 168] on input "True" at bounding box center [301, 168] width 5 height 4
radio input "true"
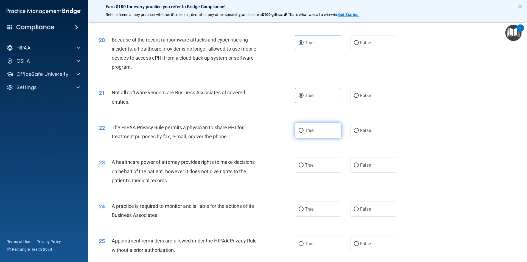
scroll to position [797, 0]
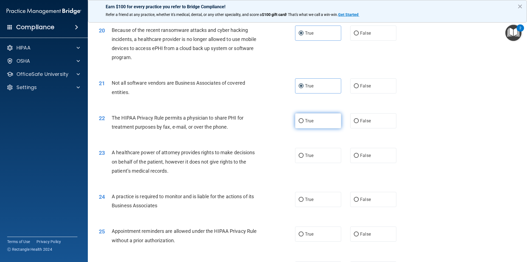
click at [307, 123] on span "True" at bounding box center [309, 120] width 9 height 5
click at [304, 123] on input "True" at bounding box center [301, 121] width 5 height 4
radio input "true"
click at [376, 152] on label "False" at bounding box center [374, 155] width 46 height 15
click at [359, 154] on input "False" at bounding box center [356, 156] width 5 height 4
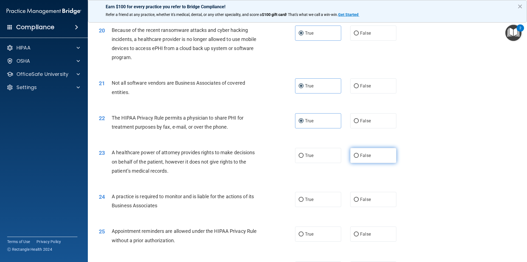
radio input "true"
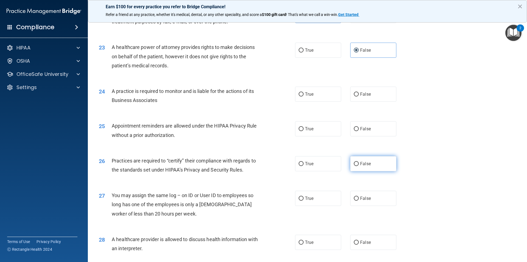
scroll to position [907, 0]
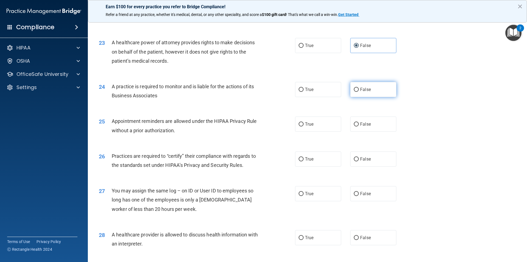
click at [363, 91] on span "False" at bounding box center [365, 89] width 11 height 5
click at [359, 91] on input "False" at bounding box center [356, 90] width 5 height 4
radio input "true"
click at [326, 122] on label "True" at bounding box center [318, 123] width 46 height 15
click at [304, 122] on input "True" at bounding box center [301, 124] width 5 height 4
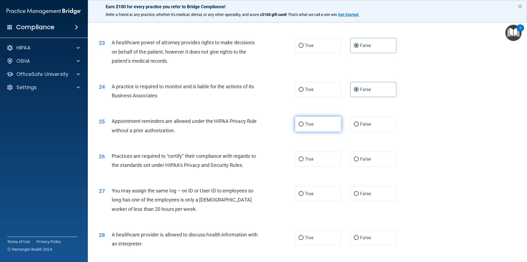
radio input "true"
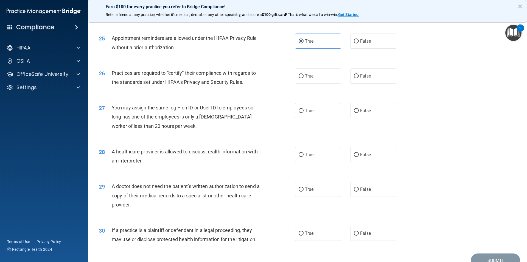
scroll to position [1017, 0]
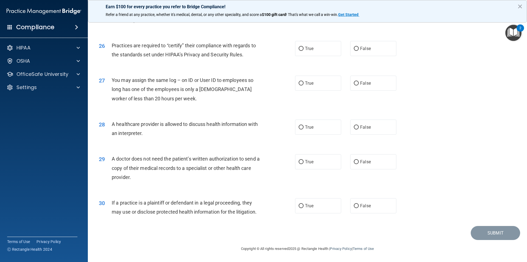
click at [343, 51] on div "True False" at bounding box center [350, 48] width 111 height 15
click at [323, 51] on label "True" at bounding box center [318, 48] width 46 height 15
click at [304, 51] on input "True" at bounding box center [301, 49] width 5 height 4
radio input "true"
click at [359, 86] on label "False" at bounding box center [374, 83] width 46 height 15
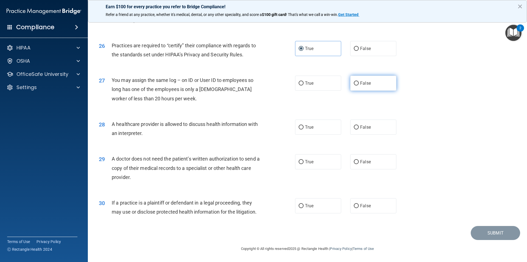
click at [359, 85] on input "False" at bounding box center [356, 83] width 5 height 4
radio input "true"
click at [324, 130] on label "True" at bounding box center [318, 127] width 46 height 15
click at [304, 129] on input "True" at bounding box center [301, 127] width 5 height 4
radio input "true"
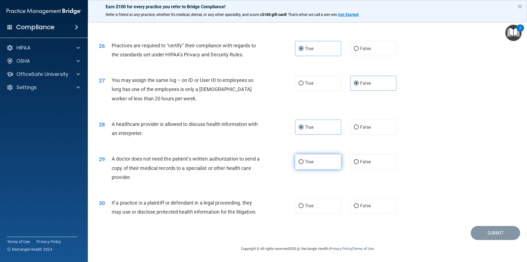
click at [313, 167] on label "True" at bounding box center [318, 161] width 46 height 15
click at [304, 164] on input "True" at bounding box center [301, 162] width 5 height 4
radio input "true"
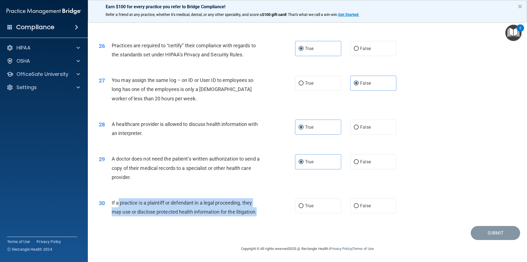
drag, startPoint x: 260, startPoint y: 214, endPoint x: 118, endPoint y: 201, distance: 143.5
click at [118, 201] on div "If a practice is a plaintiff or defendant in a legal proceeding, they may use o…" at bounding box center [189, 207] width 154 height 18
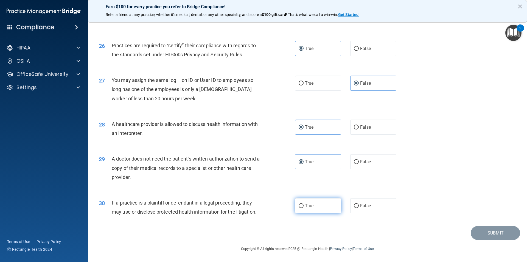
click at [320, 198] on label "True" at bounding box center [318, 205] width 46 height 15
click at [304, 204] on input "True" at bounding box center [301, 206] width 5 height 4
radio input "true"
click at [495, 225] on div "30 If a practice is a plaintiff or defendant in a legal proceeding, they may us…" at bounding box center [308, 208] width 426 height 35
drag, startPoint x: 477, startPoint y: 227, endPoint x: 483, endPoint y: 228, distance: 5.2
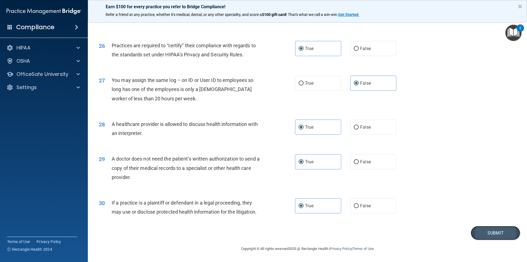
click at [479, 227] on button "Submit" at bounding box center [495, 233] width 49 height 14
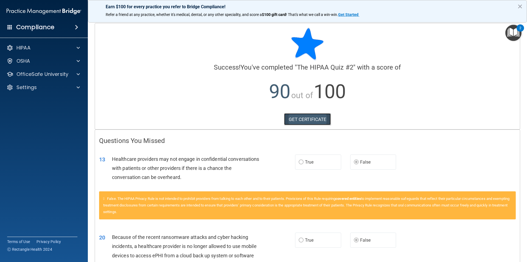
click at [307, 125] on link "GET CERTIFICATE" at bounding box center [307, 119] width 47 height 12
click at [22, 70] on div "OfficeSafe University" at bounding box center [44, 74] width 88 height 11
click at [78, 73] on span at bounding box center [78, 74] width 3 height 7
click at [39, 87] on p "HIPAA Training" at bounding box center [26, 87] width 45 height 5
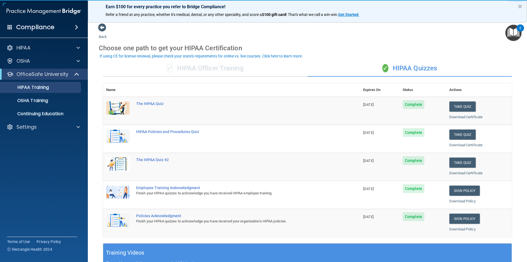
click at [207, 70] on div "✓ HIPAA Officer Training" at bounding box center [205, 68] width 205 height 16
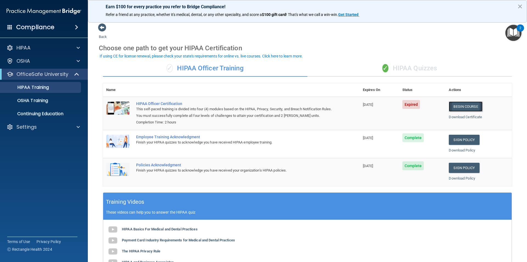
click at [460, 103] on link "Begin Course" at bounding box center [466, 106] width 34 height 10
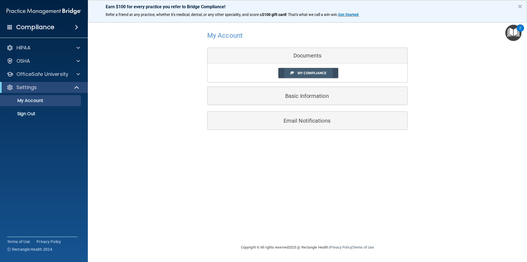
click at [303, 71] on span "My Compliance" at bounding box center [312, 73] width 29 height 4
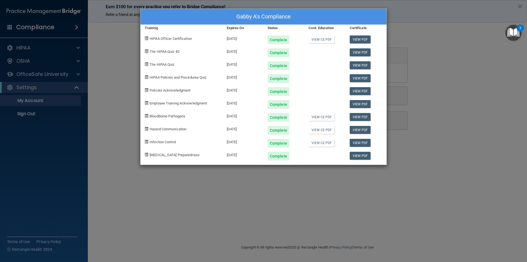
click at [107, 19] on div "Gabby A's Compliance Training Expires On Status Cont. Education Certificate HIP…" at bounding box center [263, 131] width 527 height 262
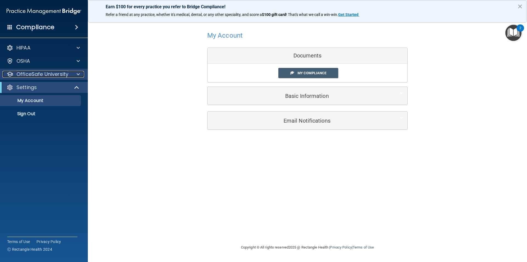
click at [30, 76] on p "OfficeSafe University" at bounding box center [42, 74] width 52 height 7
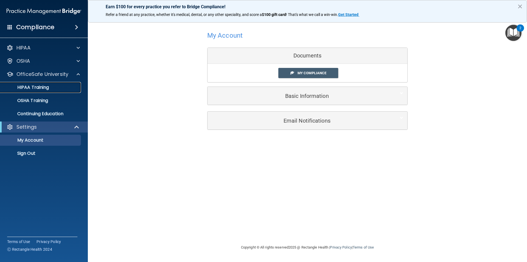
click at [36, 86] on p "HIPAA Training" at bounding box center [26, 87] width 45 height 5
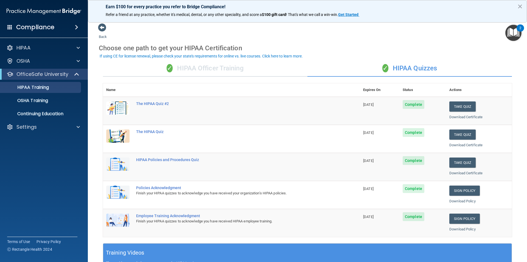
click at [174, 68] on div "✓ HIPAA Officer Training" at bounding box center [205, 68] width 205 height 16
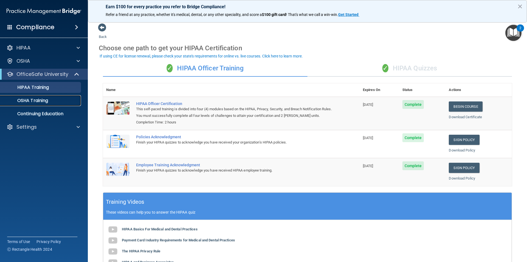
click at [43, 101] on p "OSHA Training" at bounding box center [26, 100] width 45 height 5
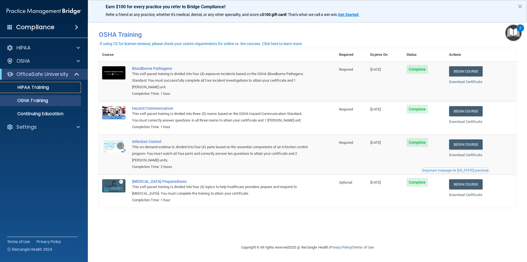
click at [47, 89] on p "HIPAA Training" at bounding box center [26, 87] width 45 height 5
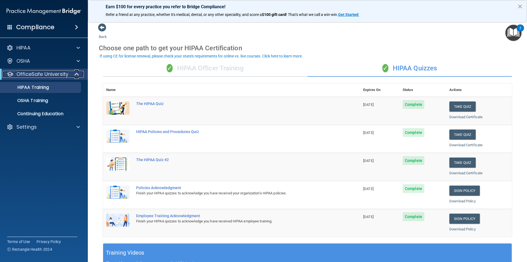
click at [45, 75] on p "OfficeSafe University" at bounding box center [42, 74] width 52 height 7
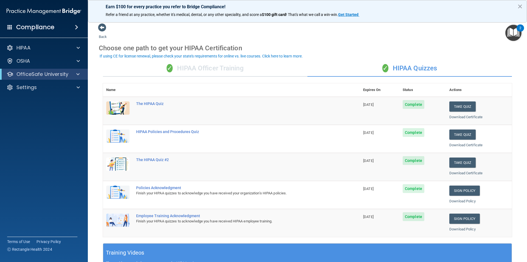
click at [39, 77] on div "OfficeSafe University" at bounding box center [44, 74] width 88 height 11
click at [80, 71] on div at bounding box center [76, 74] width 13 height 7
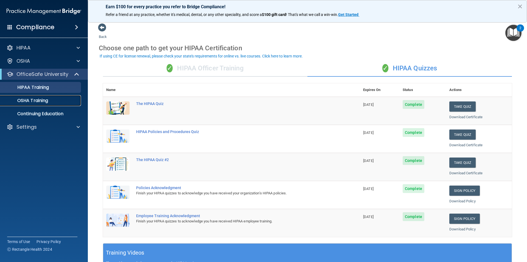
click at [43, 101] on p "OSHA Training" at bounding box center [26, 100] width 45 height 5
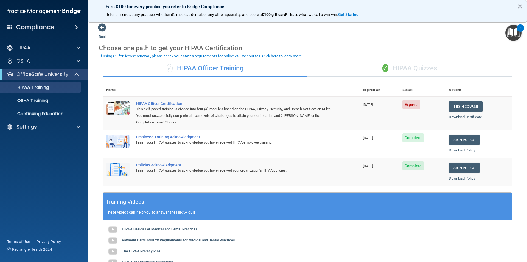
click at [204, 75] on div "✓ HIPAA Officer Training" at bounding box center [205, 68] width 205 height 16
click at [228, 67] on div "✓ HIPAA Officer Training" at bounding box center [205, 68] width 205 height 16
click at [412, 67] on div "✓ HIPAA Quizzes" at bounding box center [410, 68] width 205 height 16
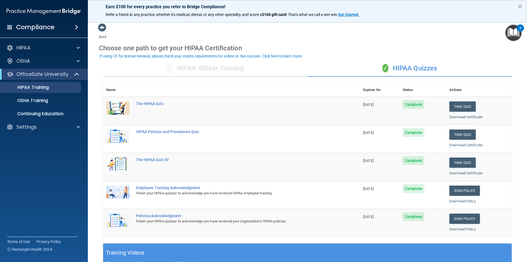
click at [229, 68] on div "✓ HIPAA Officer Training" at bounding box center [205, 68] width 205 height 16
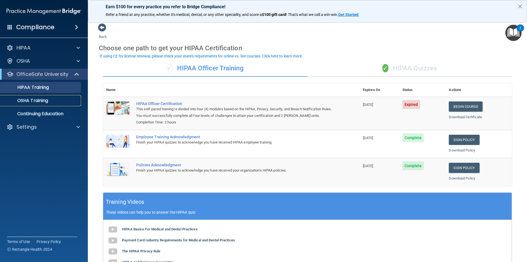
click at [42, 98] on p "OSHA Training" at bounding box center [26, 100] width 45 height 5
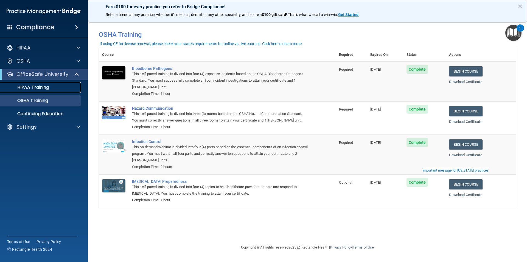
click at [40, 88] on p "HIPAA Training" at bounding box center [26, 87] width 45 height 5
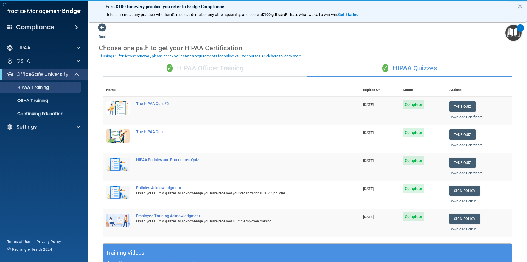
click at [190, 69] on div "✓ HIPAA Officer Training" at bounding box center [205, 68] width 205 height 16
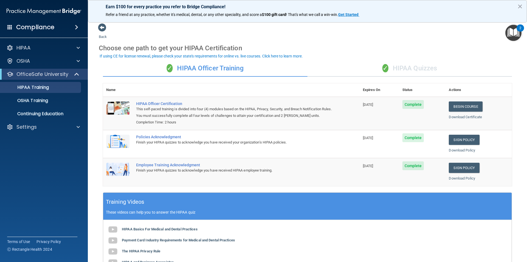
click at [390, 66] on div "✓ HIPAA Quizzes" at bounding box center [410, 68] width 205 height 16
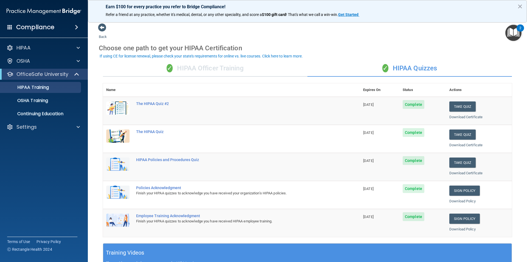
click at [234, 68] on div "✓ HIPAA Officer Training" at bounding box center [205, 68] width 205 height 16
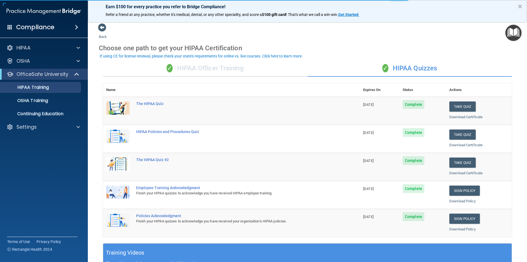
click at [232, 64] on div "✓ HIPAA Officer Training" at bounding box center [205, 68] width 205 height 16
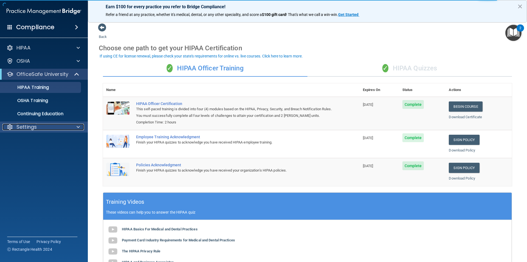
click at [47, 126] on div "Settings" at bounding box center [36, 127] width 68 height 7
click at [31, 140] on p "My Account" at bounding box center [41, 139] width 75 height 5
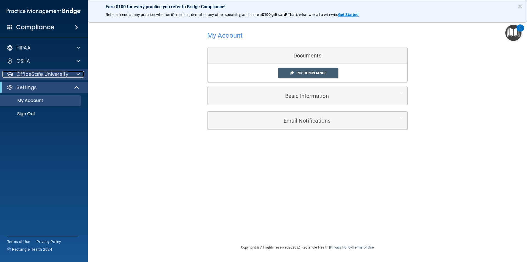
click at [29, 75] on p "OfficeSafe University" at bounding box center [42, 74] width 52 height 7
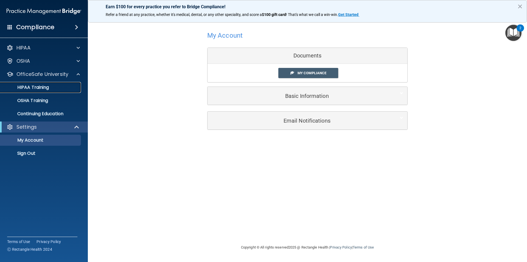
click at [31, 85] on p "HIPAA Training" at bounding box center [26, 87] width 45 height 5
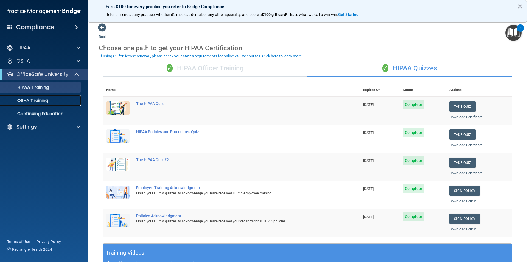
click at [38, 96] on link "OSHA Training" at bounding box center [38, 100] width 87 height 11
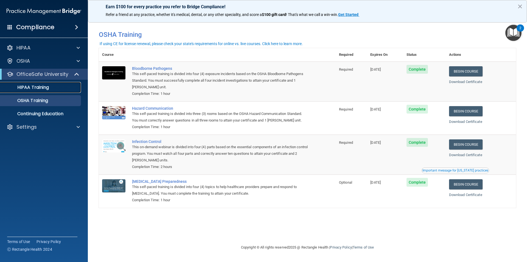
click at [38, 87] on p "HIPAA Training" at bounding box center [26, 87] width 45 height 5
